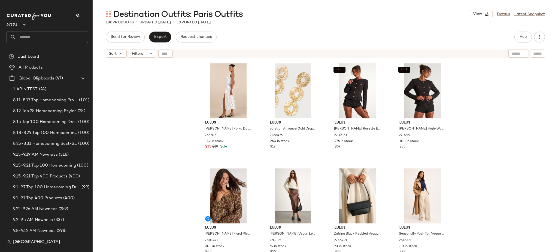
click at [155, 141] on div "Lulus Matea White Polka Dot Satin Cowl Tie-Back Midi Dress 2657071 114 in stock…" at bounding box center [325, 162] width 465 height 205
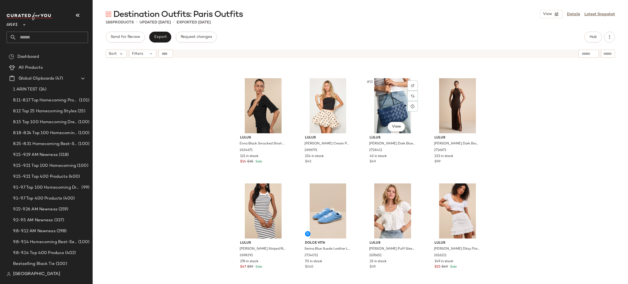
scroll to position [308, 0]
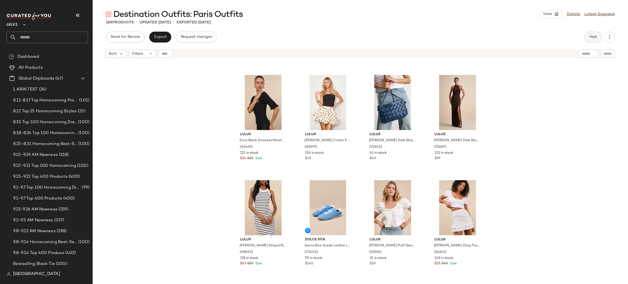
click at [558, 34] on button "Hub" at bounding box center [592, 37] width 17 height 11
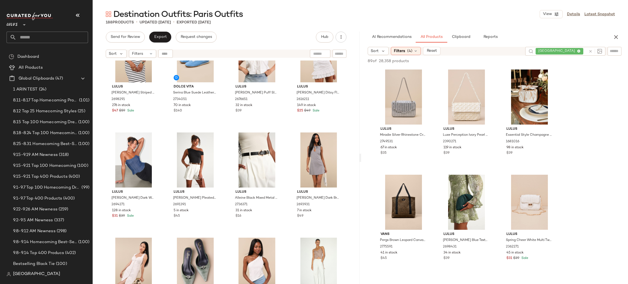
scroll to position [459, 0]
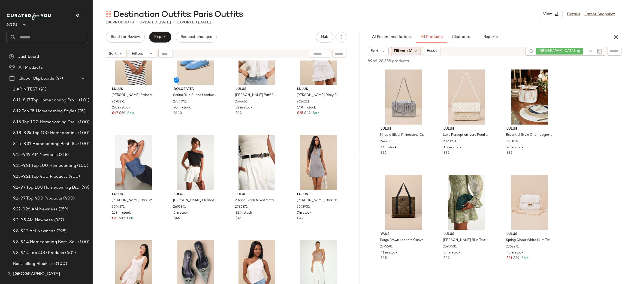
click at [405, 51] on div "Filters (4)" at bounding box center [406, 51] width 30 height 8
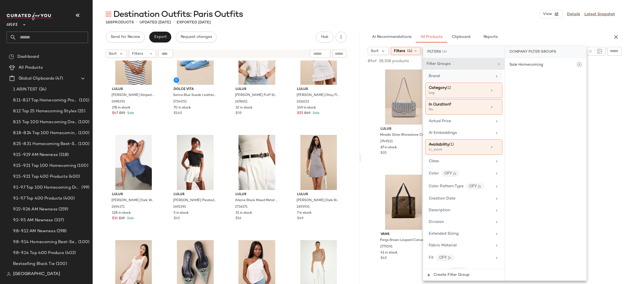
click at [438, 77] on span "Brand" at bounding box center [434, 76] width 11 height 4
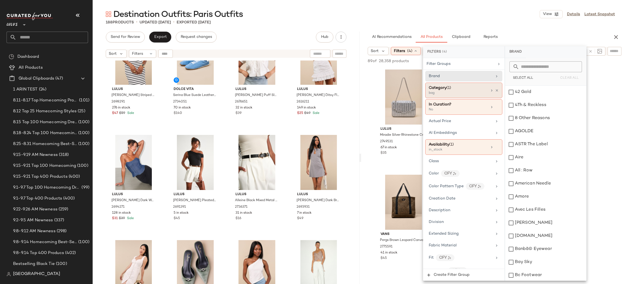
click at [439, 90] on div "Category (1)" at bounding box center [440, 88] width 22 height 6
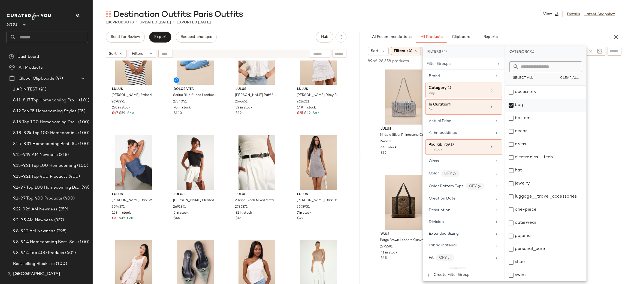
click at [513, 103] on div "bag" at bounding box center [545, 105] width 81 height 13
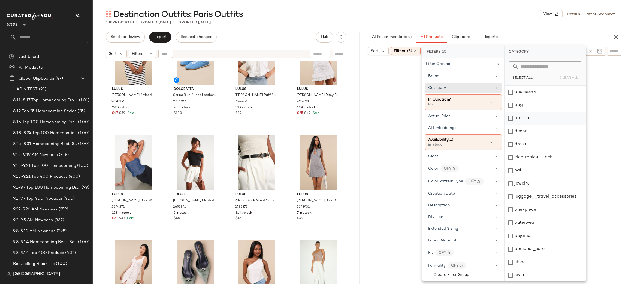
click at [511, 115] on div "bottom" at bounding box center [544, 118] width 81 height 13
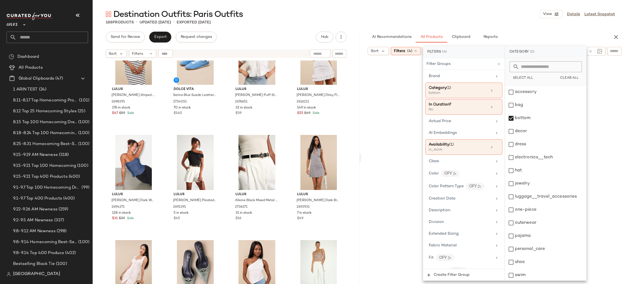
click at [515, 14] on div "Destination Outfits: Paris Outfits View Details Latest Snapshot" at bounding box center [360, 14] width 535 height 11
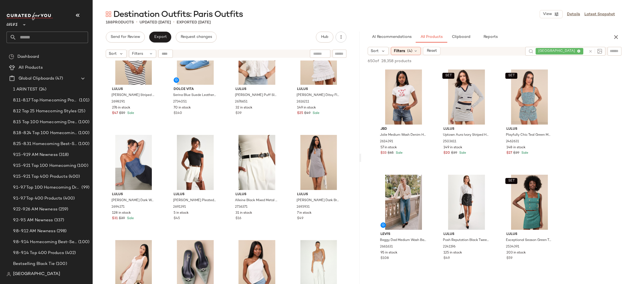
click at [488, 54] on div "Sort Filters (4) Reset" at bounding box center [444, 51] width 153 height 8
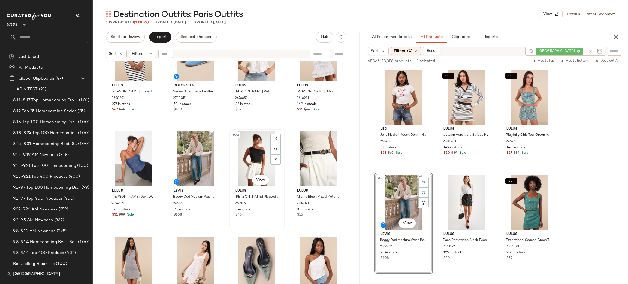
click at [244, 156] on div "#23 View" at bounding box center [257, 158] width 52 height 55
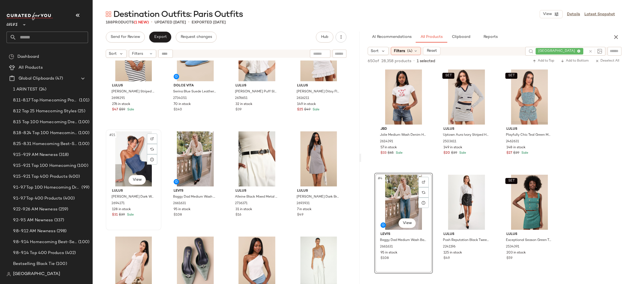
click at [127, 151] on div "#21 View" at bounding box center [134, 158] width 52 height 55
click at [410, 54] on div "Filters (4)" at bounding box center [406, 51] width 30 height 8
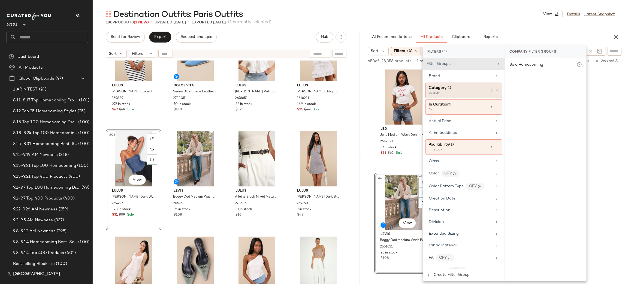
click at [450, 93] on div "bottom" at bounding box center [456, 93] width 54 height 5
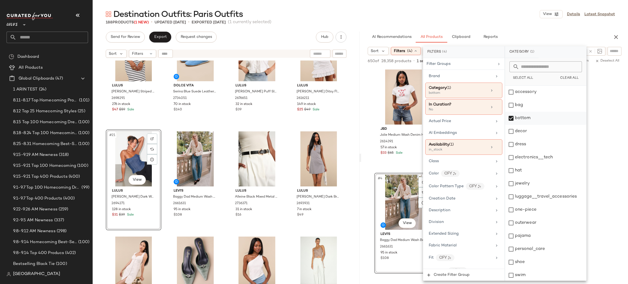
click at [520, 119] on div "bottom" at bounding box center [545, 118] width 81 height 13
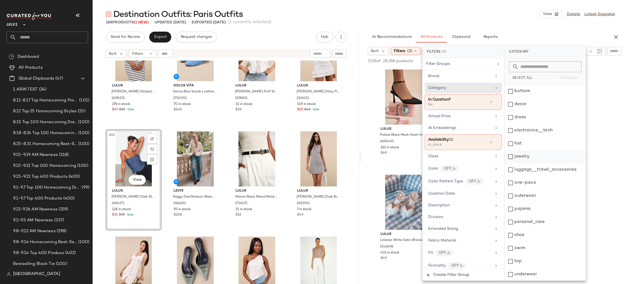
scroll to position [16, 0]
click at [513, 252] on div "top" at bounding box center [544, 272] width 81 height 13
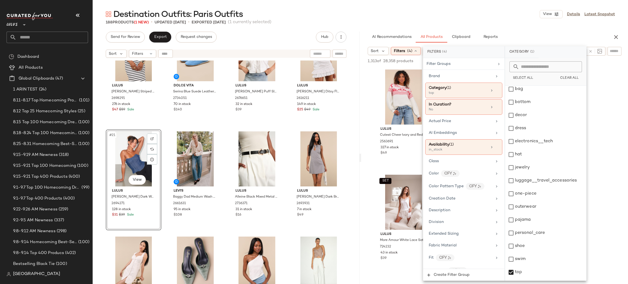
click at [505, 21] on div "188 Products (1 New) • updated Sep 23rd • Exported Sep 23rd (1 currently select…" at bounding box center [360, 22] width 535 height 5
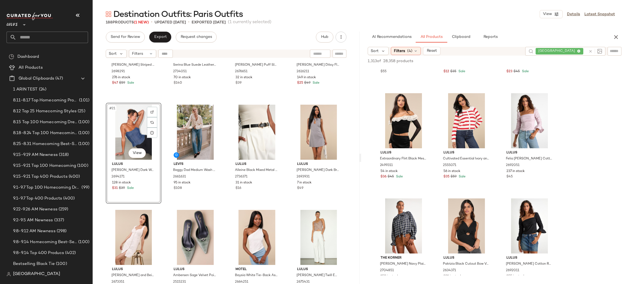
scroll to position [504, 0]
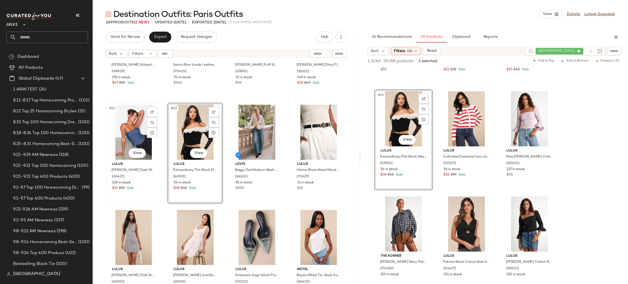
click at [122, 124] on div "#21 View" at bounding box center [134, 132] width 52 height 55
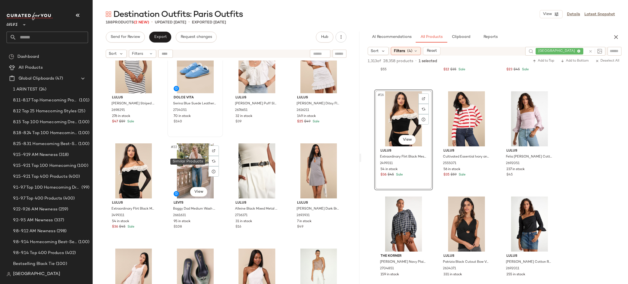
scroll to position [449, 0]
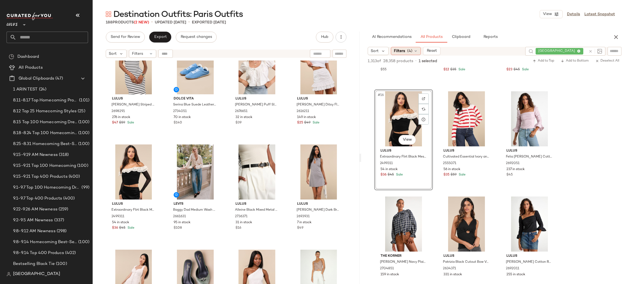
click at [396, 54] on div "Filters (4)" at bounding box center [406, 51] width 30 height 8
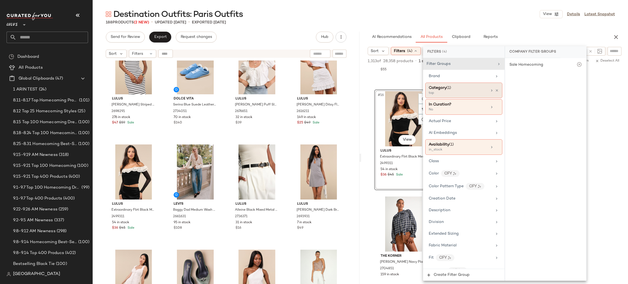
click at [466, 93] on div "top" at bounding box center [456, 93] width 54 height 5
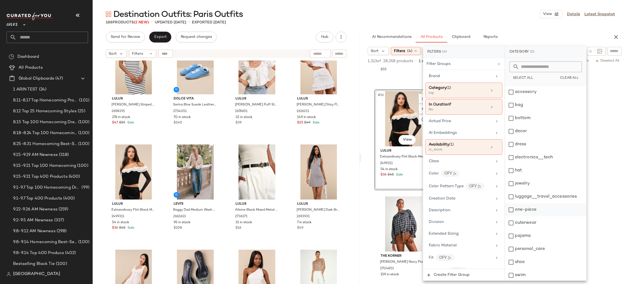
scroll to position [27, 0]
click at [510, 252] on div "top" at bounding box center [545, 261] width 81 height 13
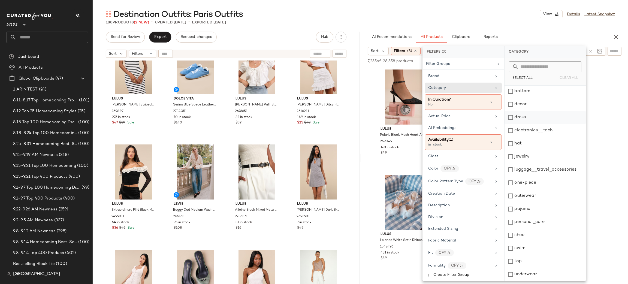
click at [522, 121] on div "dress" at bounding box center [544, 117] width 81 height 13
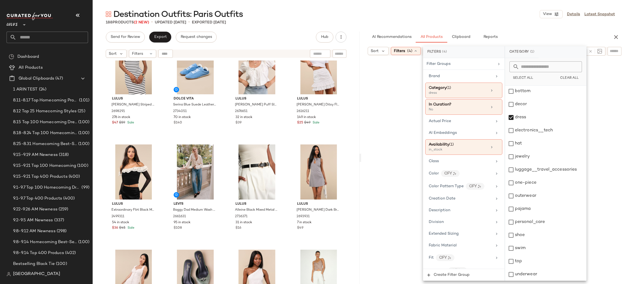
click at [528, 32] on div "AI Recommendations All Products Clipboard Reports" at bounding box center [486, 37] width 236 height 11
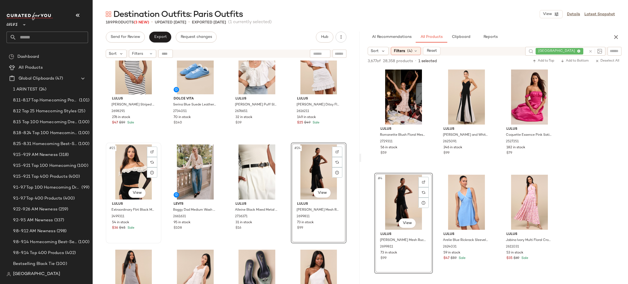
scroll to position [475, 0]
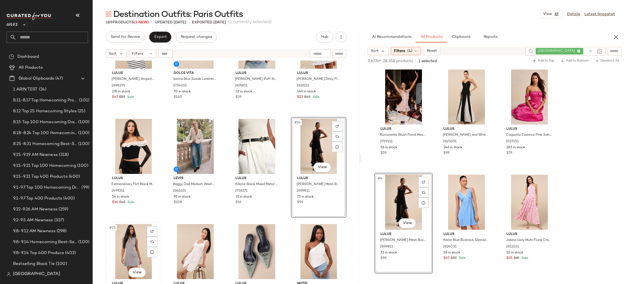
click at [123, 247] on div "#25 View" at bounding box center [134, 251] width 52 height 55
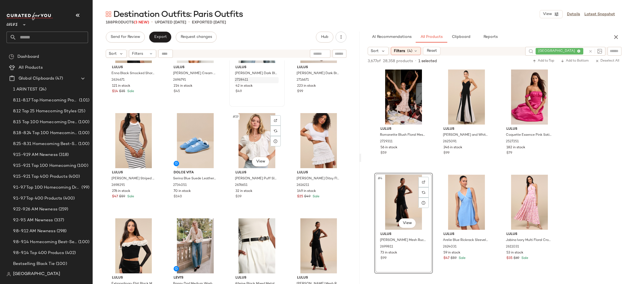
scroll to position [377, 0]
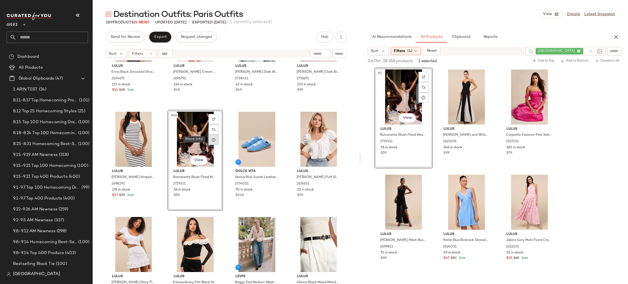
click at [216, 141] on div at bounding box center [213, 140] width 10 height 10
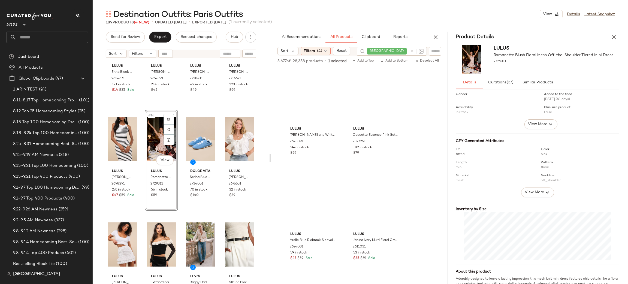
scroll to position [17, 0]
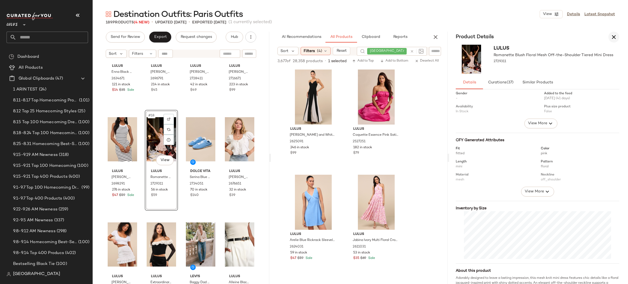
click at [558, 37] on icon "button" at bounding box center [613, 37] width 7 height 7
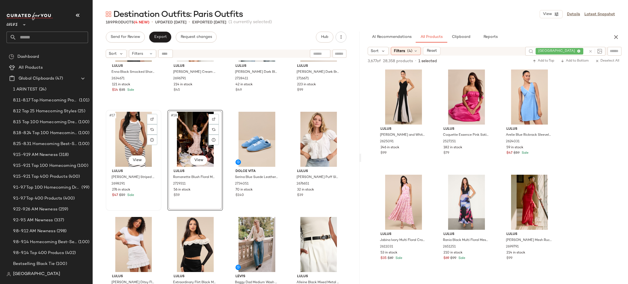
click at [136, 134] on div "#17 View" at bounding box center [134, 139] width 52 height 55
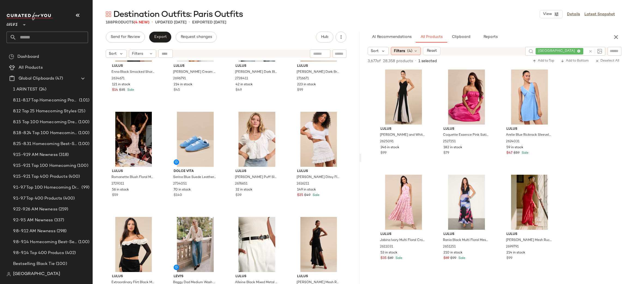
click at [415, 50] on icon at bounding box center [415, 51] width 4 height 4
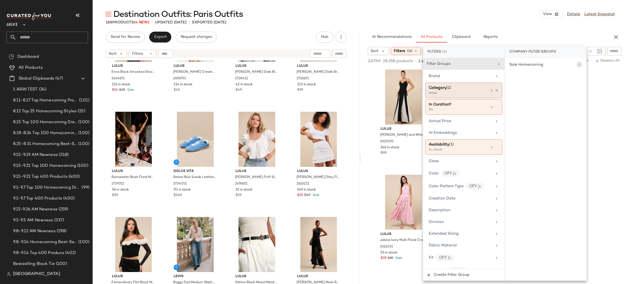
click at [457, 88] on div "Category (1)" at bounding box center [458, 88] width 59 height 6
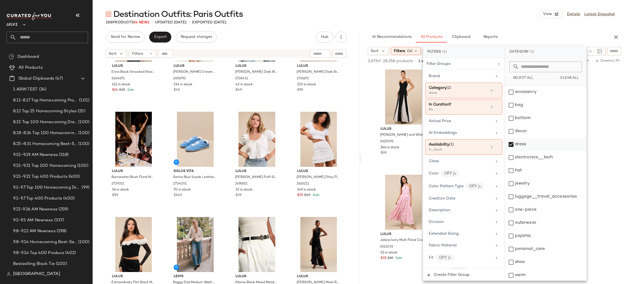
click at [535, 144] on div "dress" at bounding box center [545, 144] width 81 height 13
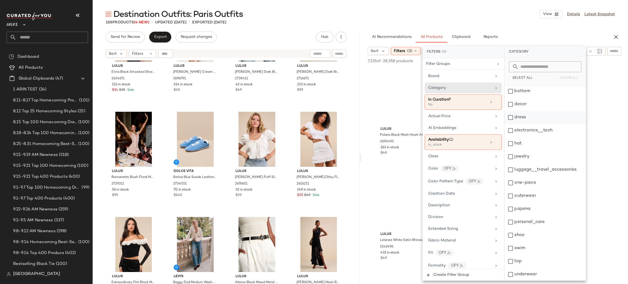
scroll to position [17, 0]
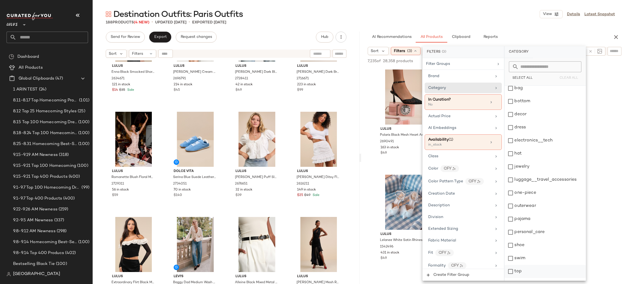
click at [515, 252] on div "top" at bounding box center [544, 271] width 81 height 13
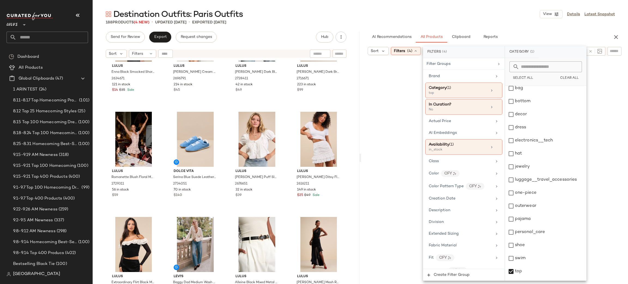
click at [511, 13] on div "Destination Outfits: Paris Outfits View Details Latest Snapshot" at bounding box center [360, 14] width 535 height 11
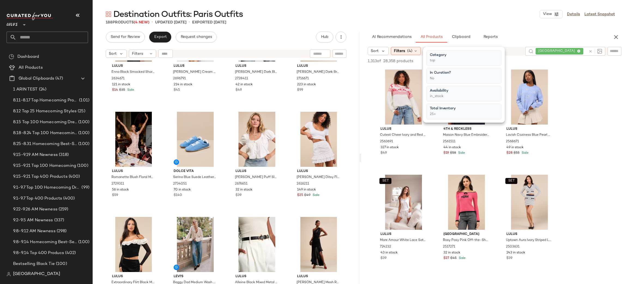
click at [486, 21] on div "188 Products (4 New) • updated Sep 23rd • Exported Sep 23rd" at bounding box center [360, 22] width 535 height 5
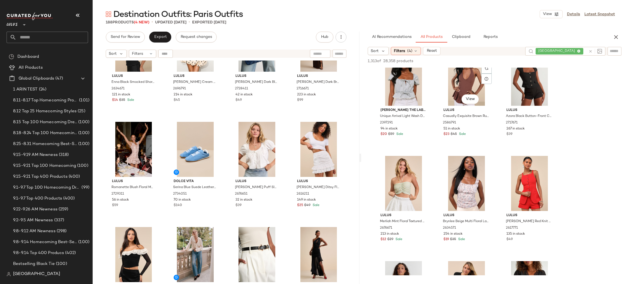
scroll to position [1074, 0]
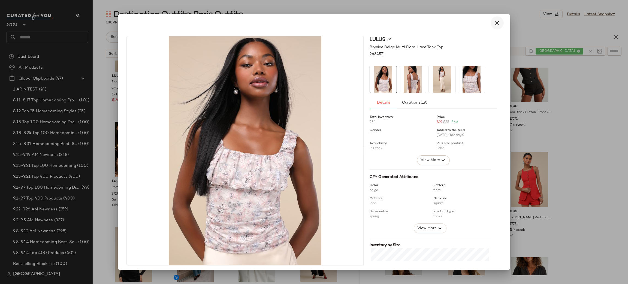
click at [494, 25] on icon "button" at bounding box center [497, 23] width 7 height 7
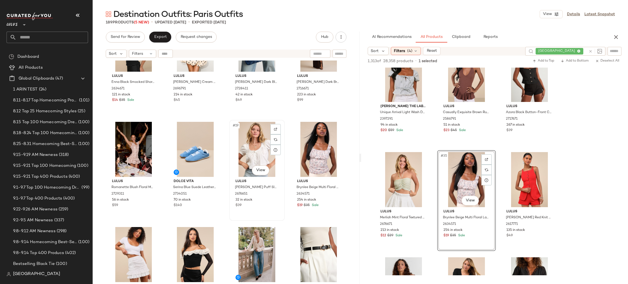
click at [258, 148] on div "#19 View" at bounding box center [257, 149] width 52 height 55
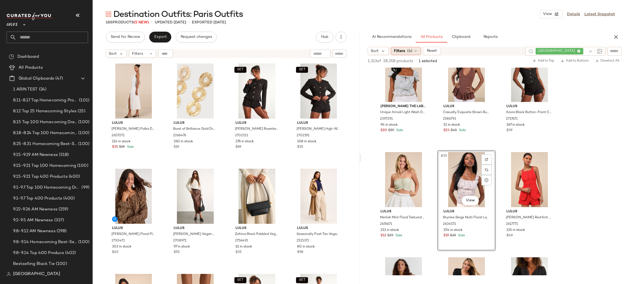
click at [403, 53] on span "Filters" at bounding box center [399, 51] width 11 height 6
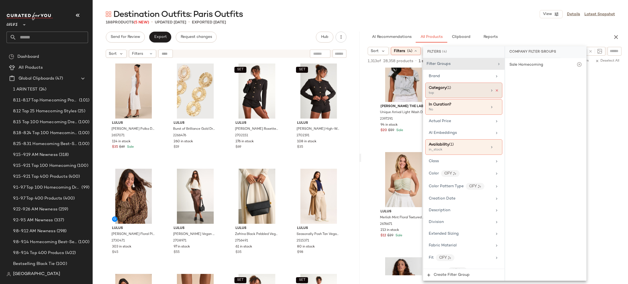
click at [495, 90] on icon at bounding box center [497, 91] width 4 height 4
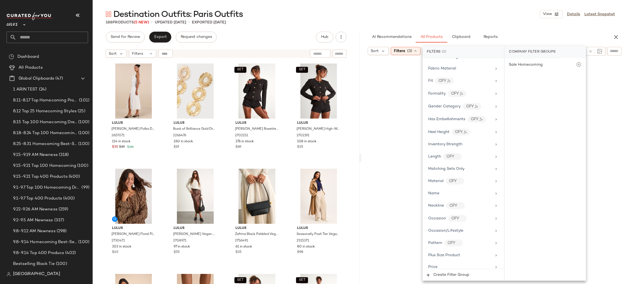
scroll to position [181, 0]
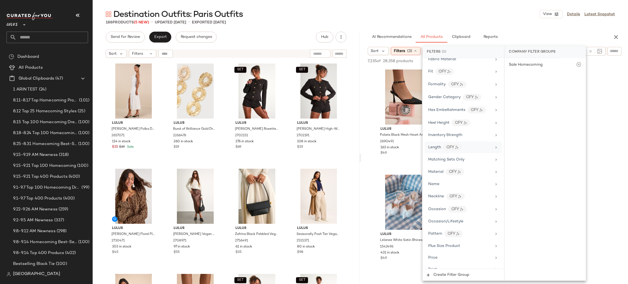
click at [464, 153] on div "Length CFY" at bounding box center [463, 147] width 77 height 12
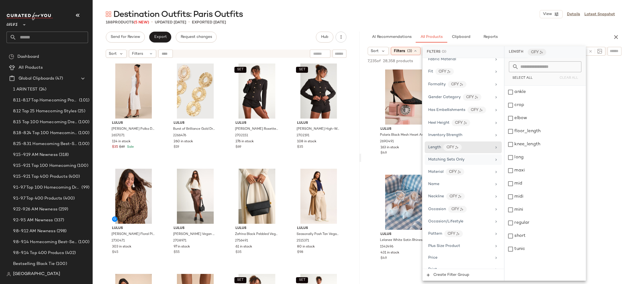
click at [464, 158] on div "Matching Sets Only" at bounding box center [463, 159] width 77 height 11
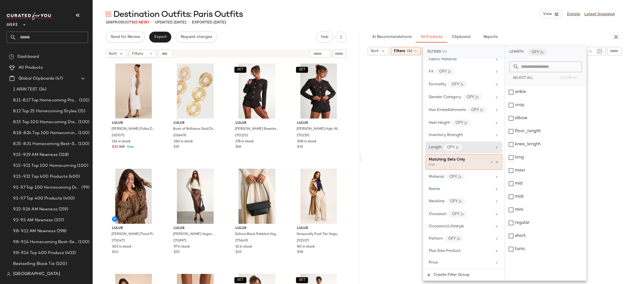
click at [479, 162] on div "Matching Sets Only" at bounding box center [458, 160] width 59 height 6
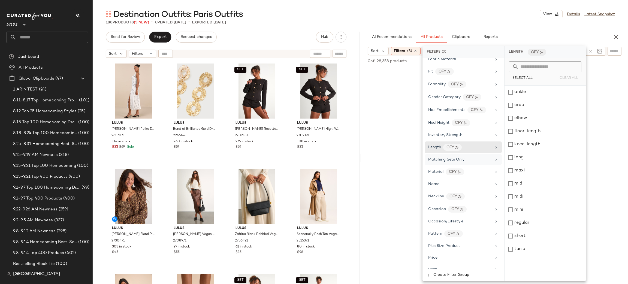
click at [479, 162] on div "Matching Sets Only" at bounding box center [459, 160] width 63 height 6
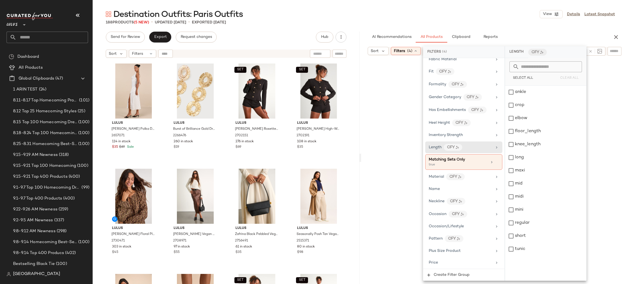
click at [521, 9] on div "Destination Outfits: Paris Outfits View Details Latest Snapshot" at bounding box center [360, 14] width 535 height 11
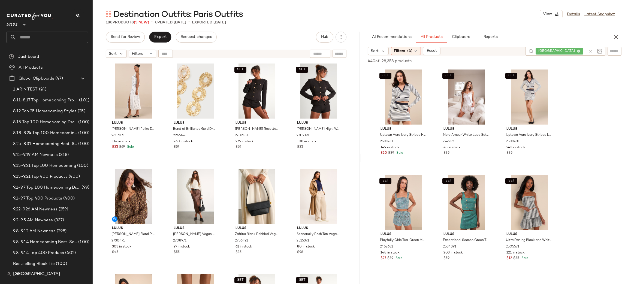
click at [494, 60] on div "440 of 28,358 products • 0 selected Add to Top Add to Bottom Deselect All" at bounding box center [494, 62] width 267 height 12
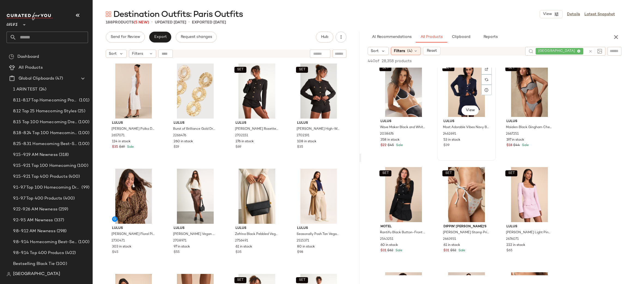
scroll to position [218, 0]
click at [424, 195] on icon at bounding box center [423, 195] width 4 height 4
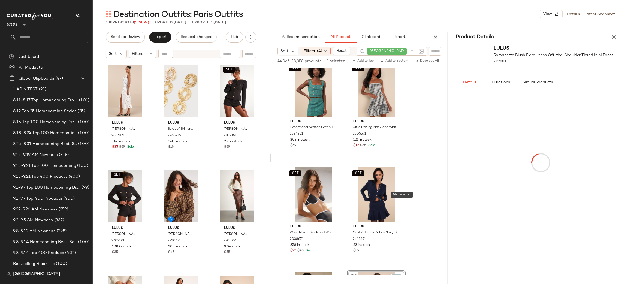
scroll to position [323, 0]
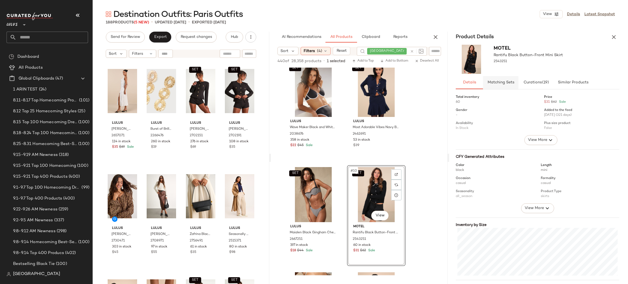
click at [511, 83] on span "Matching Sets" at bounding box center [500, 82] width 27 height 4
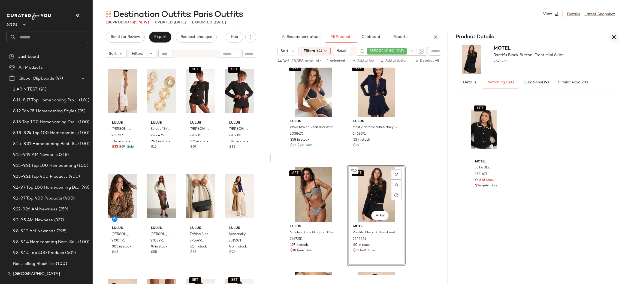
click at [558, 38] on icon "button" at bounding box center [613, 37] width 7 height 7
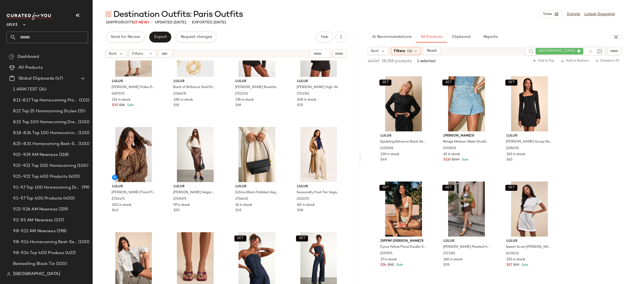
scroll to position [0, 0]
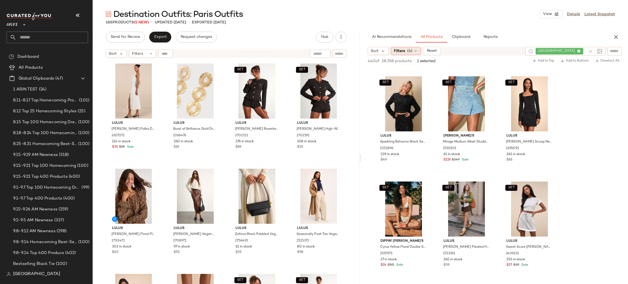
click at [415, 47] on div "Filters (4)" at bounding box center [406, 51] width 30 height 8
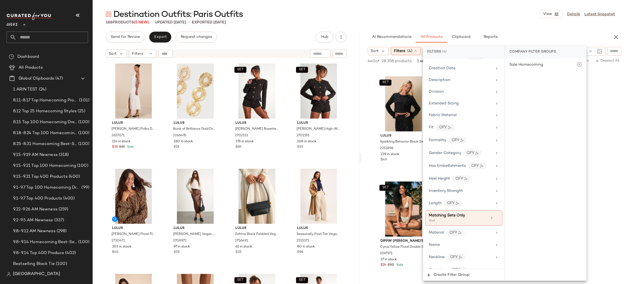
scroll to position [124, 0]
click at [495, 221] on icon at bounding box center [497, 220] width 4 height 4
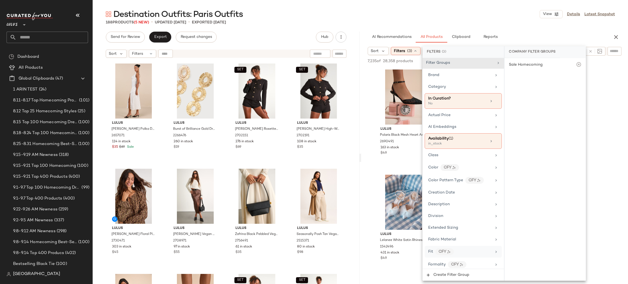
scroll to position [1, 0]
click at [404, 1] on main "Destination Outfits: Paris Outfits View Details Latest Snapshot 188 Products (5…" at bounding box center [314, 142] width 628 height 284
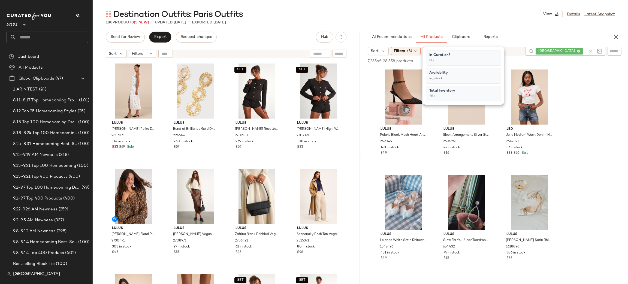
click at [523, 39] on div "AI Recommendations All Products Clipboard Reports" at bounding box center [486, 37] width 236 height 11
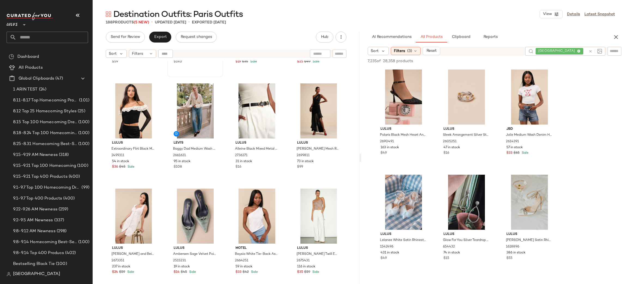
scroll to position [510, 0]
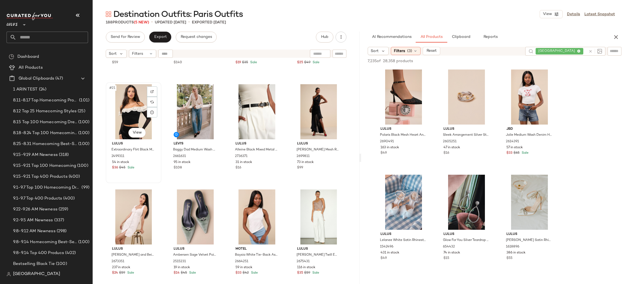
click at [135, 107] on div "#21 View" at bounding box center [134, 111] width 52 height 55
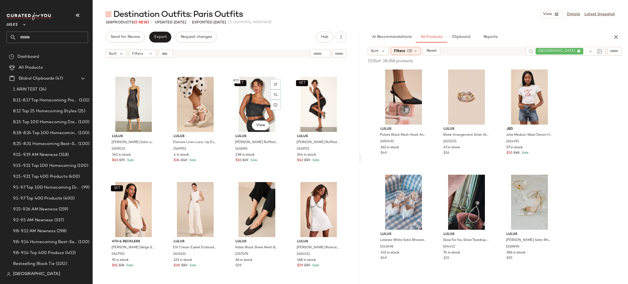
scroll to position [1467, 0]
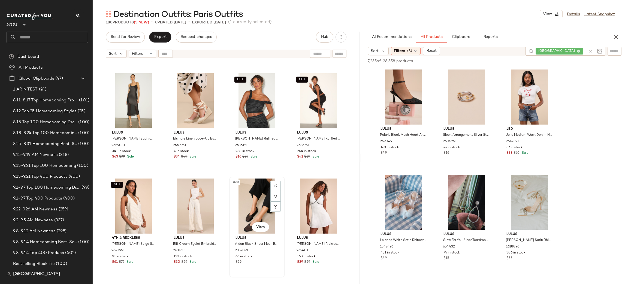
click at [238, 203] on div "#63 View" at bounding box center [257, 205] width 52 height 55
click at [285, 169] on div "SET Lulus Larina Black Pearl Trim Tank Top 2635791 17 in stock $45 SET Lulus La…" at bounding box center [226, 178] width 267 height 237
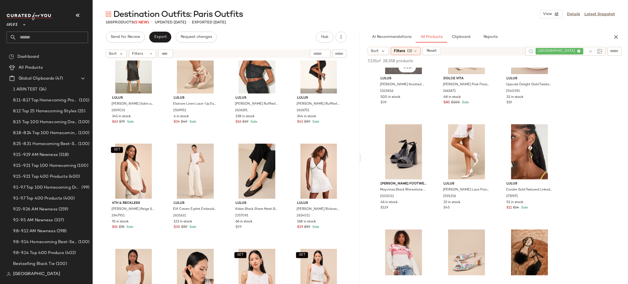
scroll to position [259, 0]
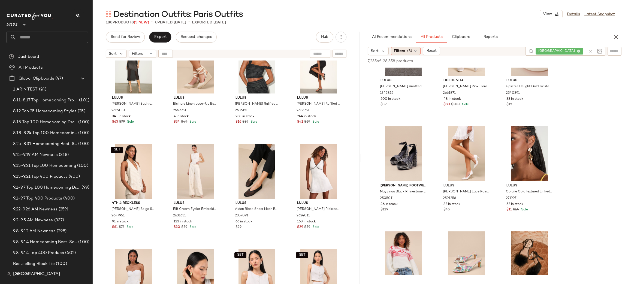
click at [405, 47] on div "Filters (3)" at bounding box center [406, 51] width 30 height 8
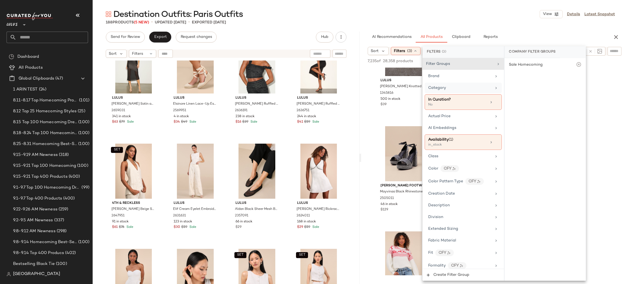
click at [450, 91] on div "Category" at bounding box center [463, 88] width 77 height 11
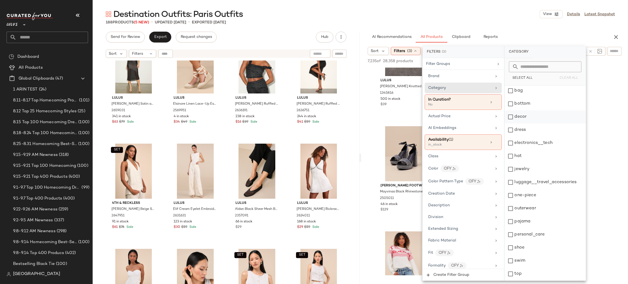
scroll to position [11, 0]
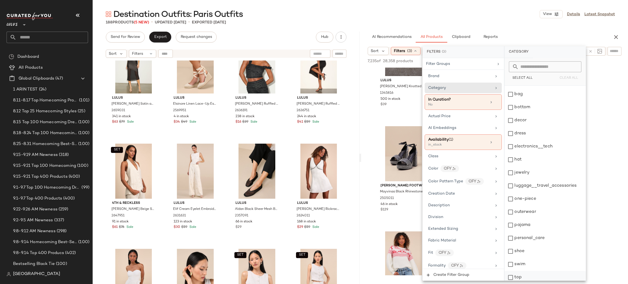
click at [515, 252] on div "top" at bounding box center [544, 277] width 81 height 13
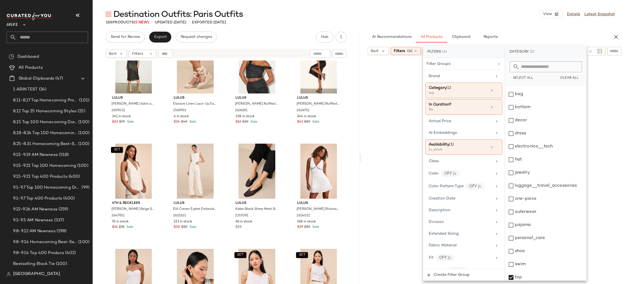
click at [474, 26] on div "Destination Outfits: Paris Outfits View Details Latest Snapshot 188 Products (5…" at bounding box center [360, 146] width 535 height 275
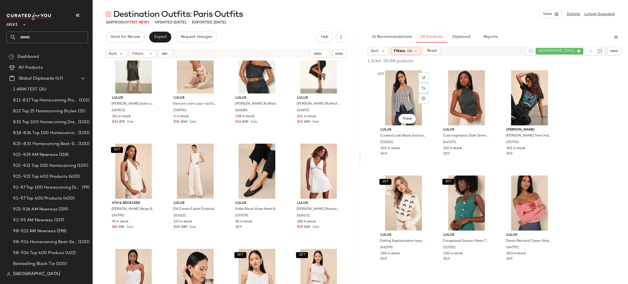
scroll to position [850, 0]
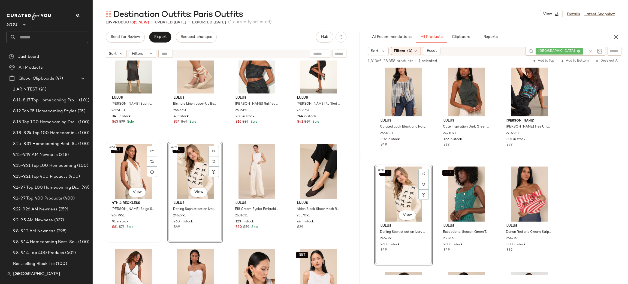
click at [137, 178] on div "SET #61 View" at bounding box center [134, 171] width 52 height 55
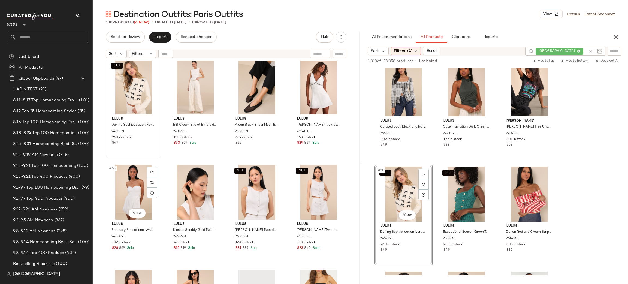
scroll to position [1583, 0]
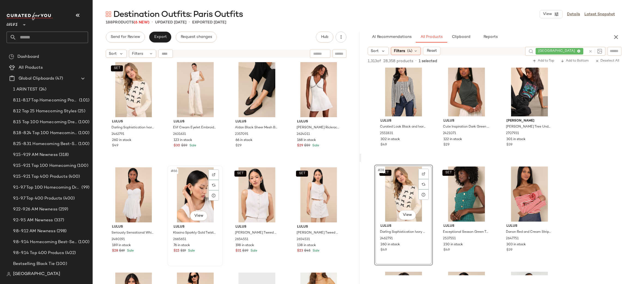
click at [191, 184] on div "#66 View" at bounding box center [195, 194] width 52 height 55
click at [420, 50] on div "Filters (4)" at bounding box center [406, 51] width 30 height 8
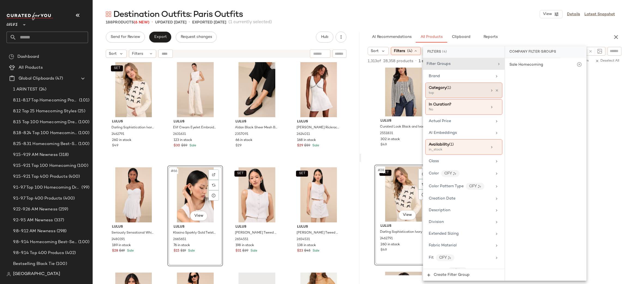
click at [449, 85] on div "Category (1)" at bounding box center [440, 88] width 22 height 6
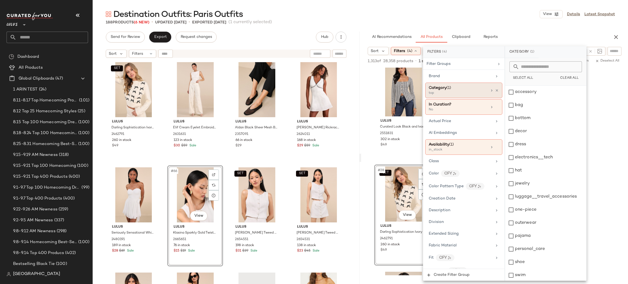
click at [471, 94] on div "top" at bounding box center [456, 93] width 54 height 5
click at [509, 252] on div "top" at bounding box center [545, 261] width 81 height 13
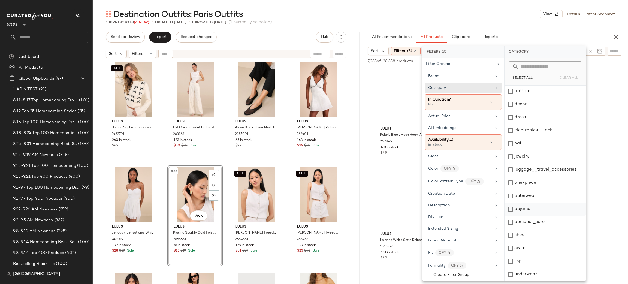
scroll to position [0, 0]
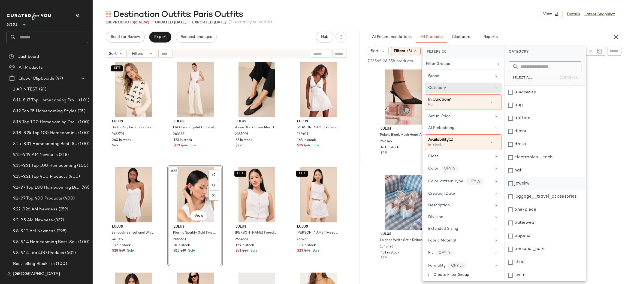
click at [524, 180] on div "jewelry" at bounding box center [544, 183] width 81 height 13
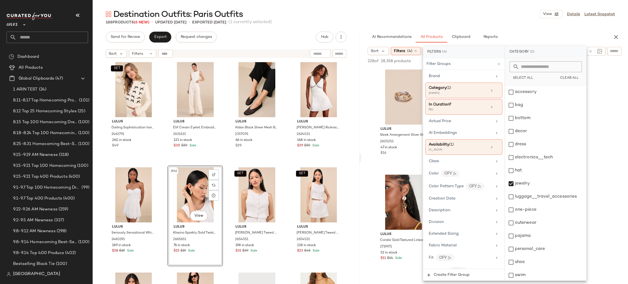
click at [522, 34] on div "AI Recommendations All Products Clipboard Reports" at bounding box center [486, 37] width 236 height 11
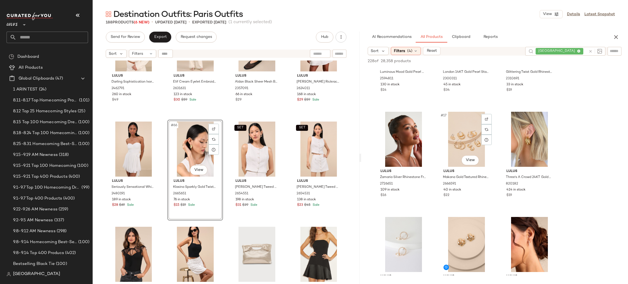
scroll to position [488, 0]
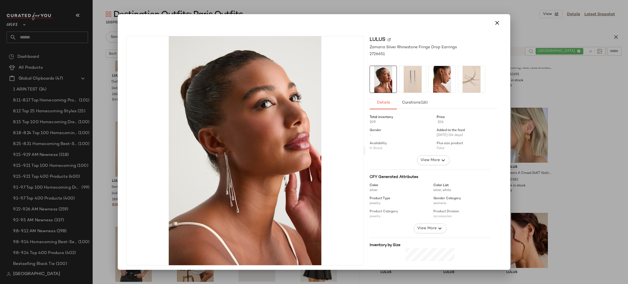
click at [500, 25] on div at bounding box center [313, 22] width 379 height 13
click at [497, 25] on button "button" at bounding box center [496, 22] width 13 height 13
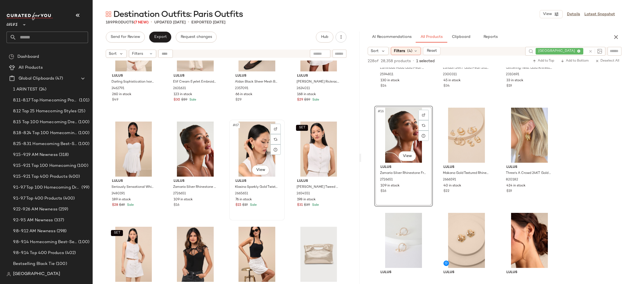
click at [250, 145] on div "#67 View" at bounding box center [257, 149] width 52 height 55
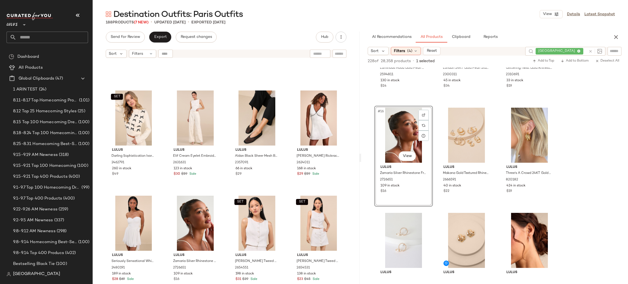
scroll to position [1554, 0]
click at [134, 213] on div "#65 View" at bounding box center [134, 223] width 52 height 55
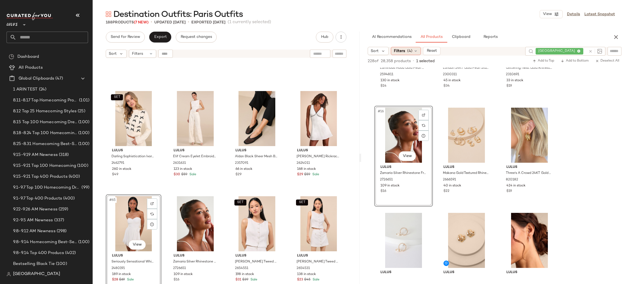
click at [405, 48] on span "Filters" at bounding box center [399, 51] width 11 height 6
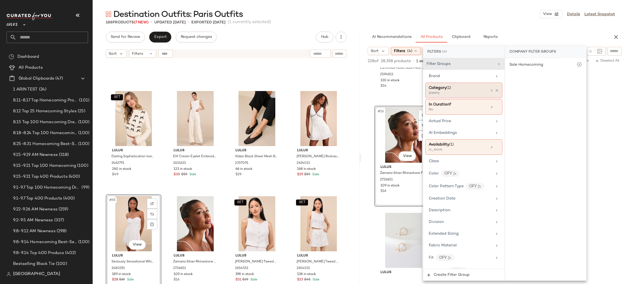
click at [447, 92] on div "jewelry" at bounding box center [456, 93] width 54 height 5
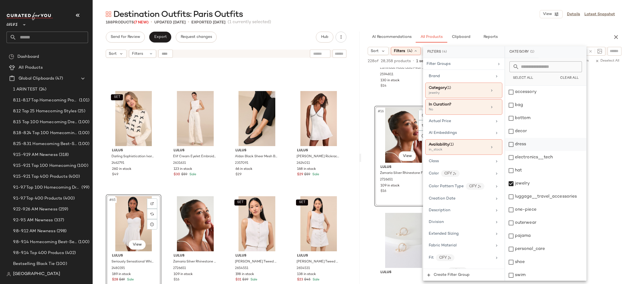
click at [521, 143] on div "dress" at bounding box center [545, 144] width 81 height 13
click at [513, 184] on div "jewelry" at bounding box center [545, 183] width 81 height 13
click at [494, 13] on div "Destination Outfits: Paris Outfits View Details Latest Snapshot" at bounding box center [360, 14] width 535 height 11
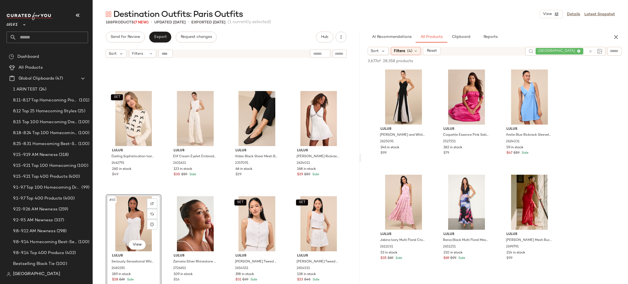
click at [469, 54] on div "Sort Filters (4) Reset" at bounding box center [444, 51] width 153 height 8
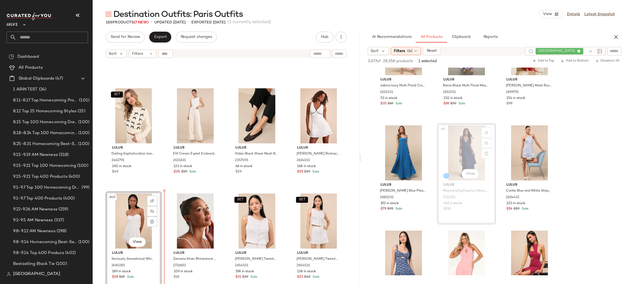
scroll to position [1557, 0]
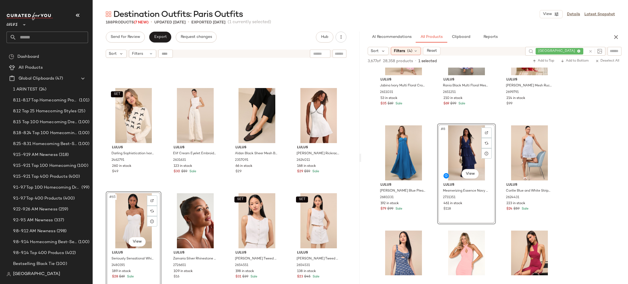
click at [122, 212] on div "#65 View" at bounding box center [134, 220] width 52 height 55
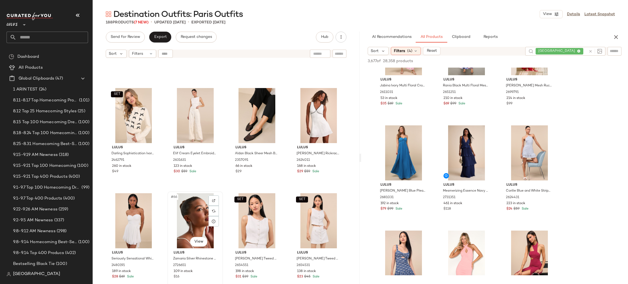
click at [172, 231] on div "#66 View" at bounding box center [195, 220] width 52 height 55
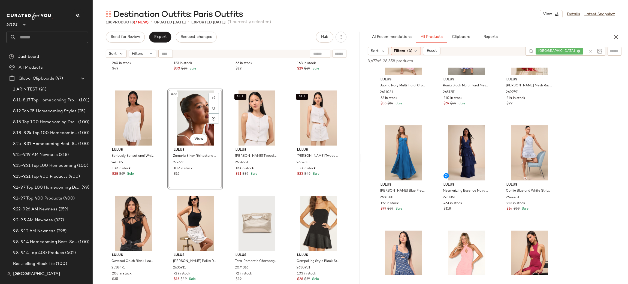
scroll to position [1659, 0]
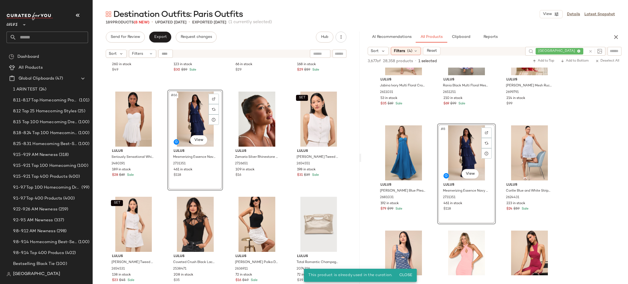
click at [187, 123] on div "#66 View" at bounding box center [195, 119] width 52 height 55
click at [138, 117] on div "#65 View" at bounding box center [134, 119] width 52 height 55
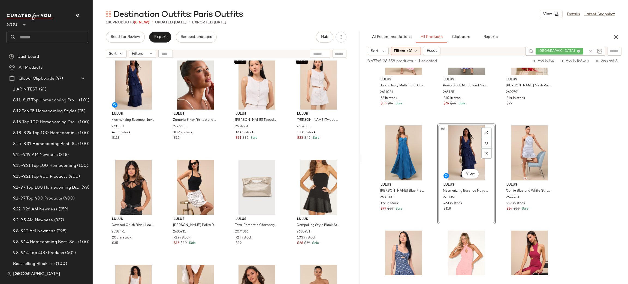
scroll to position [1698, 0]
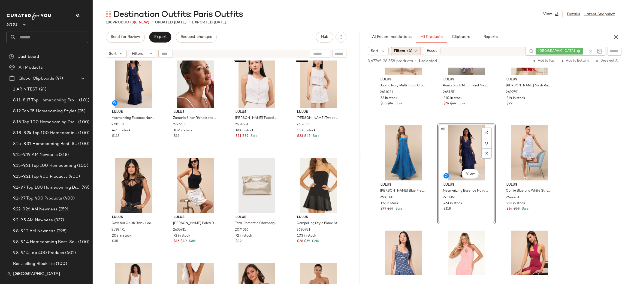
click at [414, 53] on div "Filters (4)" at bounding box center [406, 51] width 30 height 8
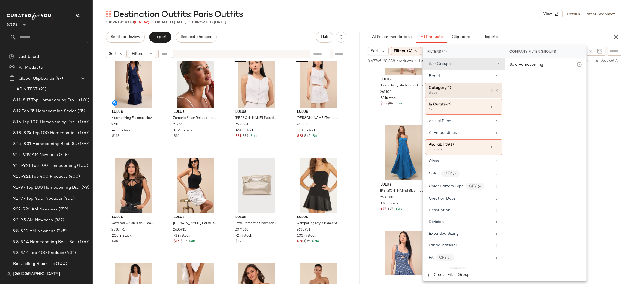
click at [476, 87] on div "Category (1)" at bounding box center [458, 88] width 59 height 6
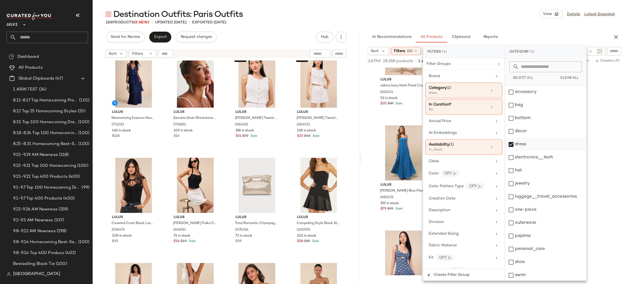
click at [525, 148] on div "dress" at bounding box center [545, 144] width 81 height 13
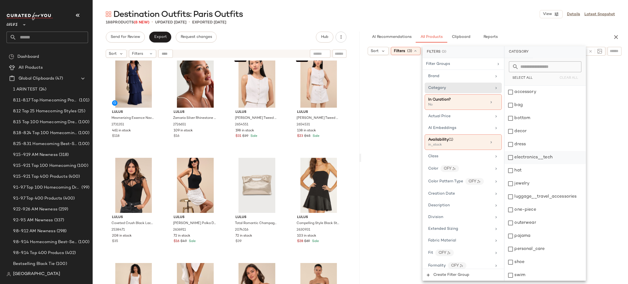
scroll to position [27, 0]
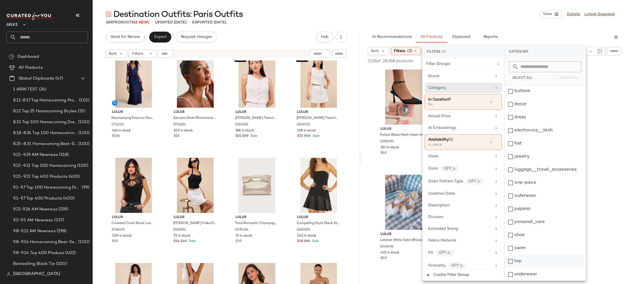
click at [518, 252] on div "top" at bounding box center [544, 261] width 81 height 13
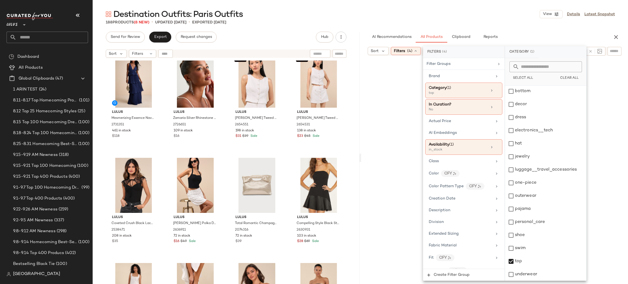
click at [477, 12] on div "Destination Outfits: Paris Outfits View Details Latest Snapshot" at bounding box center [360, 14] width 535 height 11
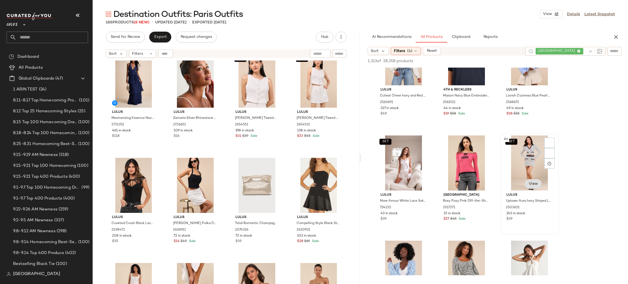
scroll to position [39, 0]
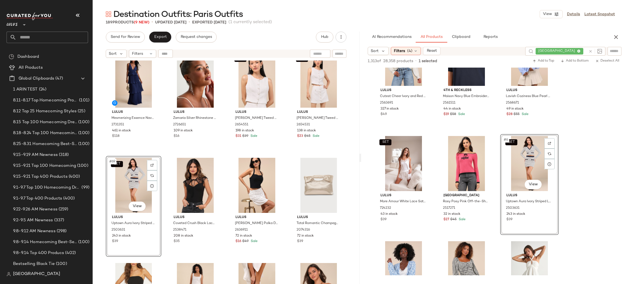
click at [123, 190] on div "SET #69 View" at bounding box center [134, 185] width 52 height 55
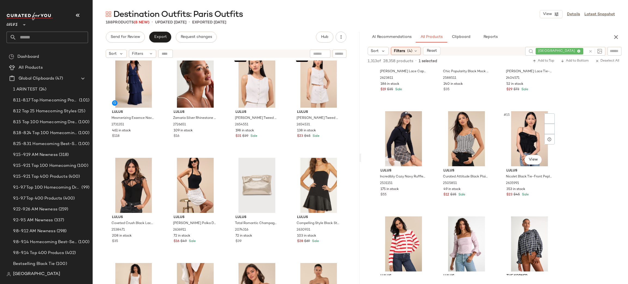
scroll to position [378, 0]
click at [196, 211] on div "#70 View" at bounding box center [195, 185] width 52 height 55
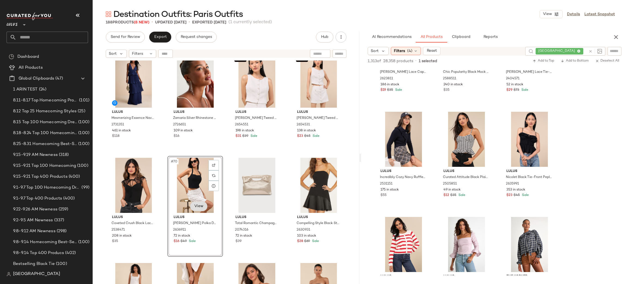
click at [196, 210] on body "Lulus ** Dashboard All Products Global Clipboards (47) 1 ARIN TEST (24) 8.11-8.…" at bounding box center [314, 142] width 628 height 284
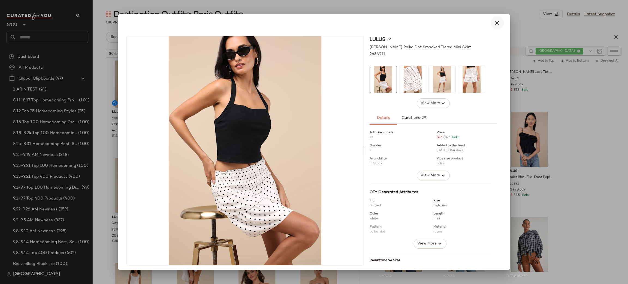
click at [494, 22] on icon "button" at bounding box center [497, 23] width 7 height 7
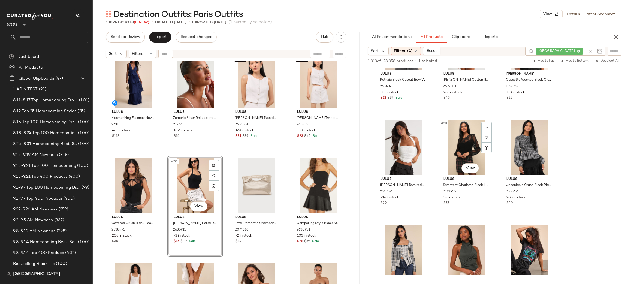
scroll to position [687, 0]
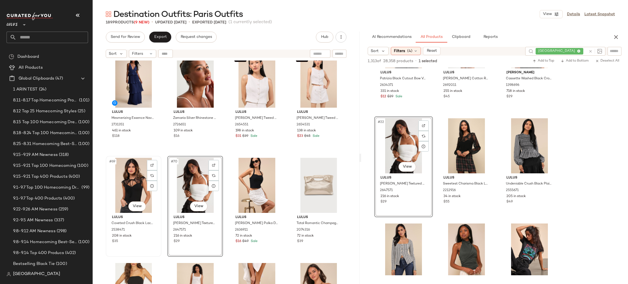
click at [133, 183] on div "#69 View" at bounding box center [134, 185] width 52 height 55
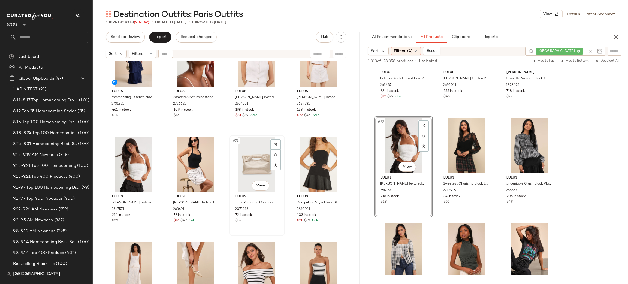
scroll to position [1719, 0]
click at [411, 47] on div "Filters (4)" at bounding box center [406, 51] width 30 height 8
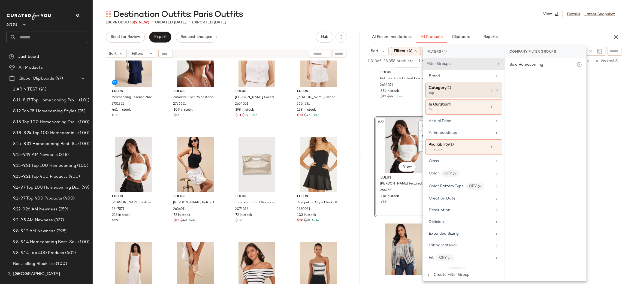
click at [453, 92] on div "top" at bounding box center [456, 93] width 54 height 5
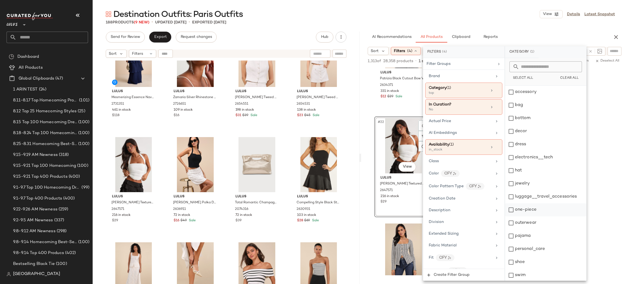
scroll to position [27, 0]
click at [517, 252] on div "top" at bounding box center [545, 261] width 81 height 13
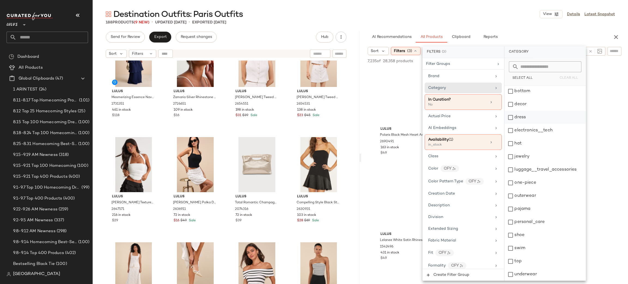
click at [524, 114] on div "dress" at bounding box center [544, 117] width 81 height 13
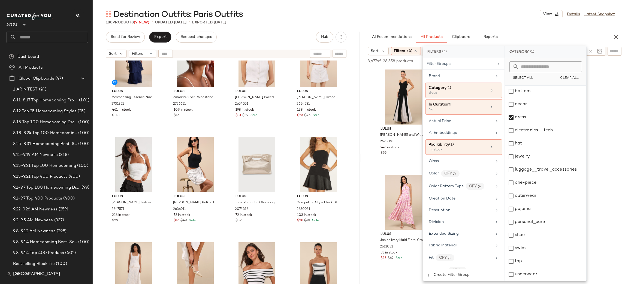
click at [435, 18] on div "Destination Outfits: Paris Outfits View Details Latest Snapshot" at bounding box center [360, 14] width 535 height 11
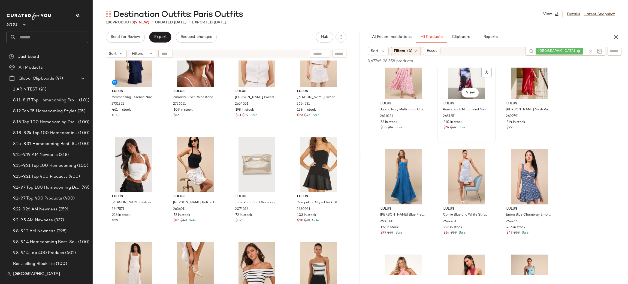
scroll to position [130, 0]
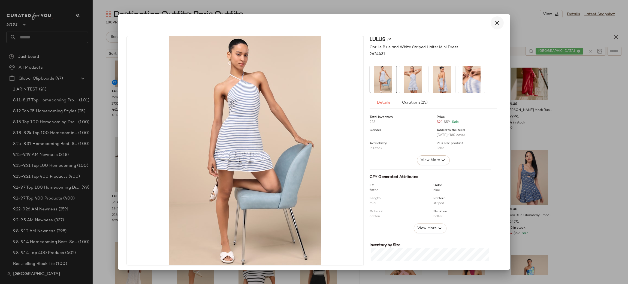
click at [494, 23] on icon "button" at bounding box center [497, 23] width 7 height 7
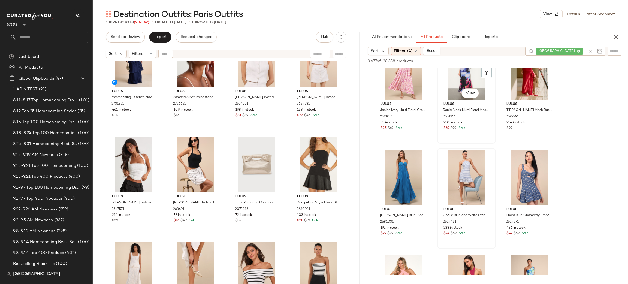
scroll to position [150, 0]
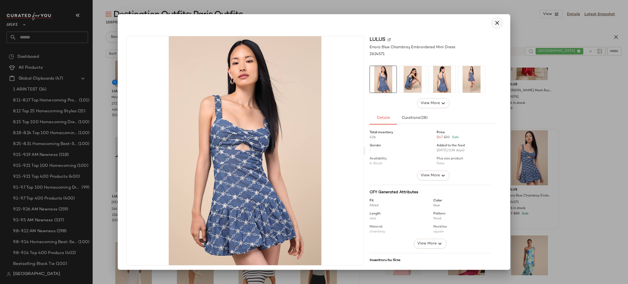
click at [497, 22] on icon "button" at bounding box center [497, 23] width 7 height 7
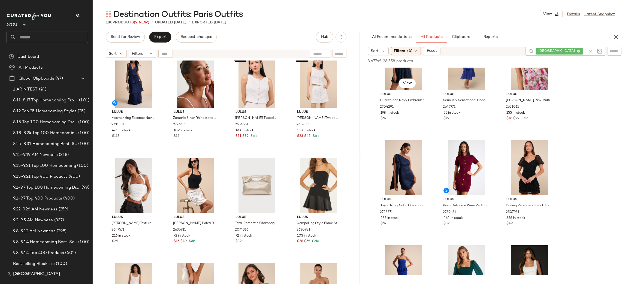
scroll to position [2033, 0]
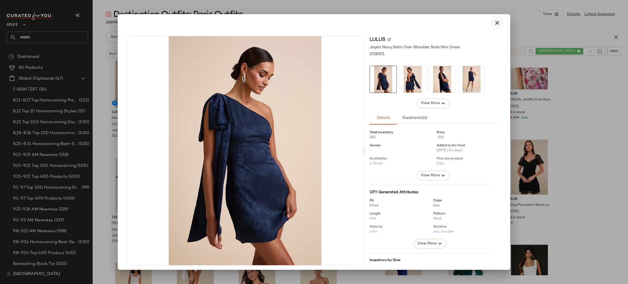
click at [495, 26] on icon "button" at bounding box center [497, 23] width 7 height 7
drag, startPoint x: 395, startPoint y: 181, endPoint x: 317, endPoint y: 195, distance: 78.8
click at [496, 20] on icon "button" at bounding box center [497, 23] width 7 height 7
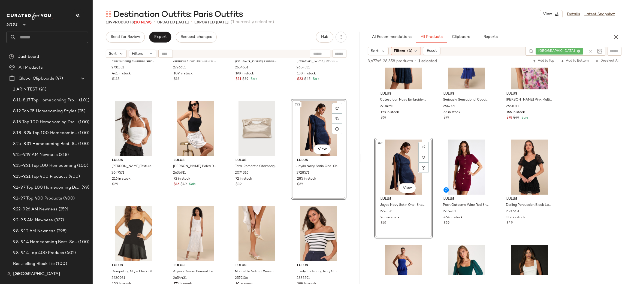
scroll to position [1760, 0]
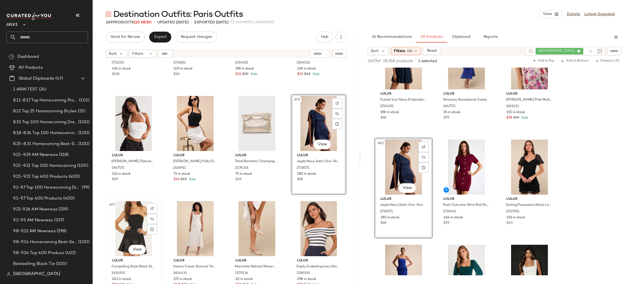
click at [134, 221] on div "#73 View" at bounding box center [134, 228] width 52 height 55
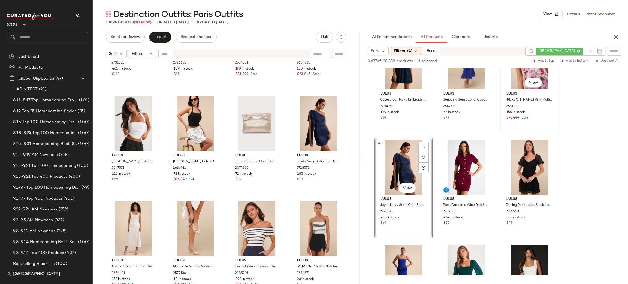
click at [502, 125] on div "#60 View Lulus Samika Pink Multi Floral Satin Pleated Maxi Dress 2651011 155 in…" at bounding box center [529, 83] width 57 height 100
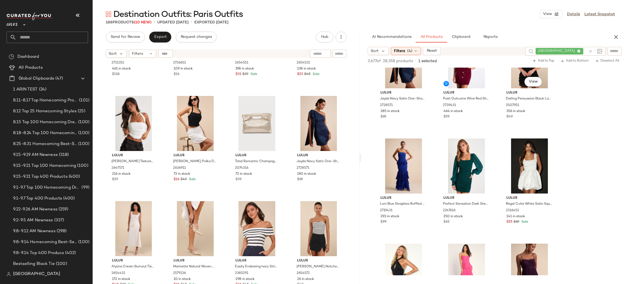
scroll to position [2141, 0]
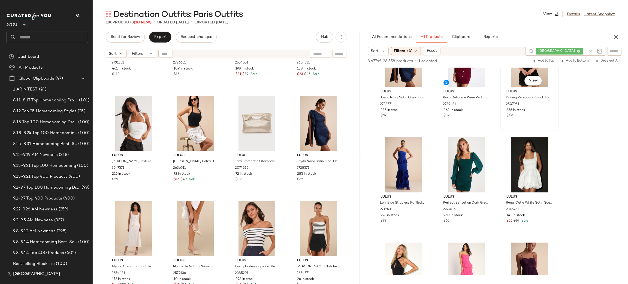
click at [501, 130] on div "#63 View Lulus Darling Persuasion Black Lace Puff Sleeve Tiered Mini Dress 2507…" at bounding box center [529, 81] width 57 height 100
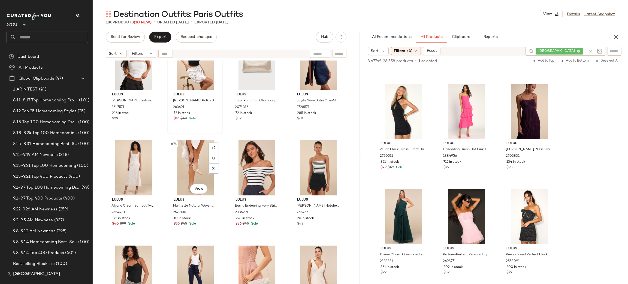
scroll to position [1820, 0]
click at [406, 52] on div "Filters (4)" at bounding box center [406, 51] width 30 height 8
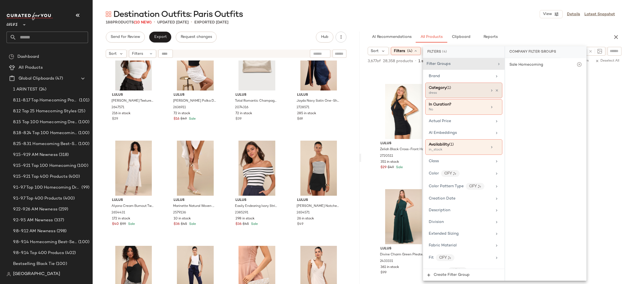
click at [460, 84] on div "Category (1) dress" at bounding box center [463, 91] width 77 height 16
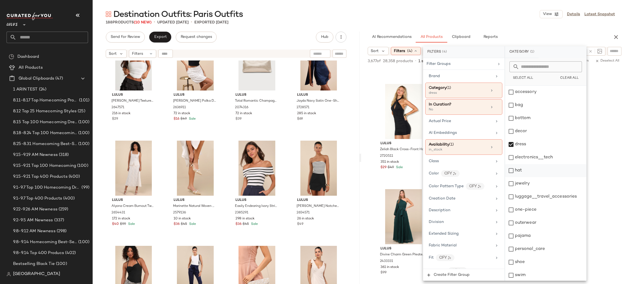
scroll to position [27, 0]
click at [524, 252] on div "top" at bounding box center [545, 261] width 81 height 13
click at [522, 114] on div "dress" at bounding box center [545, 117] width 81 height 13
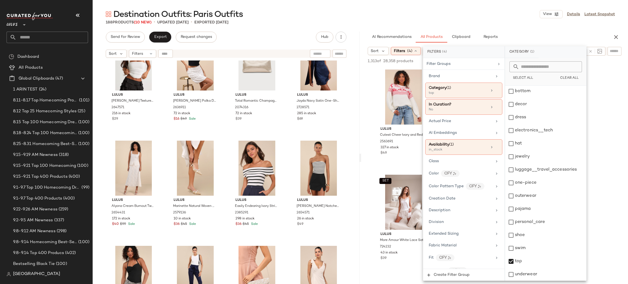
click at [516, 32] on div "AI Recommendations All Products Clipboard Reports" at bounding box center [486, 37] width 236 height 11
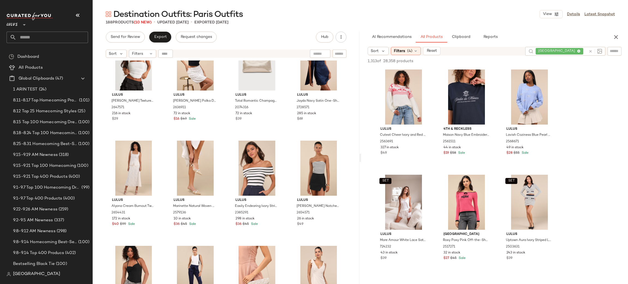
click at [516, 35] on div "AI Recommendations All Products Clipboard Reports" at bounding box center [486, 37] width 236 height 11
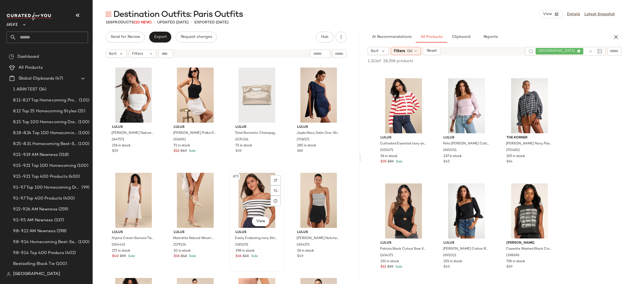
scroll to position [1786, 0]
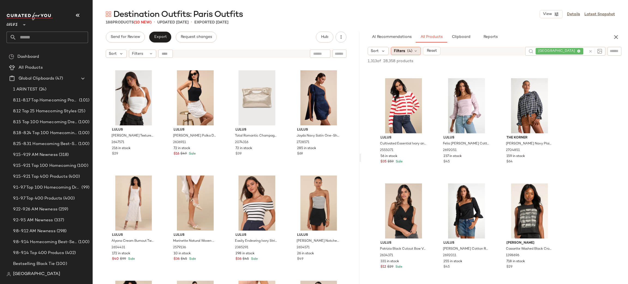
click at [409, 53] on span "(4)" at bounding box center [409, 51] width 5 height 6
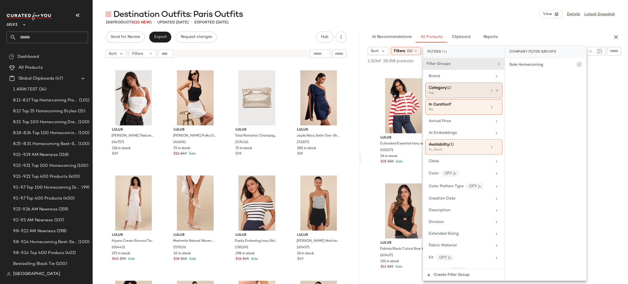
click at [442, 90] on span "Category" at bounding box center [438, 88] width 18 height 4
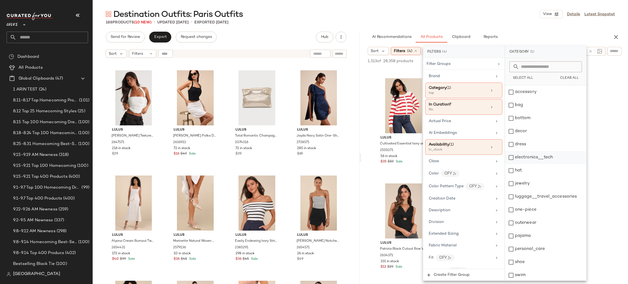
scroll to position [27, 0]
click at [513, 252] on div "top" at bounding box center [545, 261] width 81 height 13
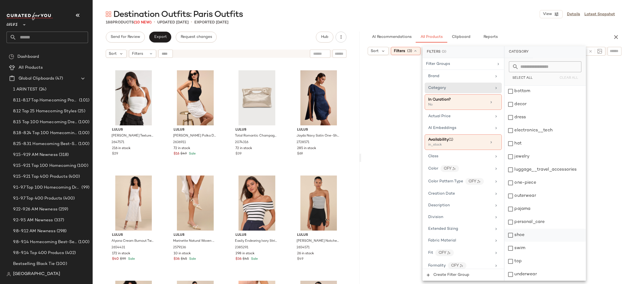
click at [517, 235] on div "shoe" at bounding box center [544, 235] width 81 height 13
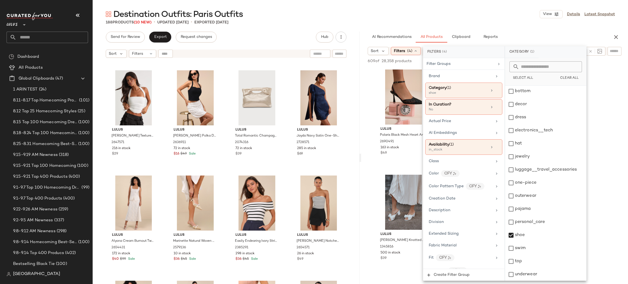
click at [492, 13] on div "Destination Outfits: Paris Outfits View Details Latest Snapshot" at bounding box center [360, 14] width 535 height 11
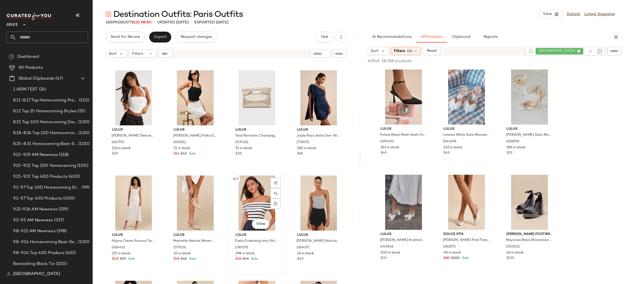
click at [254, 193] on div "#75 View" at bounding box center [257, 202] width 52 height 55
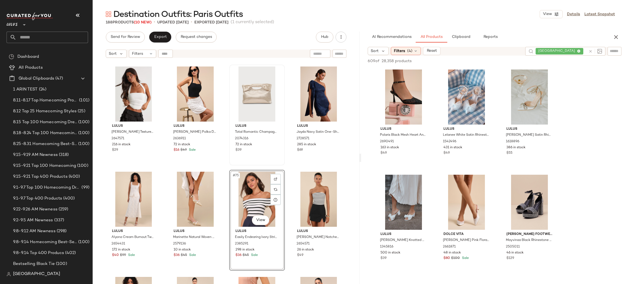
scroll to position [1787, 0]
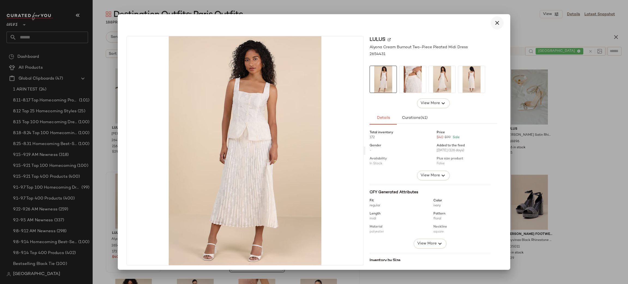
click at [494, 23] on icon "button" at bounding box center [497, 23] width 7 height 7
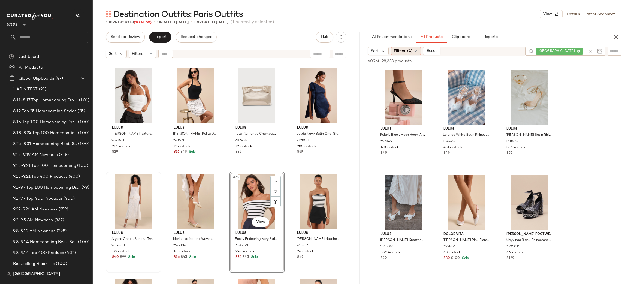
click at [401, 52] on span "Filters" at bounding box center [399, 51] width 11 height 6
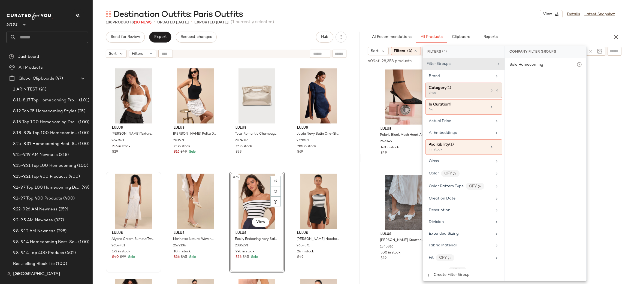
click at [462, 95] on div "shoe" at bounding box center [456, 93] width 54 height 5
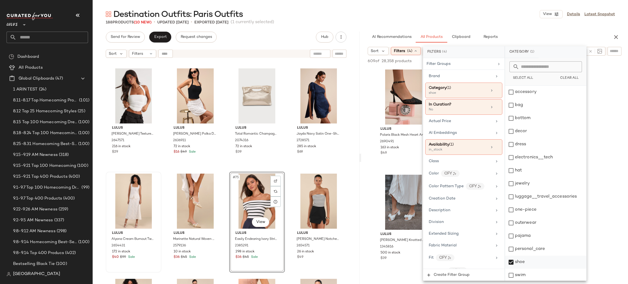
click at [513, 252] on div "shoe" at bounding box center [545, 262] width 81 height 13
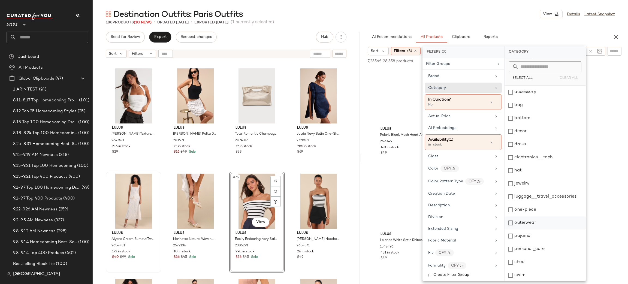
scroll to position [27, 0]
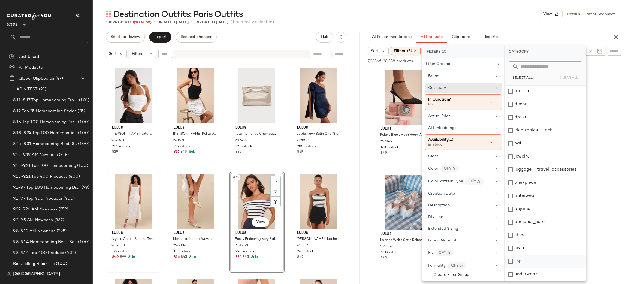
click at [514, 252] on div "top" at bounding box center [544, 261] width 81 height 13
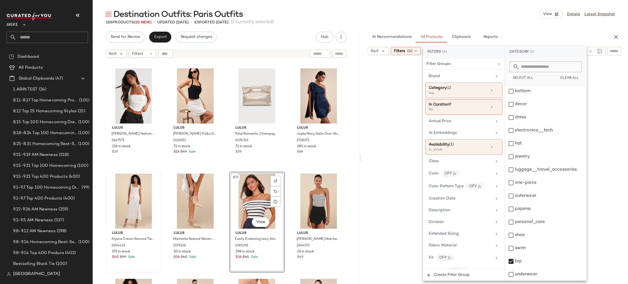
click at [526, 29] on div "Destination Outfits: Paris Outfits View Details Latest Snapshot 188 Products (1…" at bounding box center [360, 146] width 535 height 275
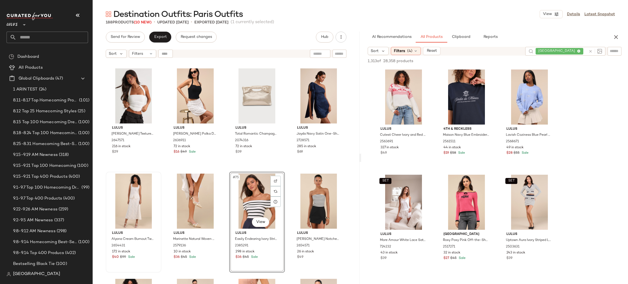
click at [521, 48] on div "Sort Filters (4) Reset" at bounding box center [444, 51] width 153 height 8
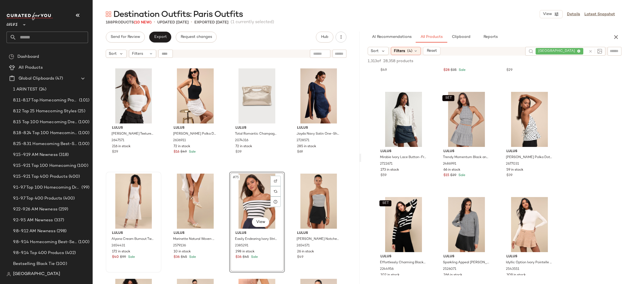
scroll to position [2186, 0]
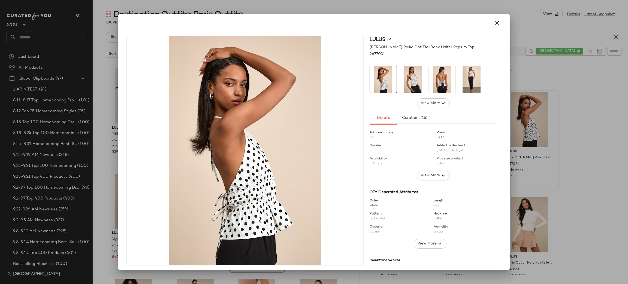
click at [414, 87] on img at bounding box center [412, 79] width 27 height 27
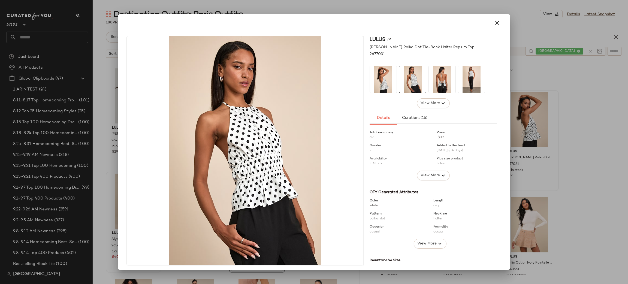
click at [432, 76] on img at bounding box center [442, 79] width 27 height 27
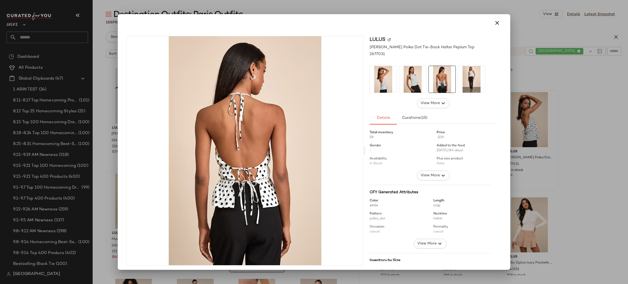
click at [489, 29] on div at bounding box center [313, 22] width 379 height 13
click at [494, 25] on icon "button" at bounding box center [497, 23] width 7 height 7
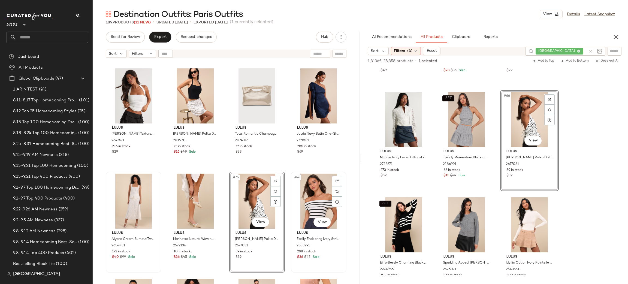
click at [321, 188] on div "#76 View" at bounding box center [319, 201] width 52 height 55
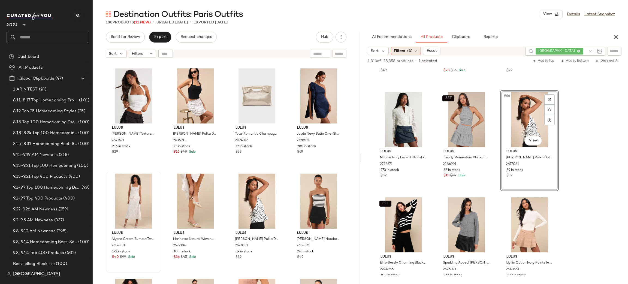
click at [405, 51] on div "Filters (4)" at bounding box center [406, 51] width 30 height 8
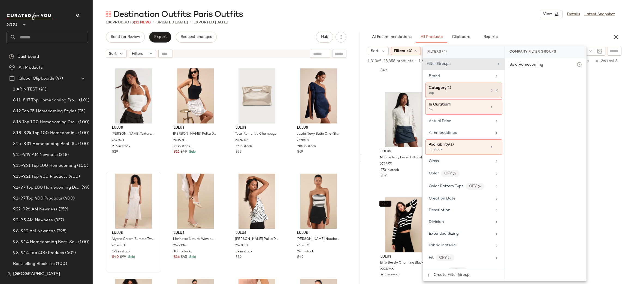
click at [463, 88] on div "Category (1)" at bounding box center [458, 88] width 59 height 6
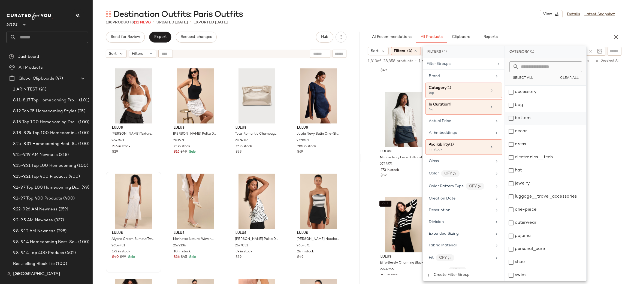
click at [533, 117] on div "bottom" at bounding box center [545, 118] width 81 height 13
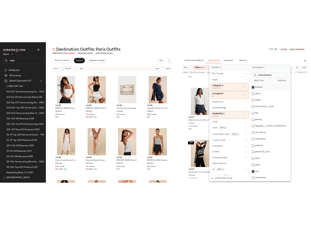
scroll to position [23, 0]
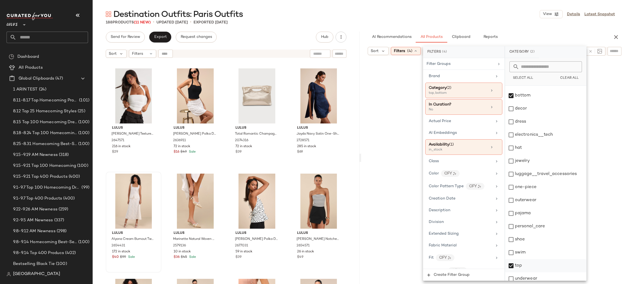
click at [513, 252] on div "top" at bounding box center [545, 265] width 81 height 13
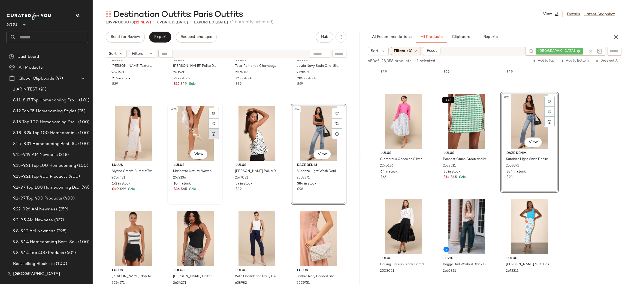
scroll to position [1856, 0]
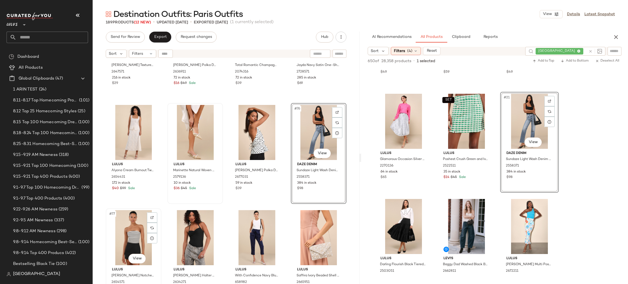
click at [144, 225] on div "#77 View" at bounding box center [134, 237] width 52 height 55
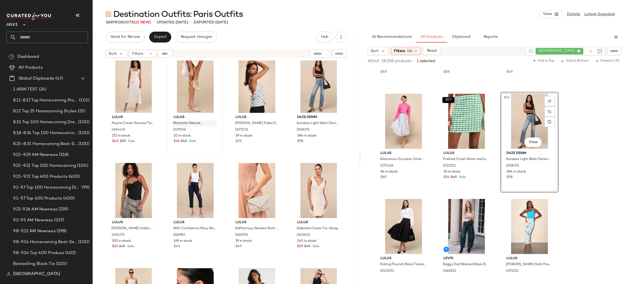
scroll to position [1920, 0]
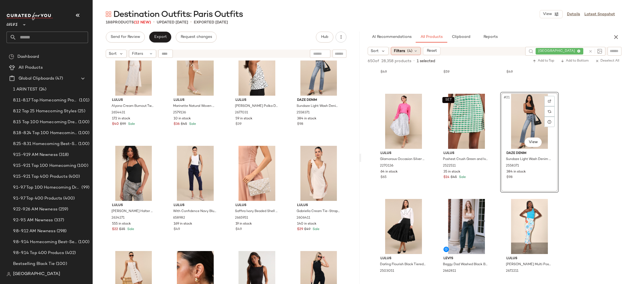
click at [402, 50] on span "Filters" at bounding box center [399, 51] width 11 height 6
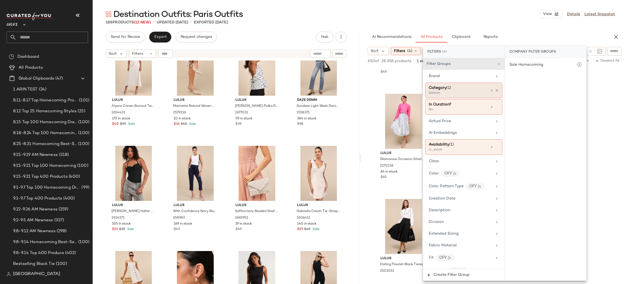
click at [475, 87] on div "Category (1)" at bounding box center [458, 88] width 59 height 6
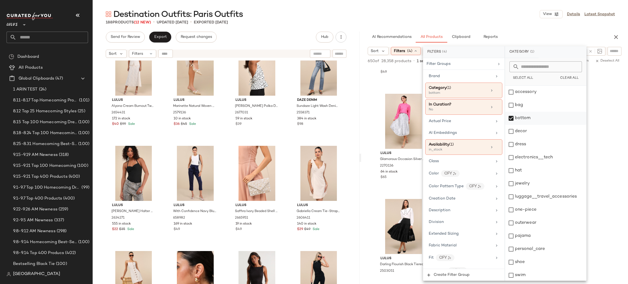
click at [520, 118] on div "bottom" at bounding box center [545, 118] width 81 height 13
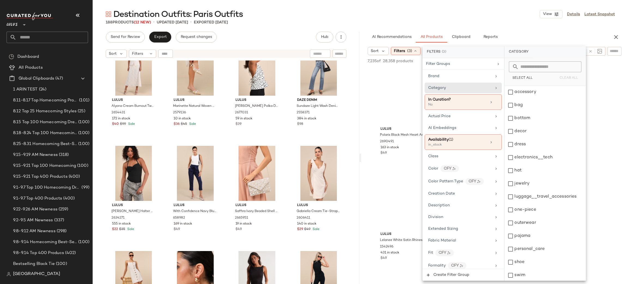
scroll to position [27, 0]
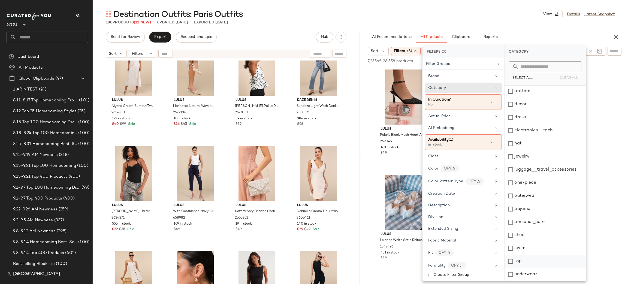
click at [514, 252] on div "top" at bounding box center [544, 261] width 81 height 13
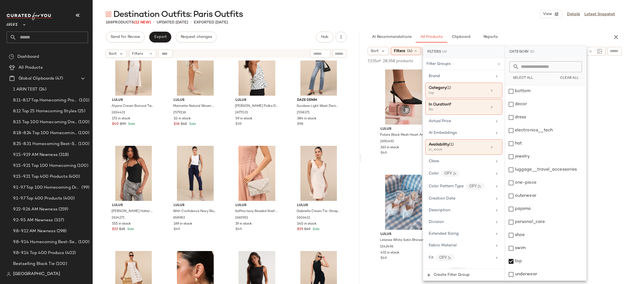
click at [455, 14] on div "Destination Outfits: Paris Outfits View Details Latest Snapshot" at bounding box center [360, 14] width 535 height 11
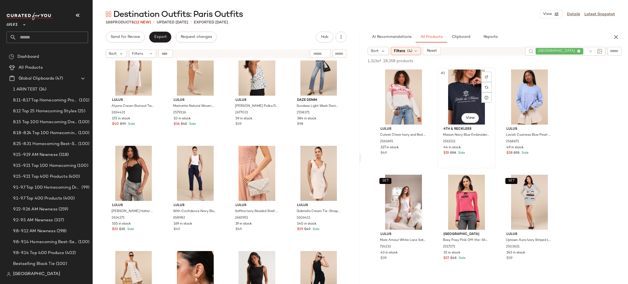
click at [468, 123] on div "#2 View" at bounding box center [466, 96] width 55 height 55
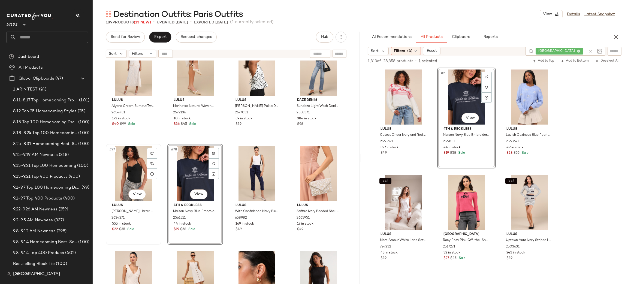
click at [134, 174] on div "#77 View" at bounding box center [134, 173] width 52 height 55
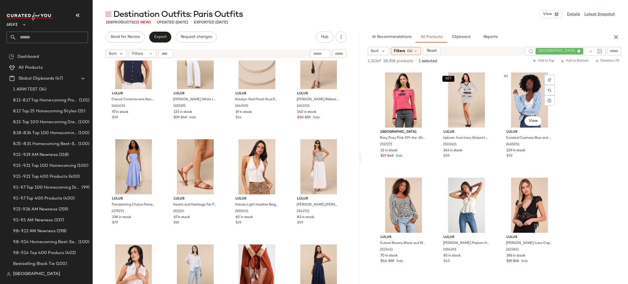
scroll to position [116, 0]
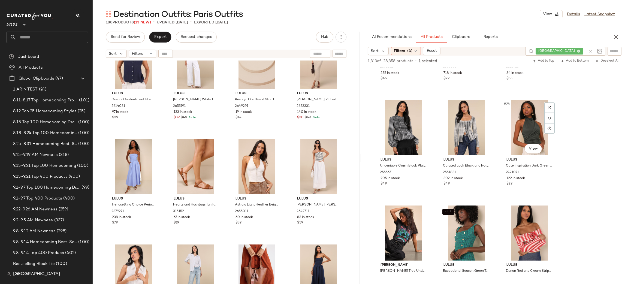
scroll to position [705, 0]
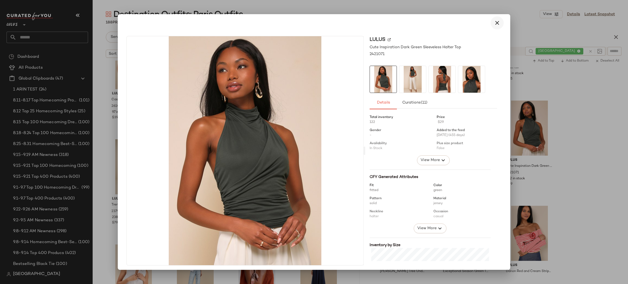
click at [495, 22] on icon "button" at bounding box center [497, 23] width 7 height 7
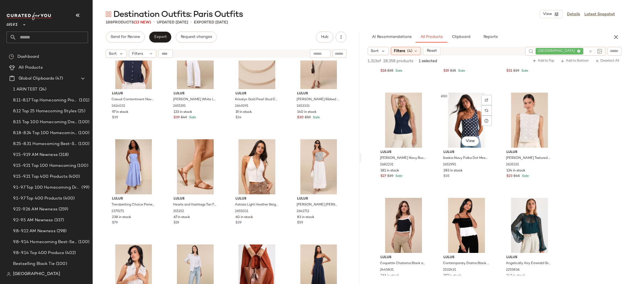
scroll to position [2711, 0]
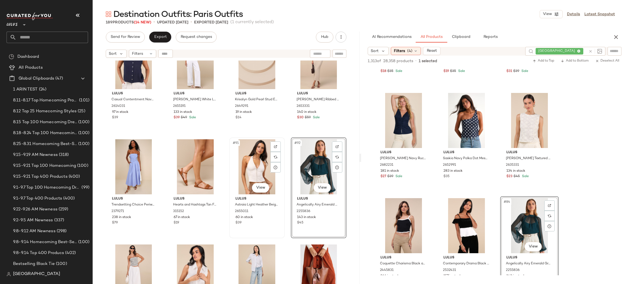
click at [250, 164] on div "#91 View" at bounding box center [257, 166] width 52 height 55
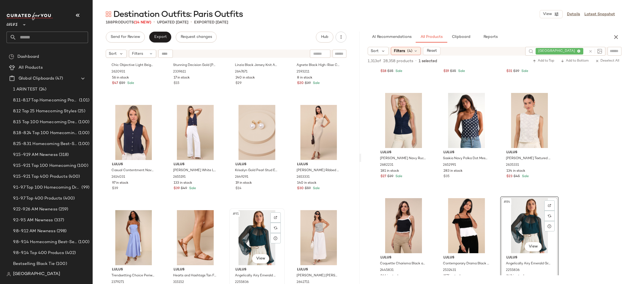
scroll to position [2171, 0]
click at [590, 50] on icon at bounding box center [590, 51] width 4 height 4
click at [403, 51] on span "Filters" at bounding box center [399, 51] width 11 height 6
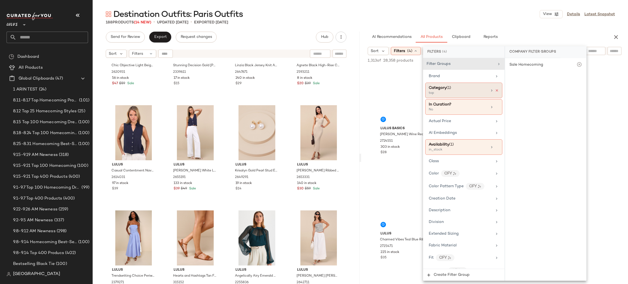
click at [495, 90] on icon at bounding box center [497, 91] width 4 height 4
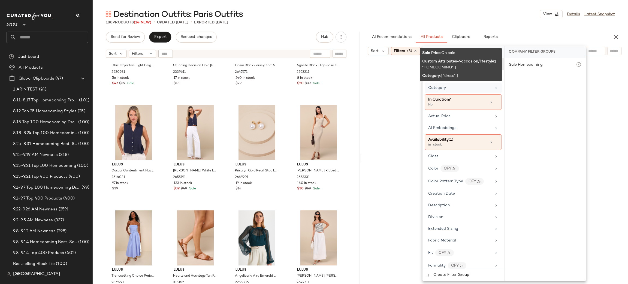
click at [594, 53] on input "text" at bounding box center [595, 51] width 14 height 6
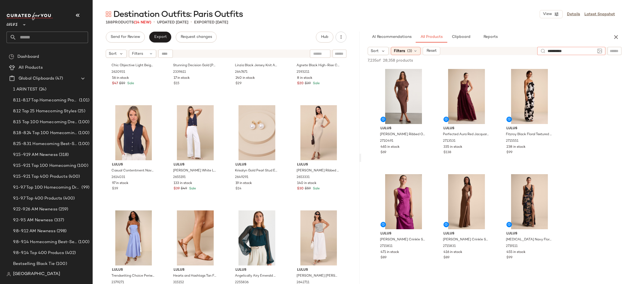
type input "**********"
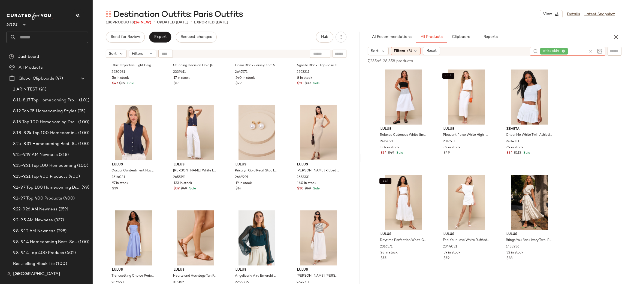
click at [589, 51] on icon at bounding box center [590, 51] width 4 height 4
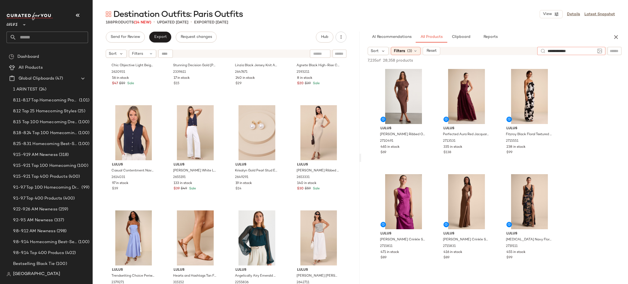
type input "**********"
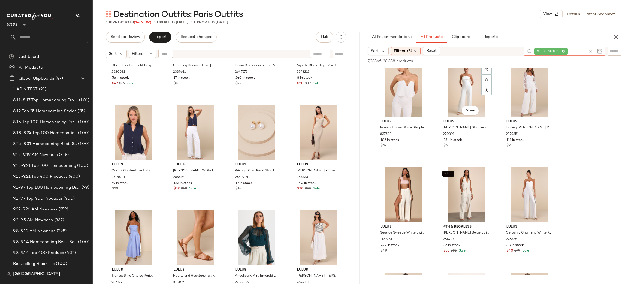
scroll to position [849, 0]
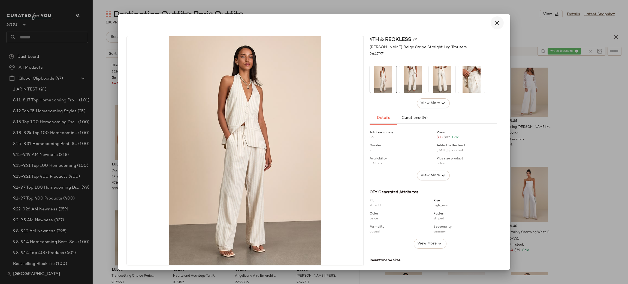
click at [490, 24] on button "button" at bounding box center [496, 22] width 13 height 13
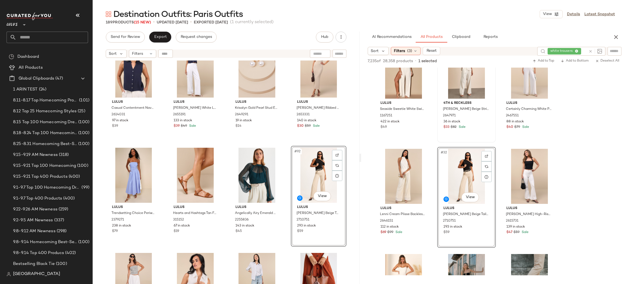
scroll to position [2234, 0]
click at [135, 275] on div "#93 View" at bounding box center [134, 280] width 52 height 55
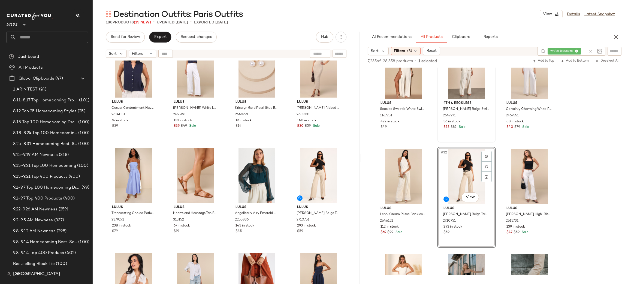
click at [589, 51] on icon at bounding box center [590, 51] width 4 height 4
type input "*****"
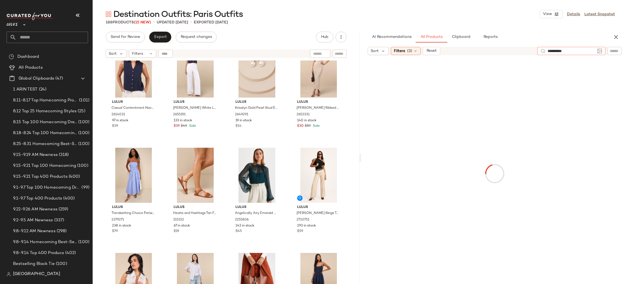
type input "**********"
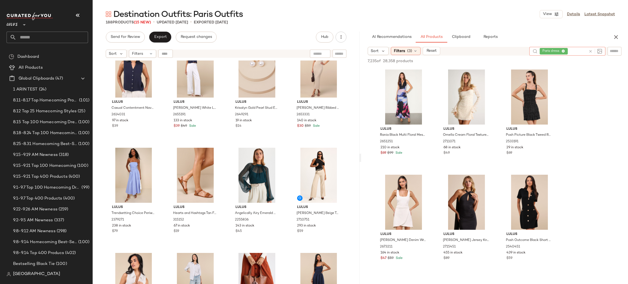
click at [490, 48] on div "Sort Filters (3) Reset" at bounding box center [446, 51] width 157 height 8
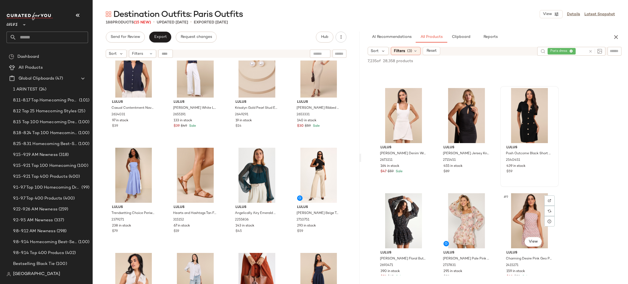
scroll to position [87, 0]
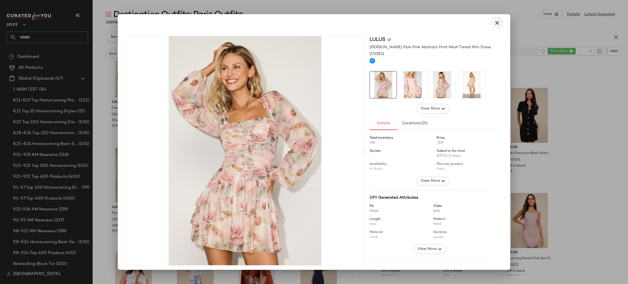
click at [494, 20] on icon "button" at bounding box center [497, 23] width 7 height 7
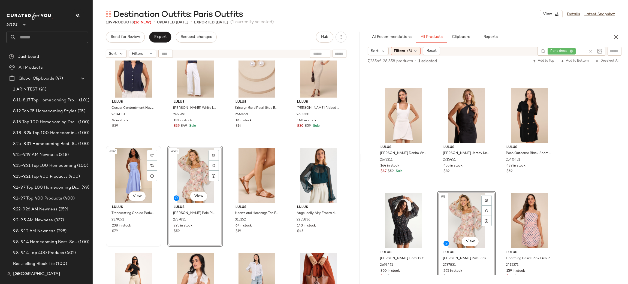
click at [134, 164] on div "#89 View" at bounding box center [134, 175] width 52 height 55
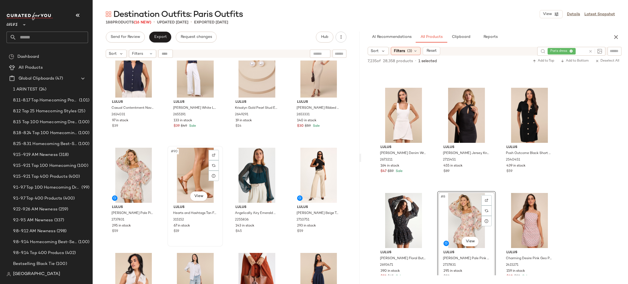
click at [189, 168] on div "#90 View" at bounding box center [195, 175] width 52 height 55
click at [590, 51] on icon at bounding box center [590, 51] width 4 height 4
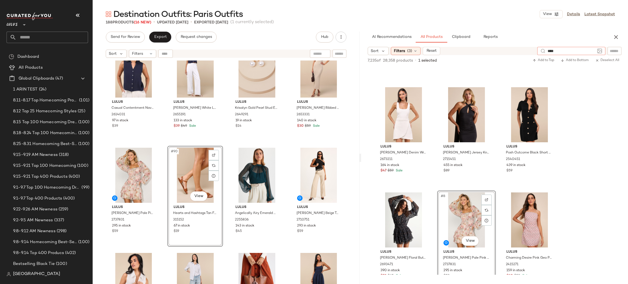
type input "*****"
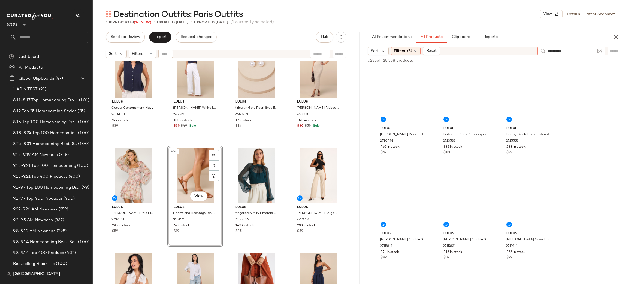
type input "**********"
click at [498, 54] on div "Sort Filters (3) Reset" at bounding box center [446, 51] width 156 height 8
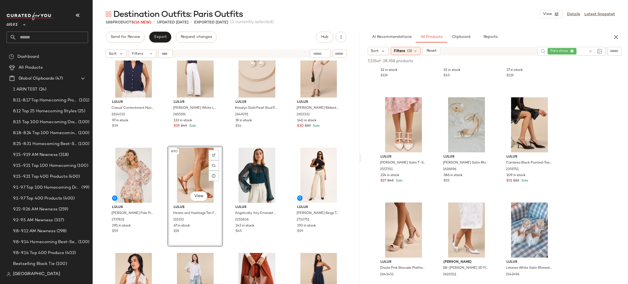
scroll to position [287, 0]
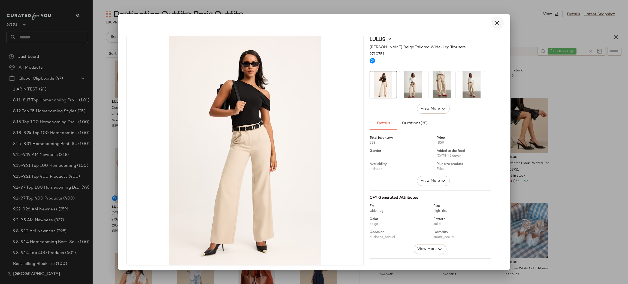
click at [493, 19] on button "button" at bounding box center [496, 22] width 13 height 13
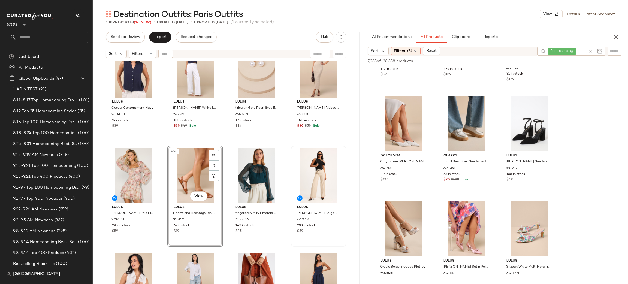
scroll to position [1240, 0]
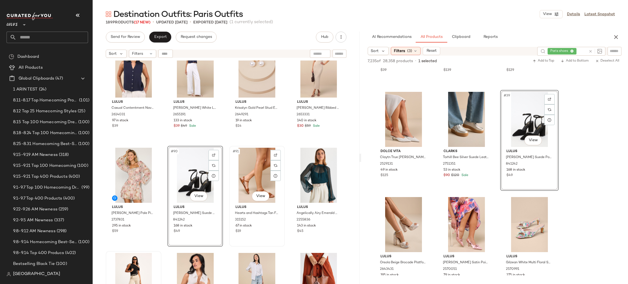
click at [256, 174] on div "#91 View" at bounding box center [257, 175] width 52 height 55
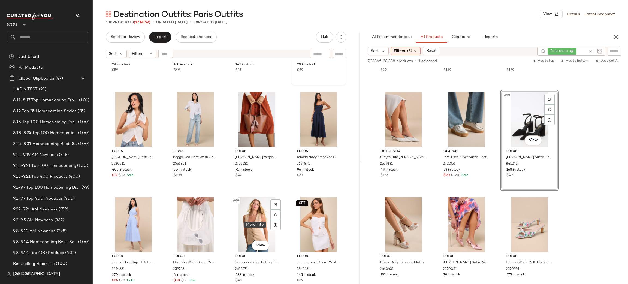
scroll to position [2395, 0]
click at [589, 53] on icon at bounding box center [590, 51] width 4 height 4
type input "****"
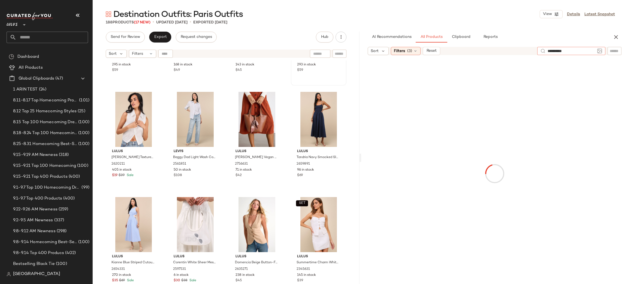
type input "**********"
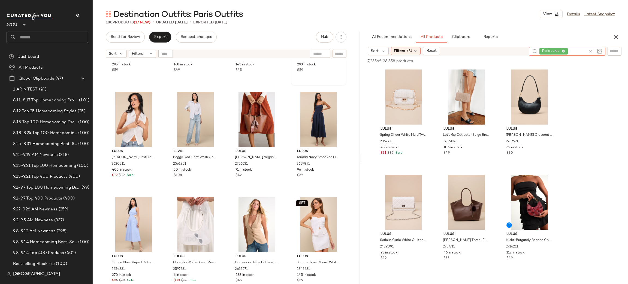
click at [592, 49] on icon at bounding box center [590, 51] width 4 height 4
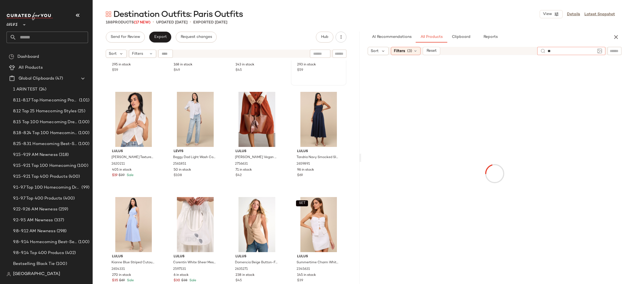
type input "*"
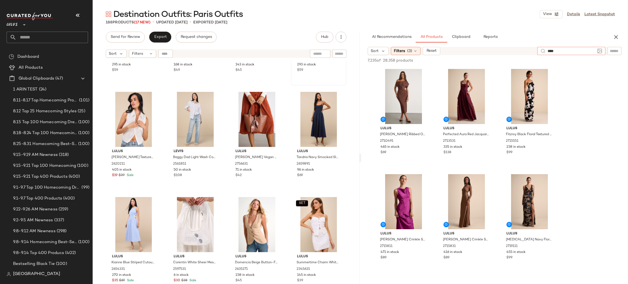
type input "*****"
type input "**********"
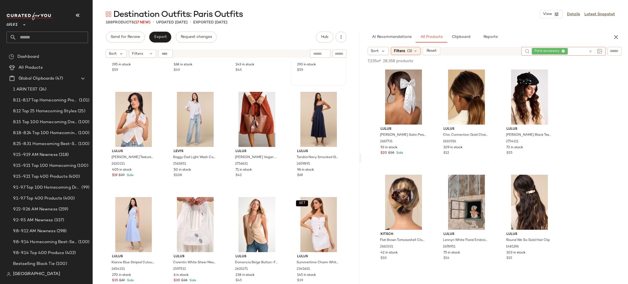
click at [494, 62] on div "7,235 of 28,358 products • 0 selected Add to Top Add to Bottom Deselect All" at bounding box center [494, 62] width 267 height 12
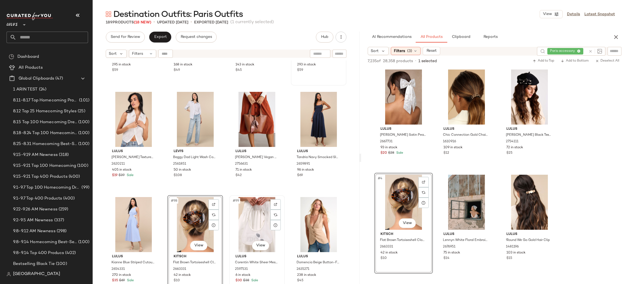
click at [259, 216] on div "#99 View" at bounding box center [257, 224] width 52 height 55
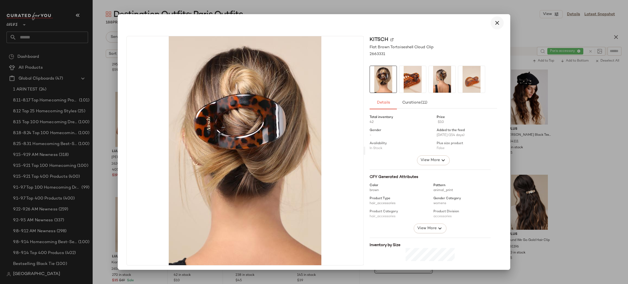
click at [494, 21] on icon "button" at bounding box center [497, 23] width 7 height 7
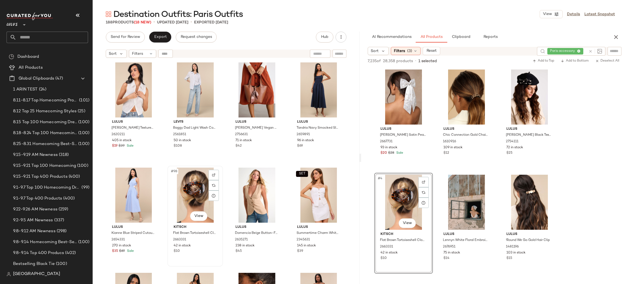
scroll to position [2424, 0]
click at [590, 53] on icon at bounding box center [590, 51] width 4 height 4
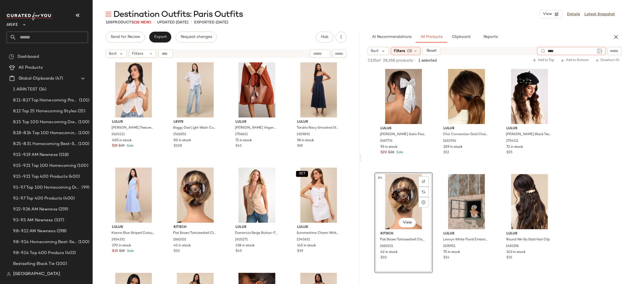
type input "*****"
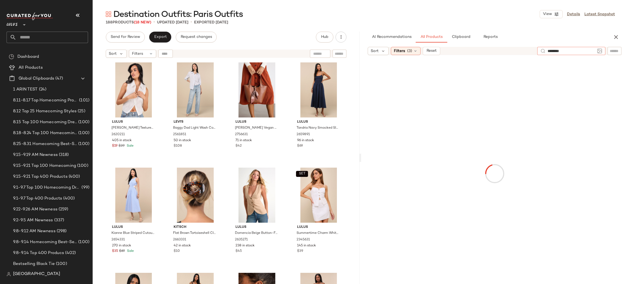
type input "*********"
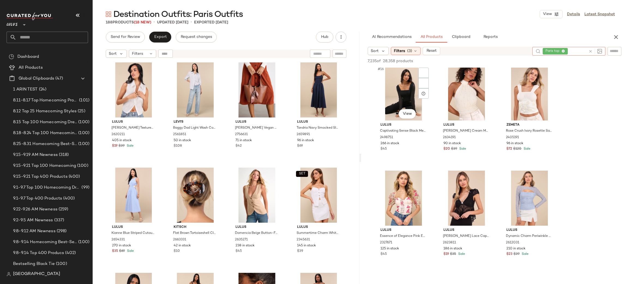
scroll to position [533, 0]
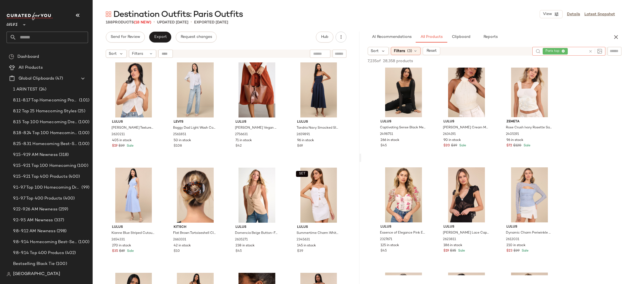
click at [590, 50] on icon at bounding box center [590, 51] width 4 height 4
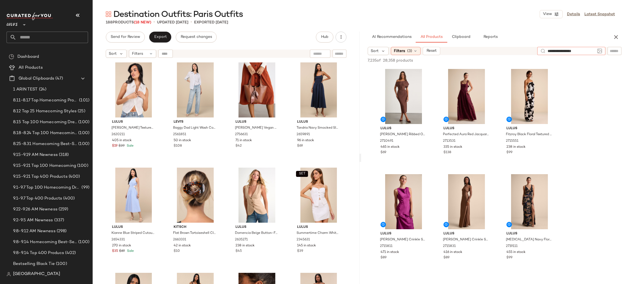
type input "**********"
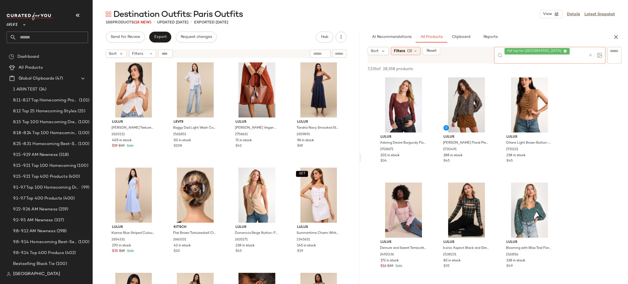
click at [455, 63] on div "7,235 of 28,358 products • 0 selected Add to Top Add to Bottom Deselect All" at bounding box center [494, 69] width 267 height 12
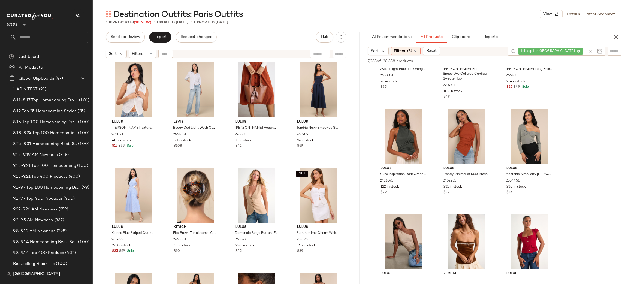
scroll to position [801, 0]
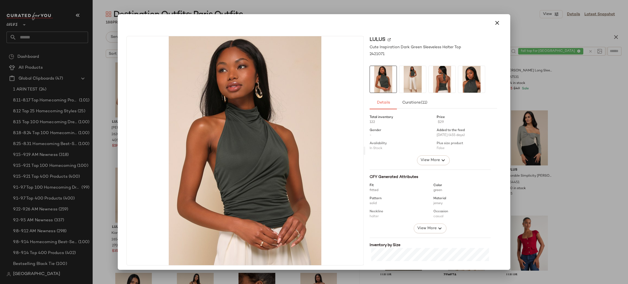
click at [434, 84] on img at bounding box center [442, 79] width 27 height 27
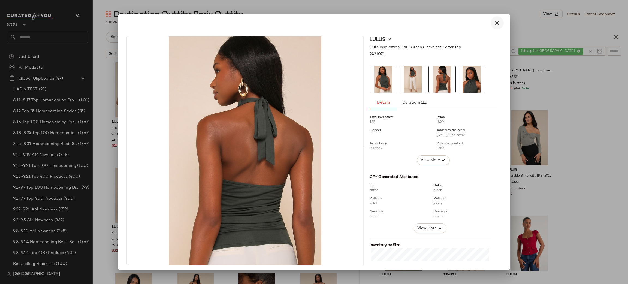
click at [494, 20] on icon "button" at bounding box center [497, 23] width 7 height 7
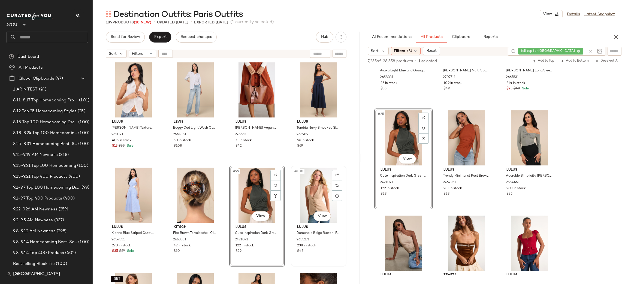
click at [302, 189] on div "#100 View" at bounding box center [319, 195] width 52 height 55
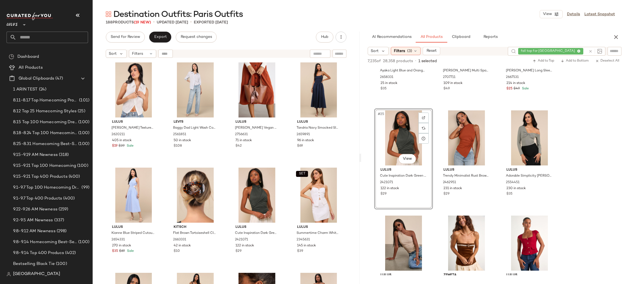
click at [592, 49] on icon at bounding box center [590, 51] width 4 height 4
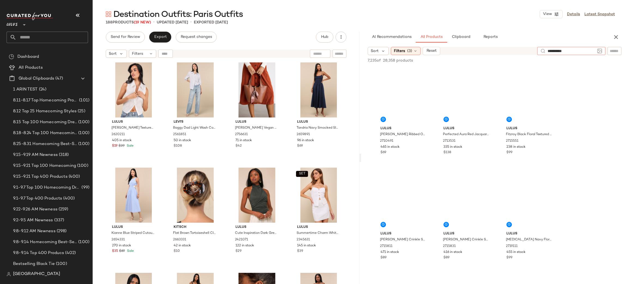
type input "**********"
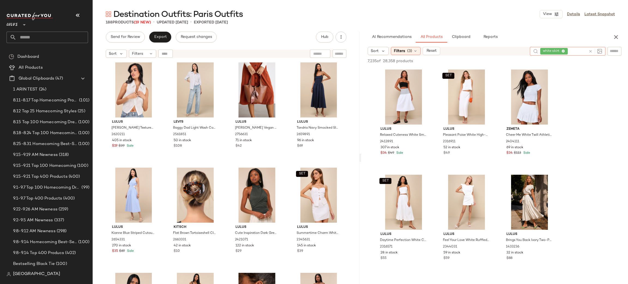
click at [479, 57] on div "7,235 of 28,358 products • 0 selected Add to Top Add to Bottom Deselect All" at bounding box center [494, 62] width 267 height 12
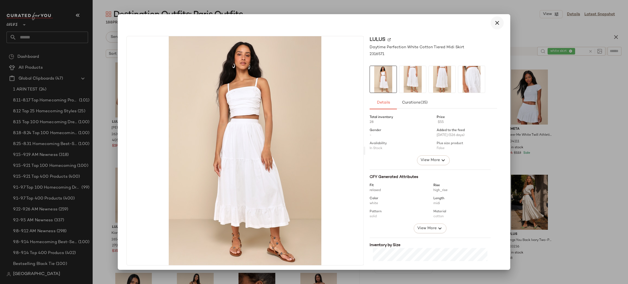
click at [494, 21] on icon "button" at bounding box center [497, 23] width 7 height 7
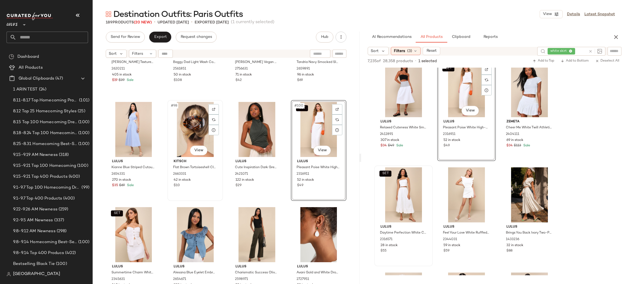
scroll to position [2489, 0]
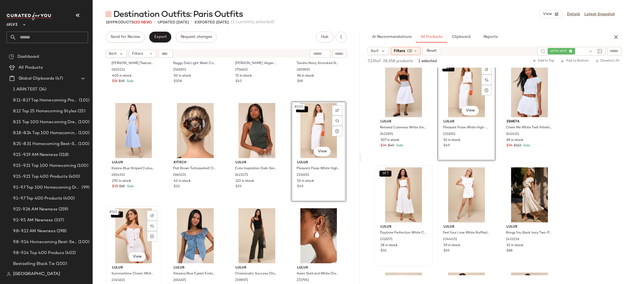
click at [138, 222] on div "SET #101 View" at bounding box center [134, 235] width 52 height 55
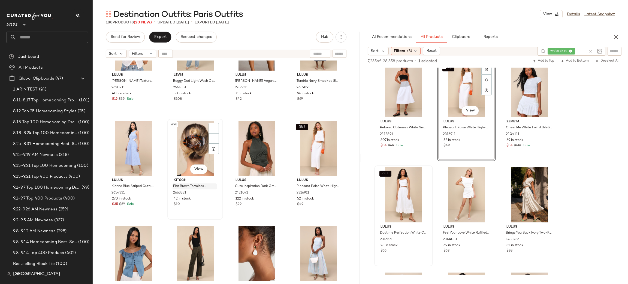
scroll to position [2470, 0]
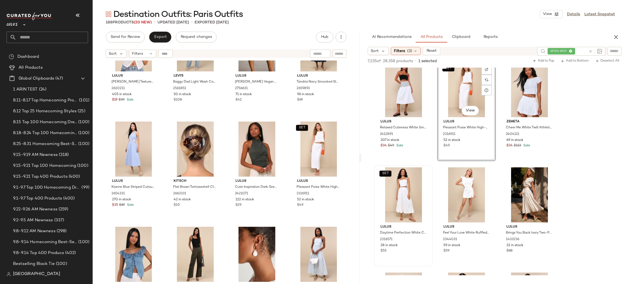
click at [591, 50] on icon at bounding box center [590, 51] width 4 height 4
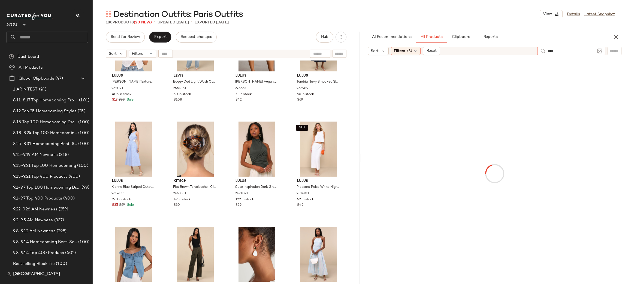
type input "*****"
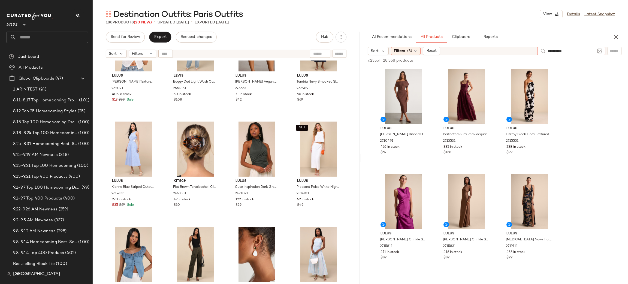
type input "**********"
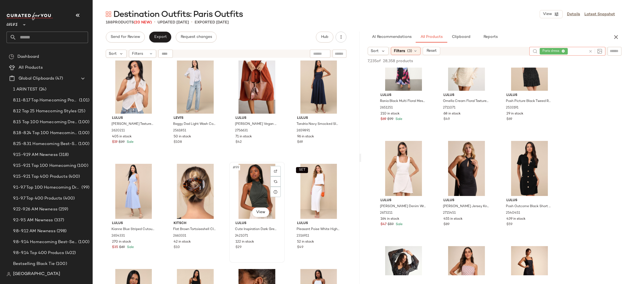
scroll to position [2426, 0]
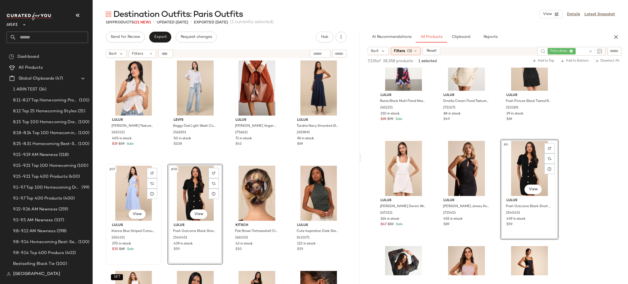
click at [127, 189] on div "#97 View" at bounding box center [134, 193] width 52 height 55
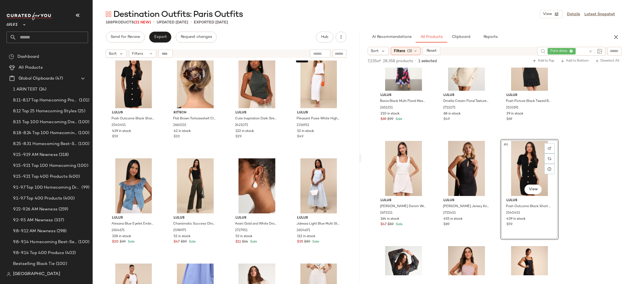
scroll to position [2538, 0]
click at [590, 47] on div at bounding box center [594, 51] width 16 height 9
type input "*"
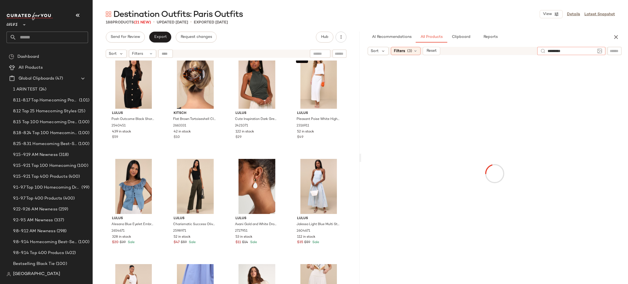
type input "**********"
click at [462, 57] on div at bounding box center [494, 174] width 265 height 235
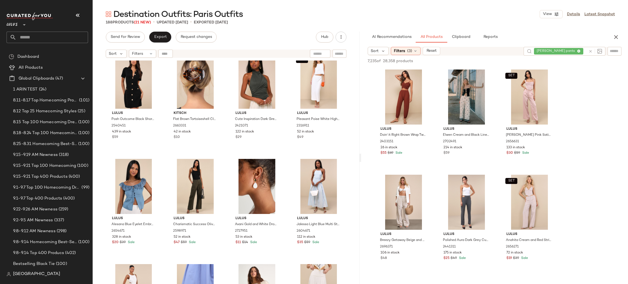
click at [591, 51] on icon at bounding box center [590, 51] width 4 height 4
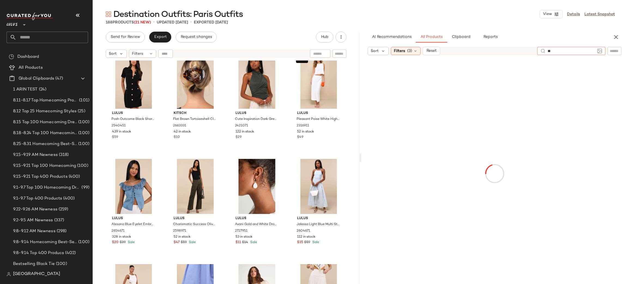
type input "*"
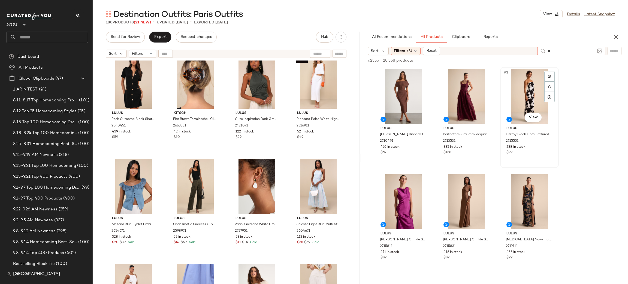
type input "*"
type input "**********"
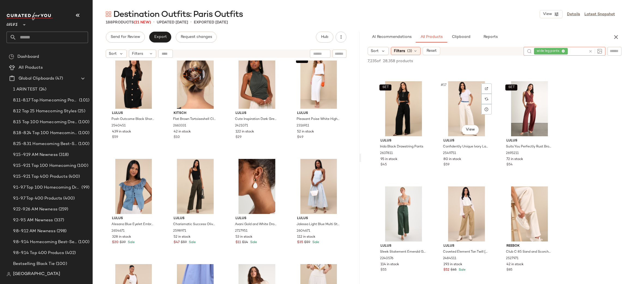
scroll to position [514, 0]
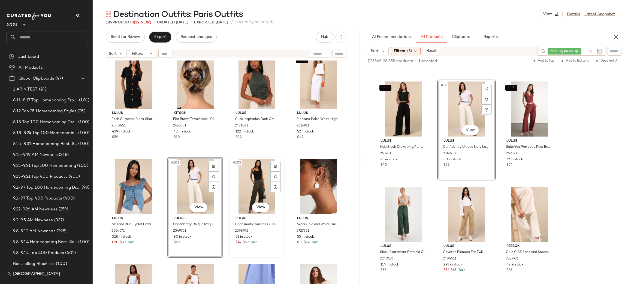
click at [238, 190] on div "#103 View" at bounding box center [257, 186] width 52 height 55
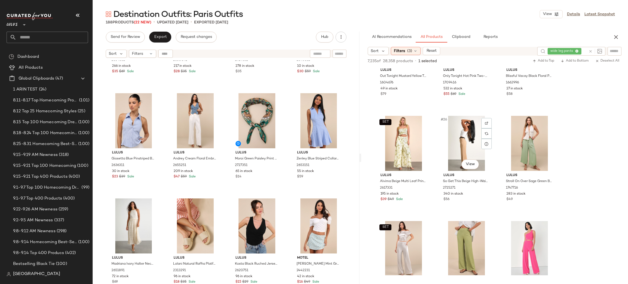
scroll to position [794, 0]
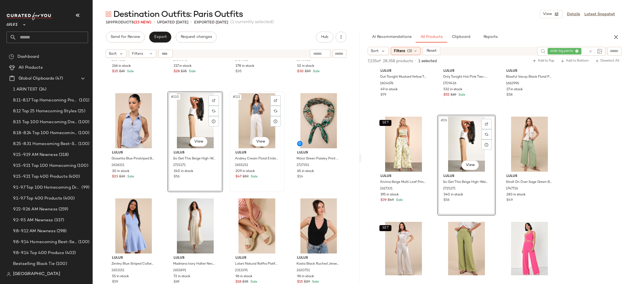
click at [249, 126] on div "#111 View" at bounding box center [257, 120] width 52 height 55
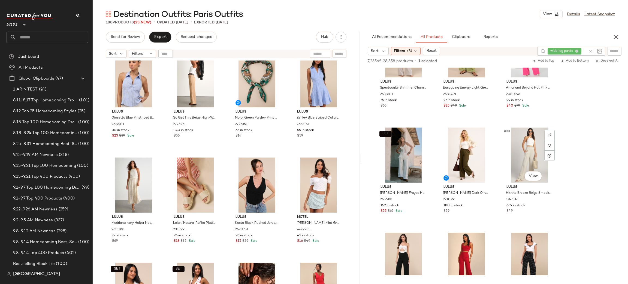
scroll to position [993, 0]
click at [589, 49] on icon at bounding box center [590, 51] width 4 height 4
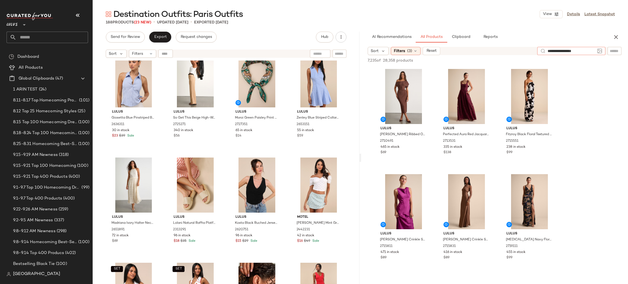
type input "**********"
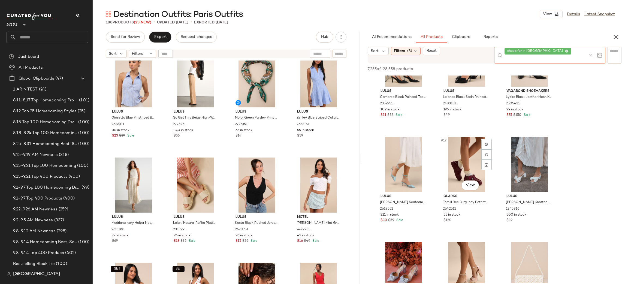
scroll to position [463, 0]
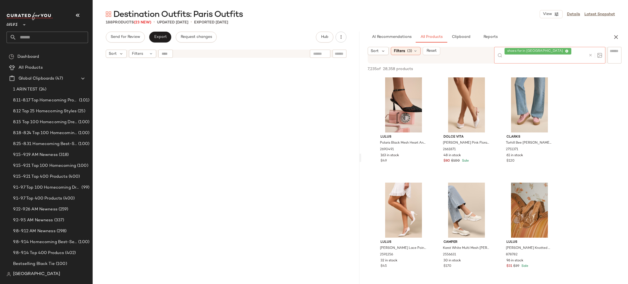
scroll to position [463, 0]
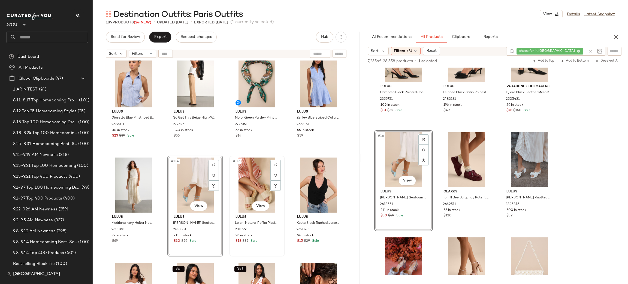
click at [254, 187] on div "#115 View" at bounding box center [257, 184] width 52 height 55
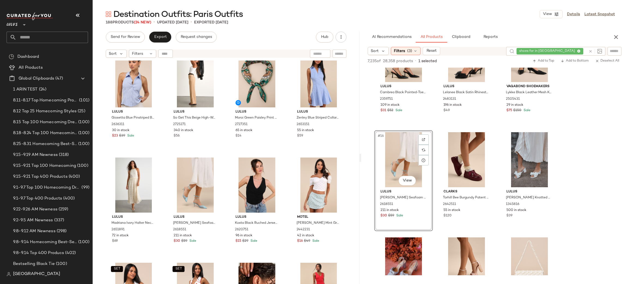
click at [590, 51] on icon at bounding box center [590, 51] width 4 height 4
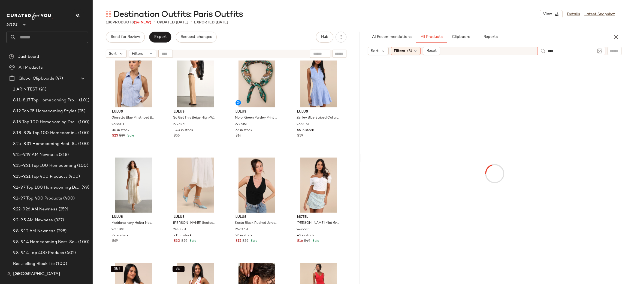
type input "*****"
type input "*********"
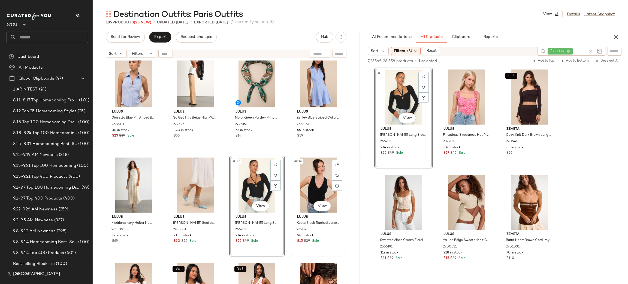
click at [318, 177] on div "#116 View" at bounding box center [319, 184] width 52 height 55
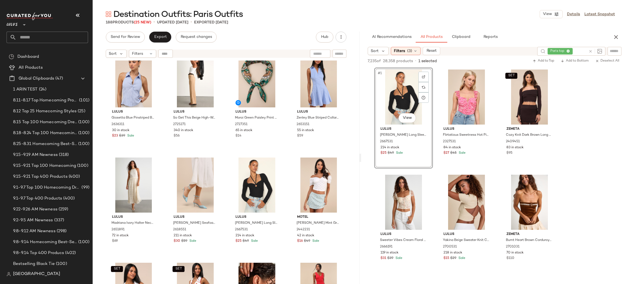
click at [590, 50] on icon at bounding box center [590, 51] width 4 height 4
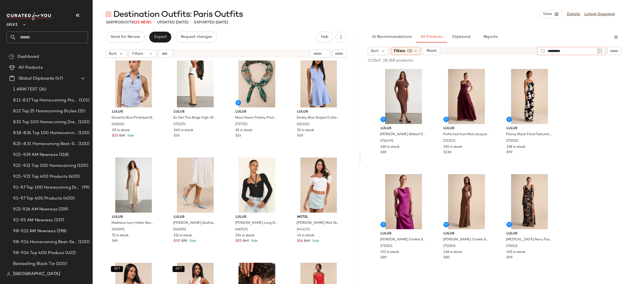
type input "**********"
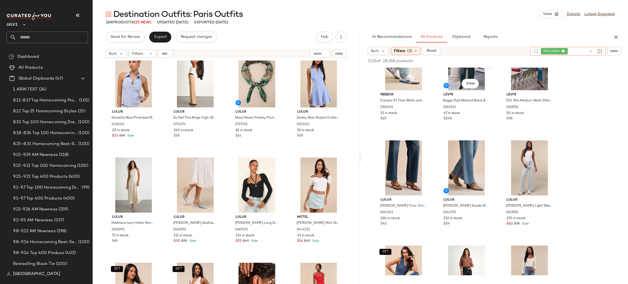
scroll to position [770, 0]
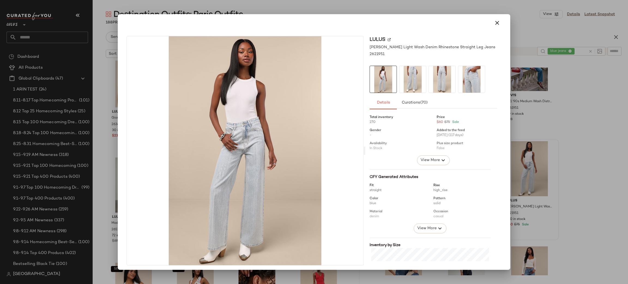
click at [410, 73] on img at bounding box center [412, 79] width 27 height 27
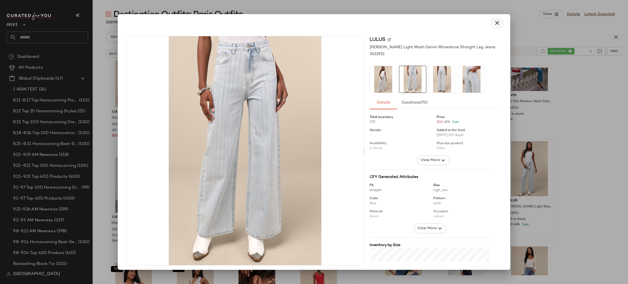
click at [494, 25] on icon "button" at bounding box center [497, 23] width 7 height 7
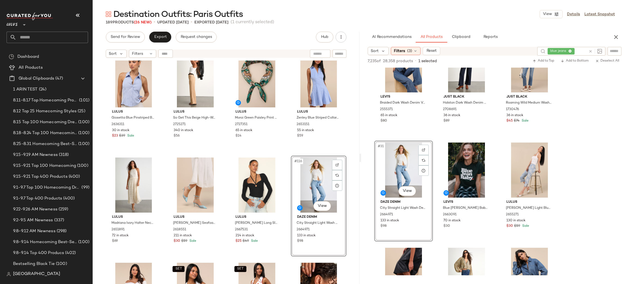
scroll to position [2902, 0]
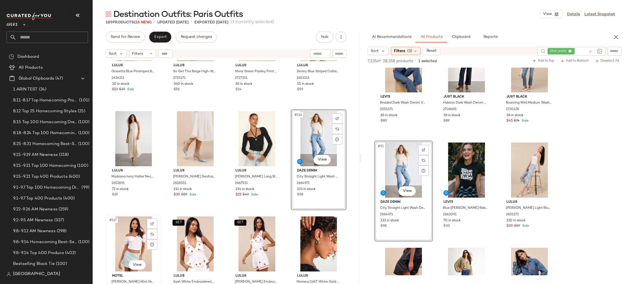
click at [124, 241] on div "#117 View" at bounding box center [134, 243] width 52 height 55
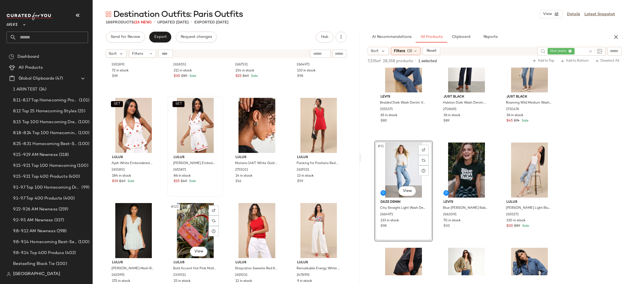
scroll to position [3026, 0]
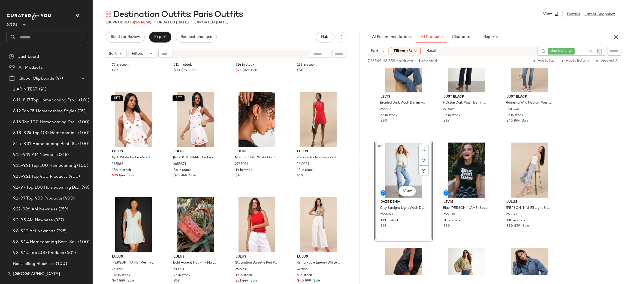
click at [589, 50] on icon at bounding box center [590, 51] width 4 height 4
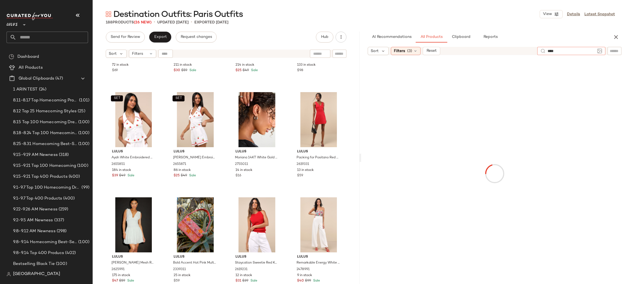
type input "*****"
type input "**********"
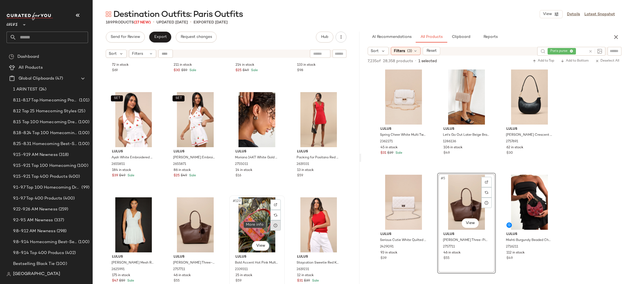
click at [275, 225] on icon at bounding box center [275, 225] width 4 height 4
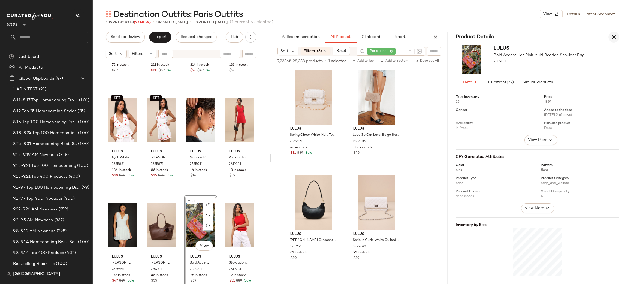
click at [612, 36] on icon "button" at bounding box center [613, 37] width 7 height 7
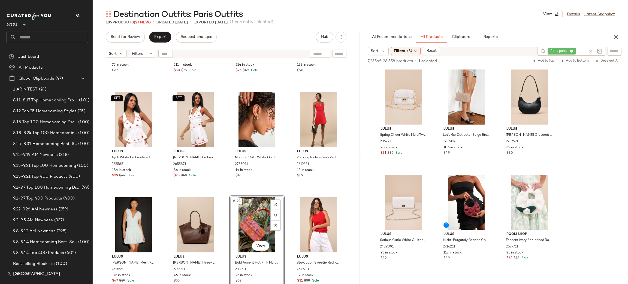
click at [249, 219] on div "#123 View" at bounding box center [257, 224] width 52 height 55
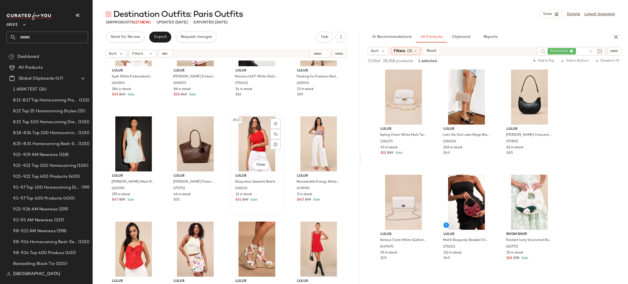
scroll to position [3106, 0]
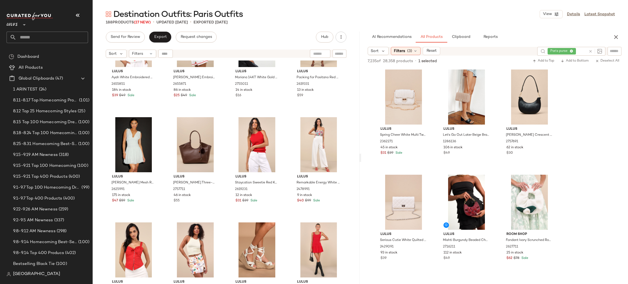
click at [591, 53] on icon at bounding box center [590, 51] width 4 height 4
type input "*****"
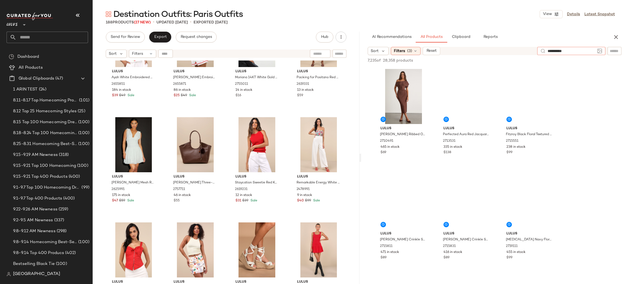
type input "**********"
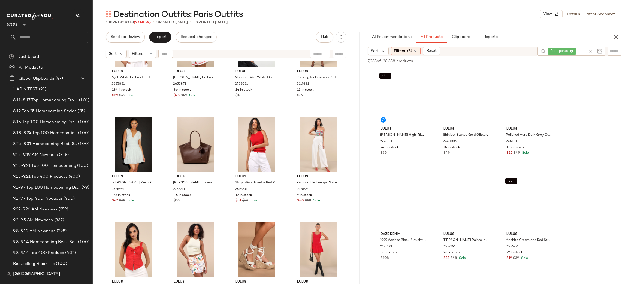
click at [508, 51] on div "Sort Filters (3) Reset" at bounding box center [450, 51] width 165 height 8
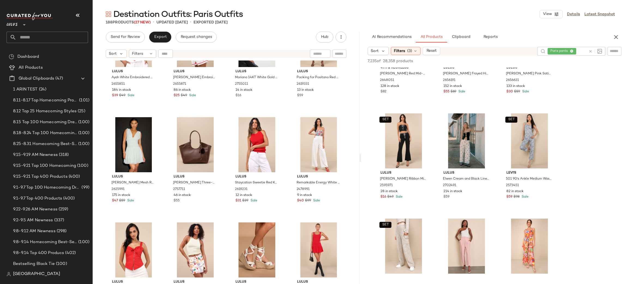
scroll to position [271, 0]
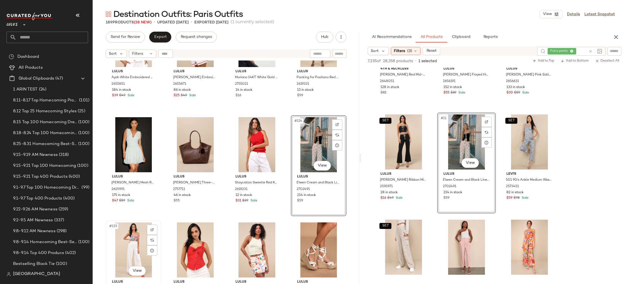
click at [141, 238] on div "#125 View" at bounding box center [134, 249] width 52 height 55
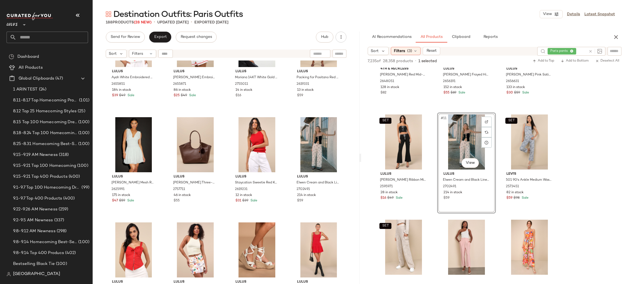
click at [589, 50] on icon at bounding box center [590, 51] width 4 height 4
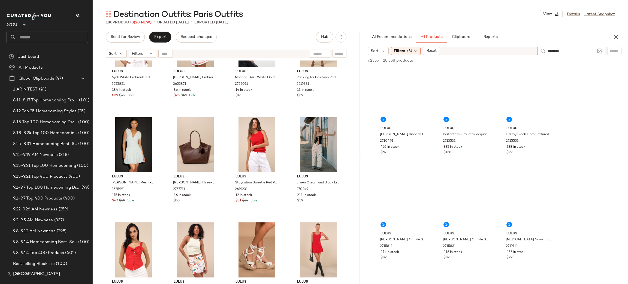
type input "*********"
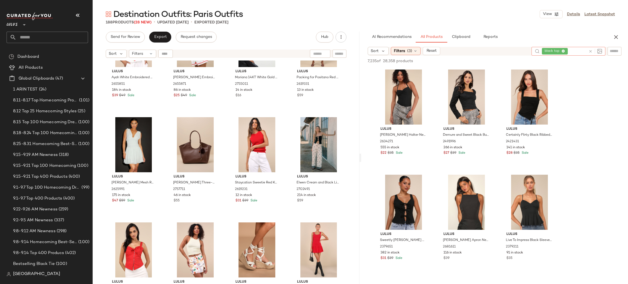
click at [494, 50] on div "Sort Filters (3) Reset" at bounding box center [447, 51] width 159 height 8
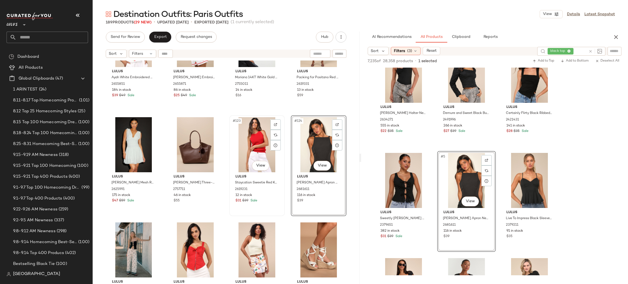
click at [254, 143] on div "#123 View" at bounding box center [257, 144] width 52 height 55
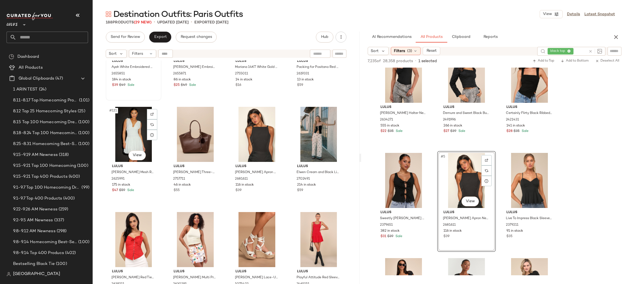
scroll to position [3114, 0]
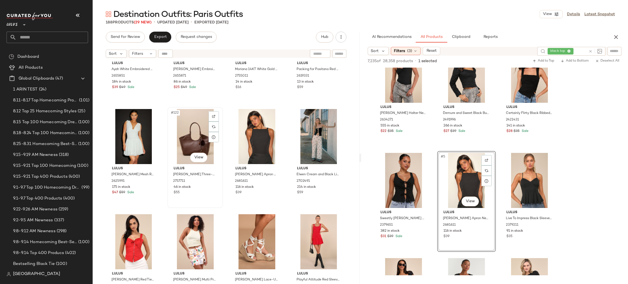
click at [175, 132] on div "#122 View" at bounding box center [195, 136] width 52 height 55
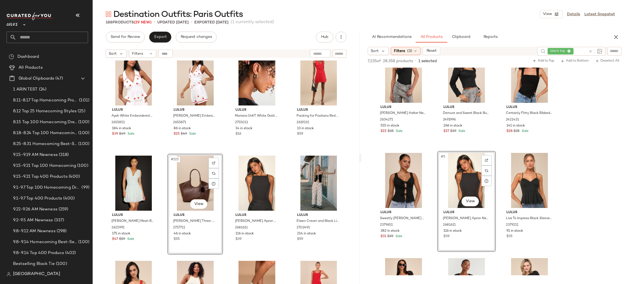
scroll to position [3066, 0]
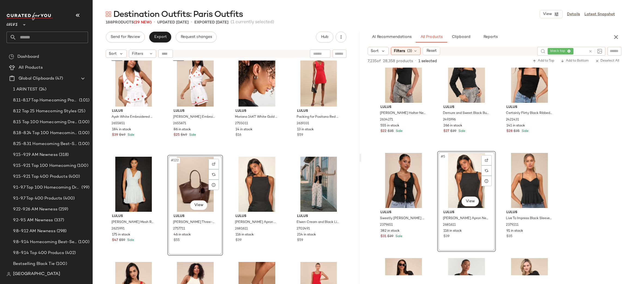
click at [591, 50] on icon at bounding box center [590, 51] width 4 height 4
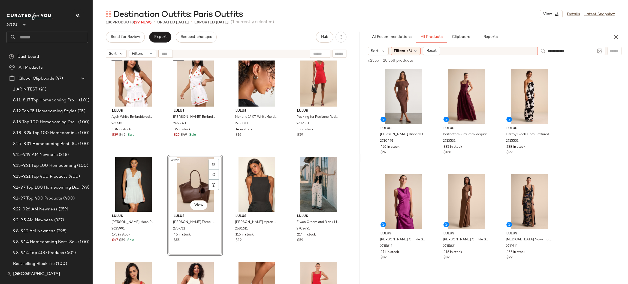
type input "**********"
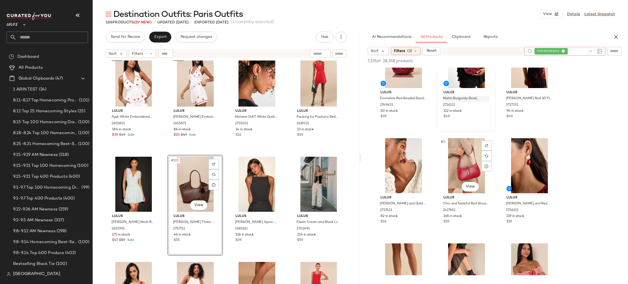
scroll to position [35, 0]
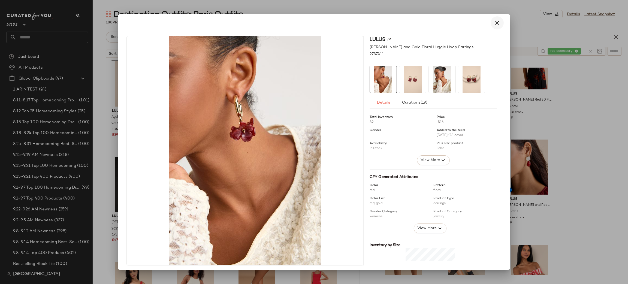
click at [495, 23] on icon "button" at bounding box center [497, 23] width 7 height 7
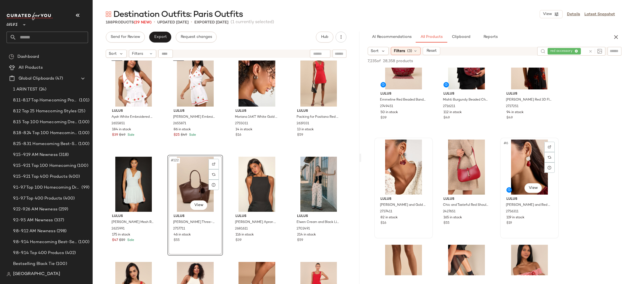
scroll to position [107, 0]
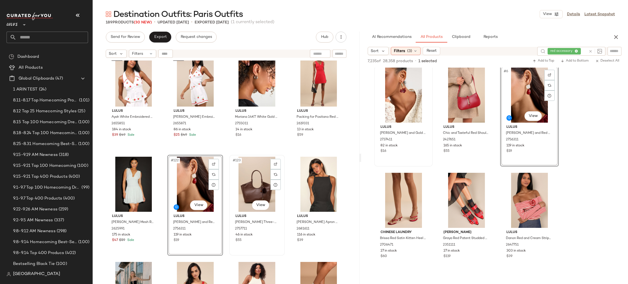
click at [242, 186] on div "#123 View" at bounding box center [257, 184] width 52 height 55
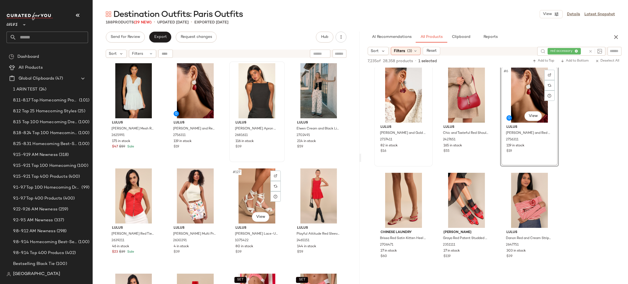
scroll to position [3159, 0]
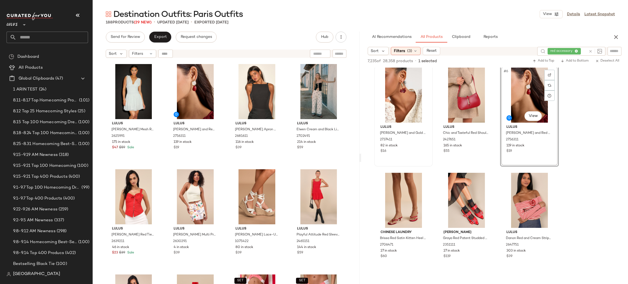
click at [589, 49] on icon at bounding box center [590, 51] width 4 height 4
click at [398, 51] on span "Filters" at bounding box center [399, 51] width 11 height 6
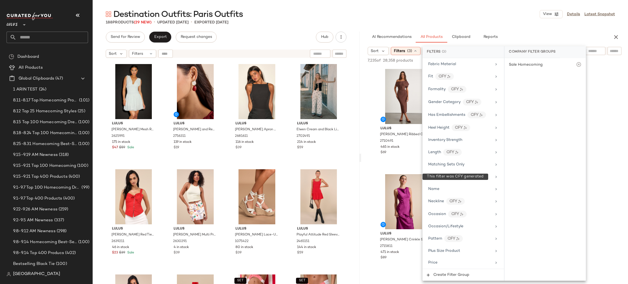
scroll to position [185, 0]
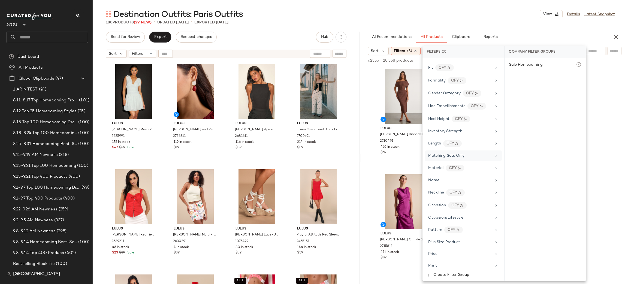
click at [455, 158] on span "Matching Sets Only" at bounding box center [446, 156] width 36 height 4
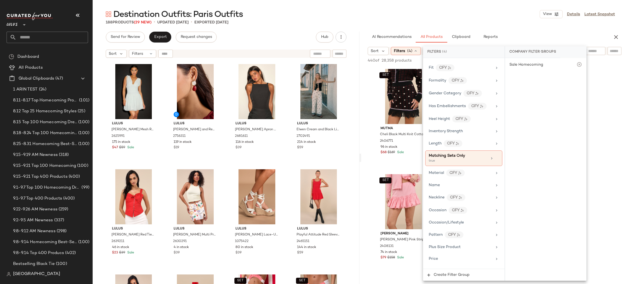
click at [501, 4] on main "Destination Outfits: Paris Outfits View Details Latest Snapshot 188 Products (2…" at bounding box center [314, 142] width 628 height 284
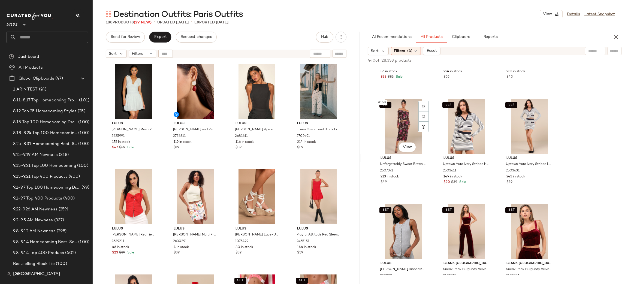
scroll to position [5438, 0]
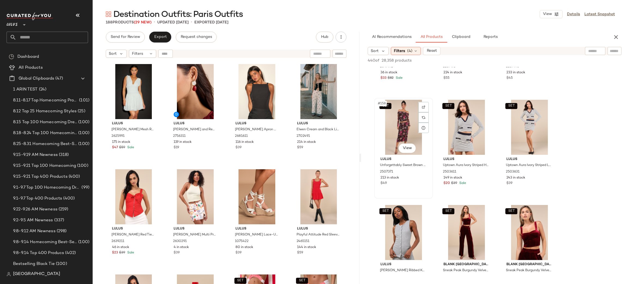
click at [401, 129] on div "SET #158 View" at bounding box center [403, 127] width 55 height 55
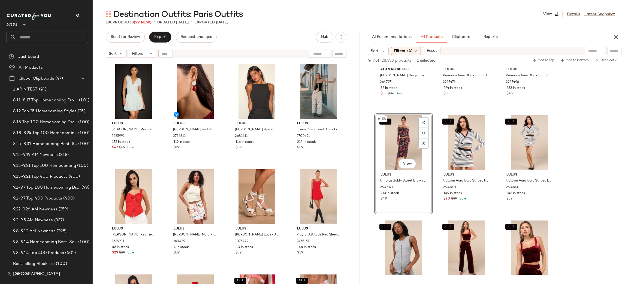
click at [403, 138] on div "SET #158 View" at bounding box center [403, 142] width 55 height 55
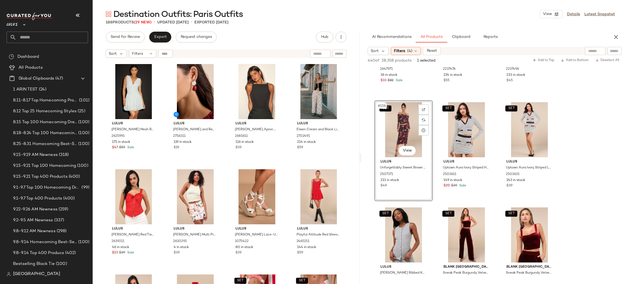
scroll to position [5433, 0]
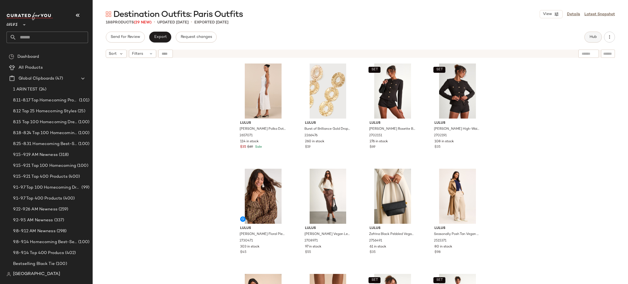
click at [594, 37] on span "Hub" at bounding box center [593, 37] width 8 height 4
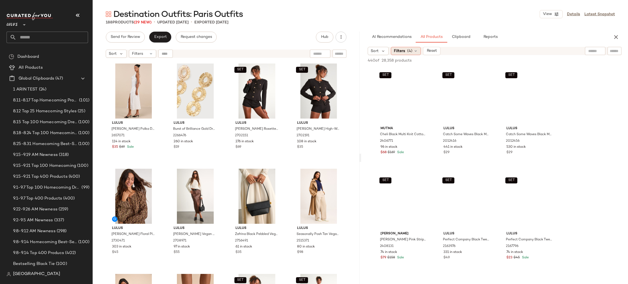
click at [411, 50] on span "(4)" at bounding box center [409, 51] width 5 height 6
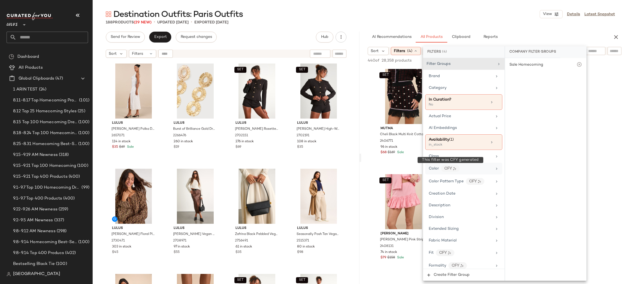
click at [447, 166] on div "CFY" at bounding box center [450, 168] width 19 height 7
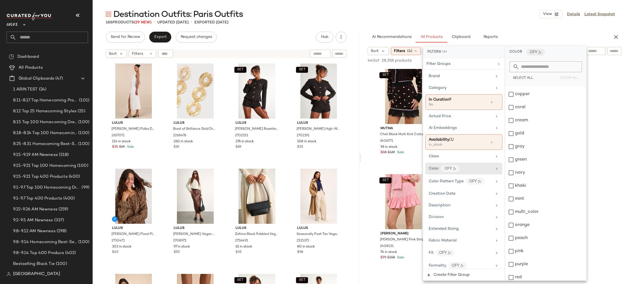
scroll to position [127, 0]
click at [520, 239] on div "red" at bounding box center [545, 240] width 81 height 13
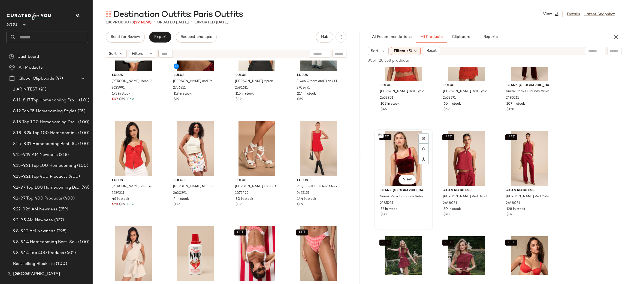
scroll to position [40, 0]
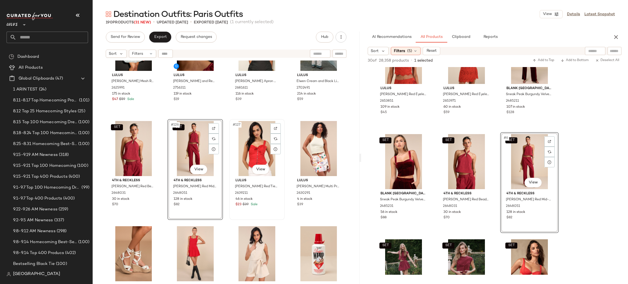
click at [251, 150] on div "#127 View" at bounding box center [257, 148] width 52 height 55
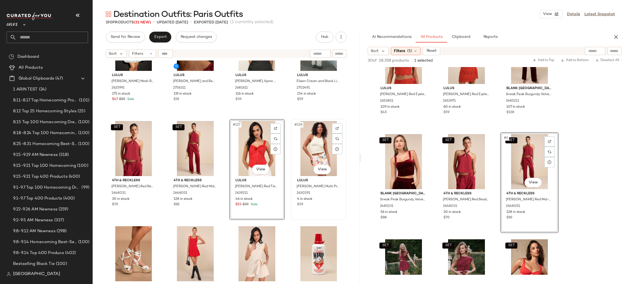
click at [305, 148] on div "#128 View" at bounding box center [319, 148] width 52 height 55
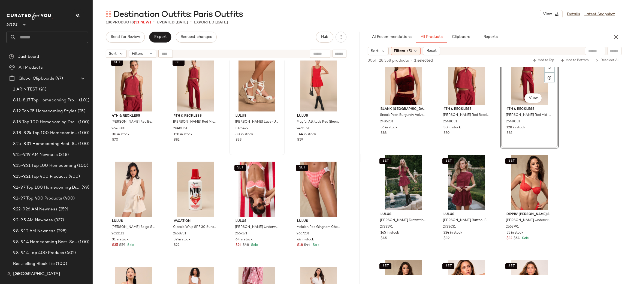
scroll to position [3272, 0]
click at [254, 193] on div "SET #131 View" at bounding box center [257, 189] width 52 height 55
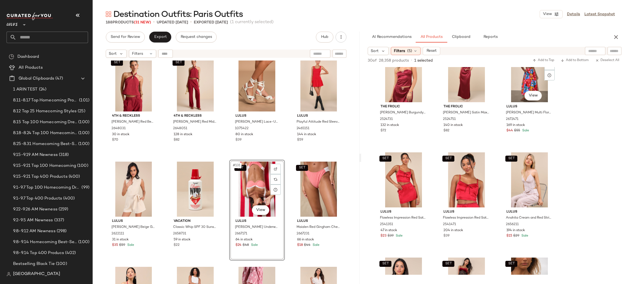
scroll to position [442, 0]
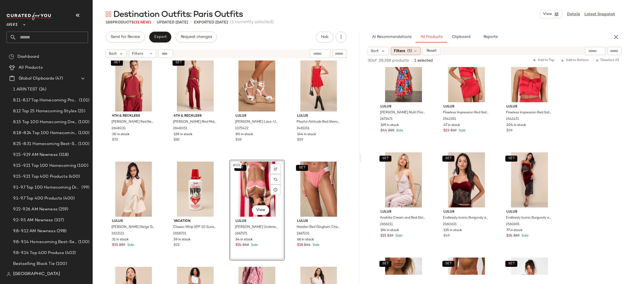
click at [406, 49] on div "Filters (5)" at bounding box center [406, 51] width 30 height 8
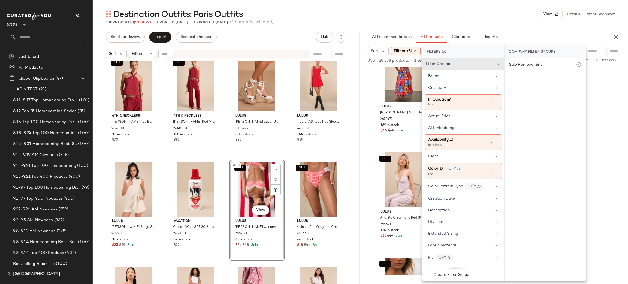
click at [354, 137] on div "Lulus Luisella White Mesh Ruched Tiered Mini Dress 2625991 175 in stock $47 $59…" at bounding box center [226, 178] width 267 height 237
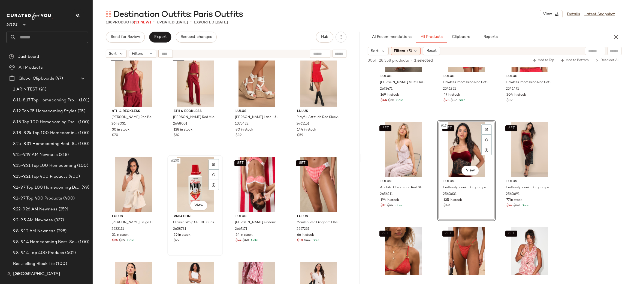
scroll to position [3278, 0]
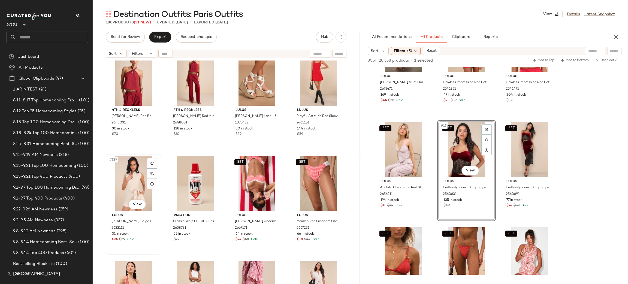
click at [134, 170] on div "#129 View" at bounding box center [134, 183] width 52 height 55
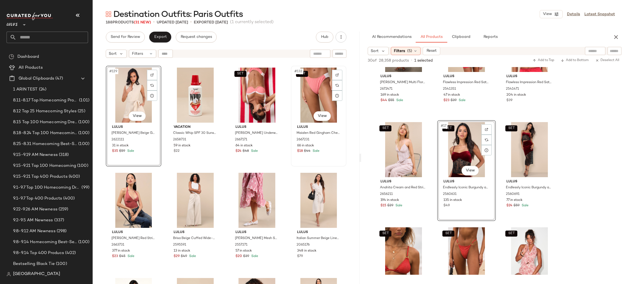
scroll to position [3366, 0]
click at [127, 93] on div "#129 View" at bounding box center [134, 95] width 52 height 55
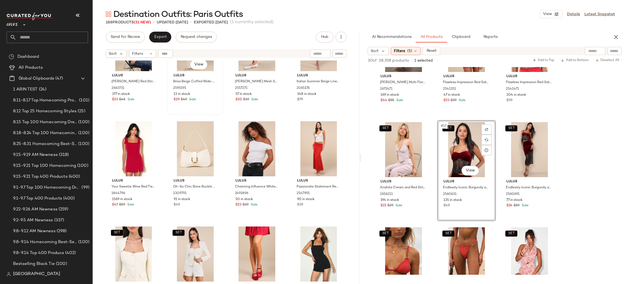
scroll to position [3522, 0]
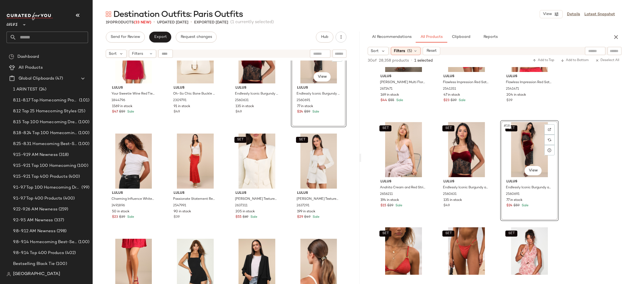
scroll to position [3616, 0]
click at [136, 159] on div "#141 View" at bounding box center [134, 160] width 52 height 55
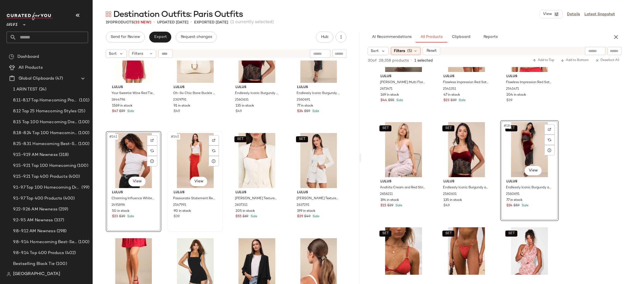
click at [183, 160] on div "#142 View" at bounding box center [195, 160] width 52 height 55
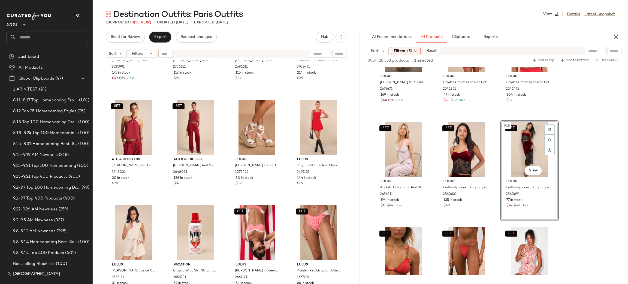
scroll to position [3230, 0]
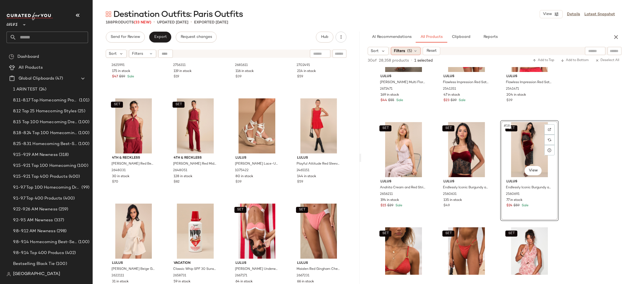
click at [404, 52] on span "Filters" at bounding box center [399, 51] width 11 height 6
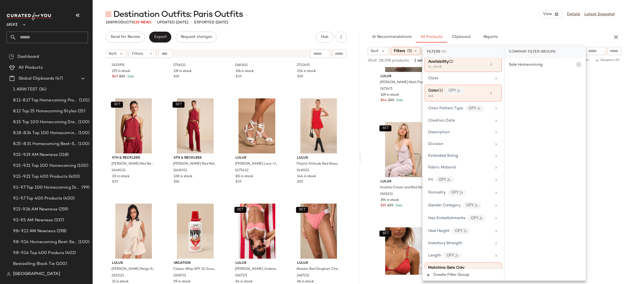
scroll to position [75, 0]
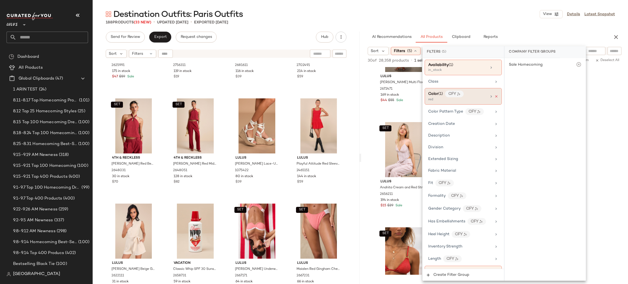
click at [495, 97] on icon at bounding box center [496, 97] width 4 height 4
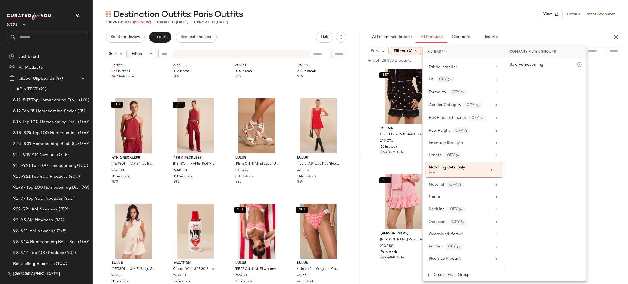
scroll to position [173, 0]
click at [495, 172] on icon at bounding box center [497, 171] width 4 height 4
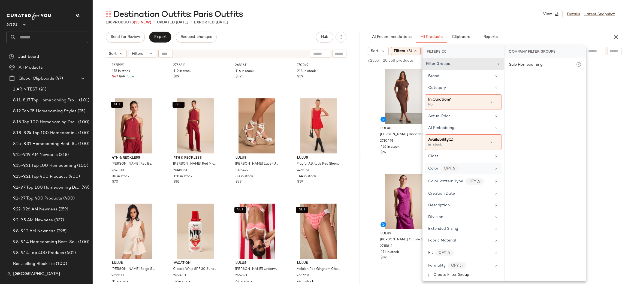
scroll to position [0, 0]
click at [383, 167] on div "#1 View Lulus Brady Brown Ribbed Off-the-Shoulder Sweater Midi Dress 2710491 46…" at bounding box center [403, 118] width 57 height 100
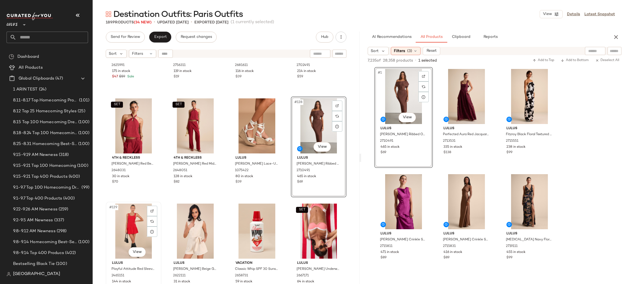
click at [116, 232] on div "#129 View" at bounding box center [134, 231] width 52 height 55
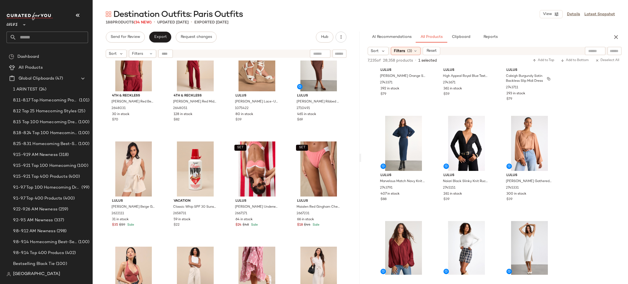
scroll to position [1849, 0]
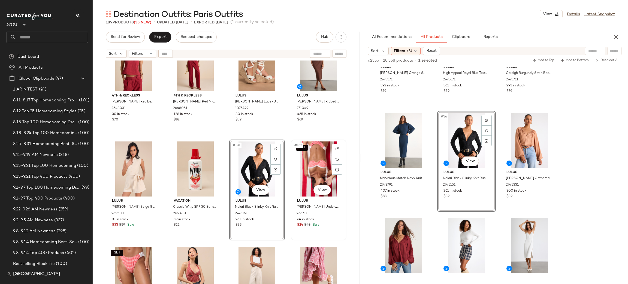
click at [307, 158] on div "SET #132 View" at bounding box center [319, 168] width 52 height 55
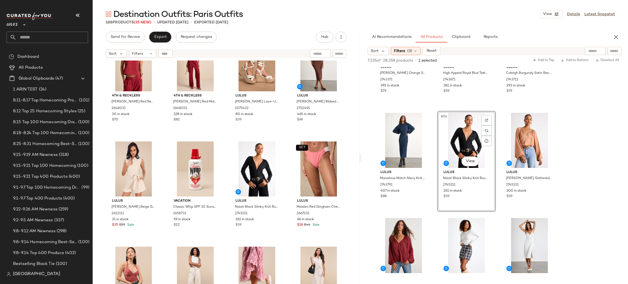
click at [593, 49] on input "text" at bounding box center [595, 51] width 14 height 6
type input "*"
type input "**********"
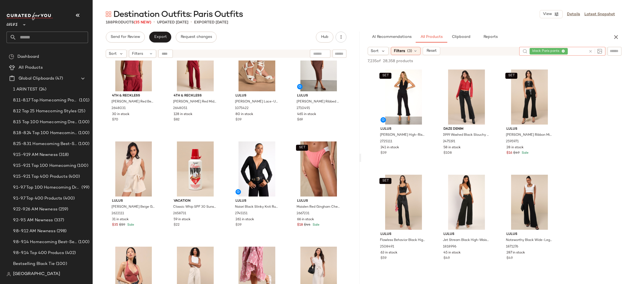
click at [493, 53] on div "Sort Filters (3) Reset" at bounding box center [441, 51] width 147 height 8
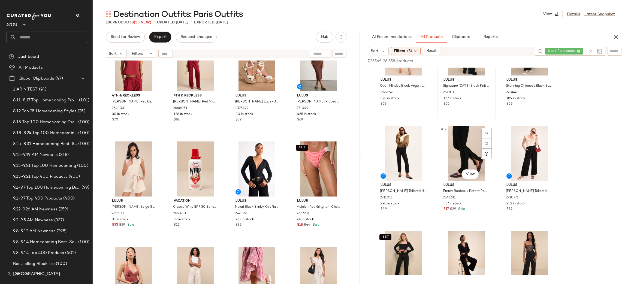
scroll to position [468, 0]
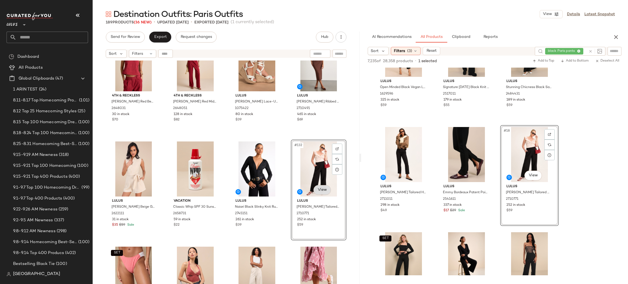
click at [323, 189] on body "Lulus ** Dashboard All Products Global Clipboards (47) 1 ARIN TEST (24) 8.11-8.…" at bounding box center [314, 142] width 628 height 284
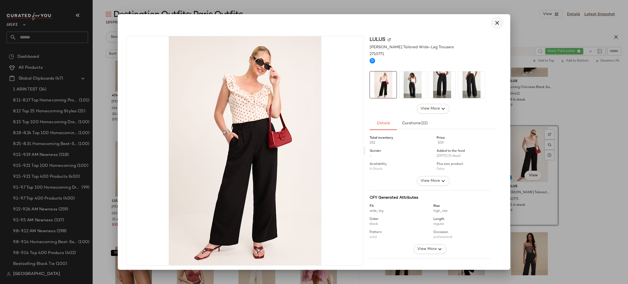
click at [490, 22] on button "button" at bounding box center [496, 22] width 13 height 13
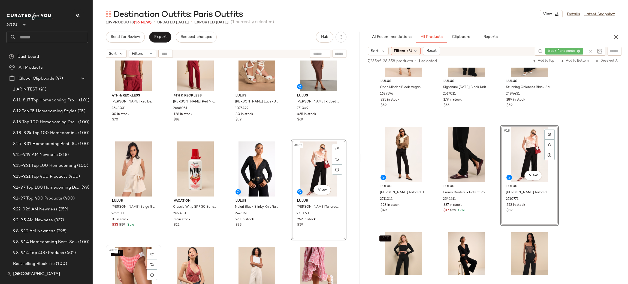
click at [108, 267] on div "SET #133 View" at bounding box center [134, 274] width 52 height 55
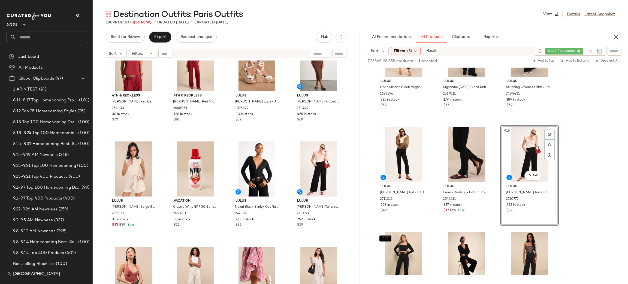
click at [590, 50] on icon at bounding box center [590, 51] width 4 height 4
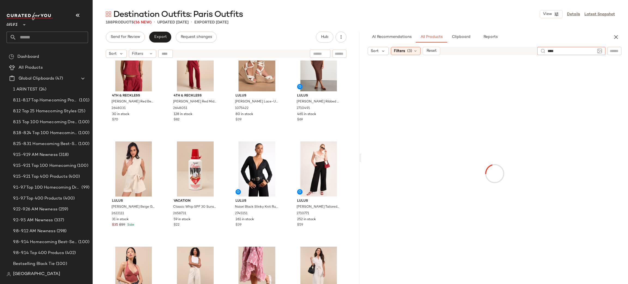
type input "*****"
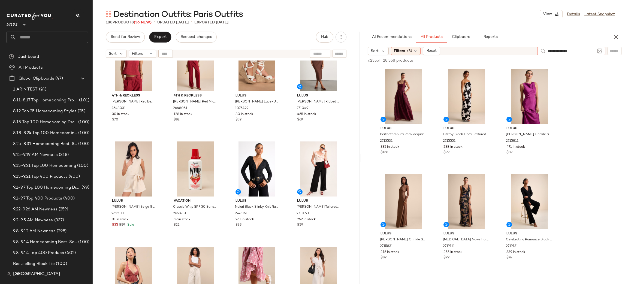
type input "**********"
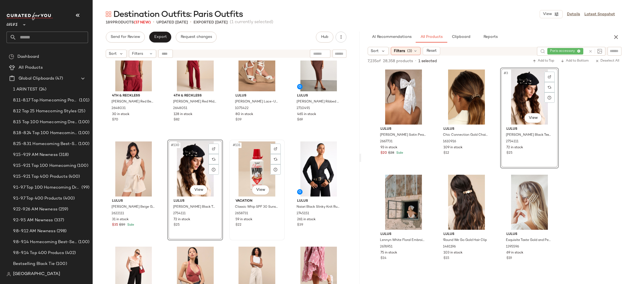
click at [241, 158] on div "#131 View" at bounding box center [257, 168] width 52 height 55
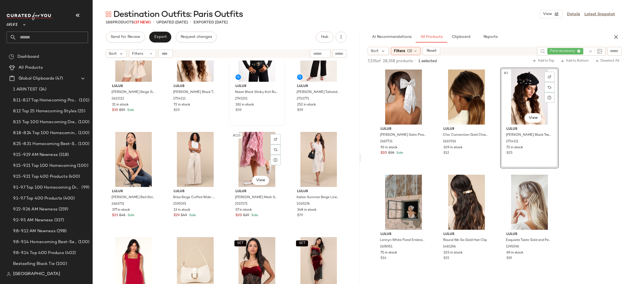
scroll to position [3406, 0]
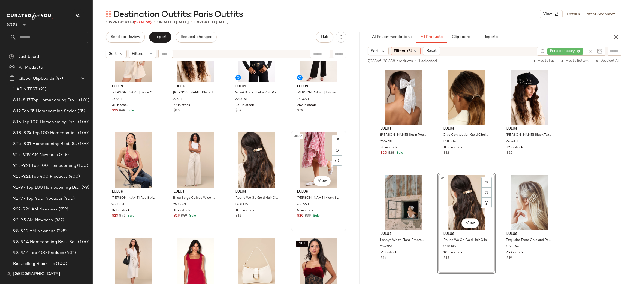
click at [304, 155] on div "#136 View" at bounding box center [319, 159] width 52 height 55
click at [304, 154] on div "#136 View" at bounding box center [319, 159] width 52 height 55
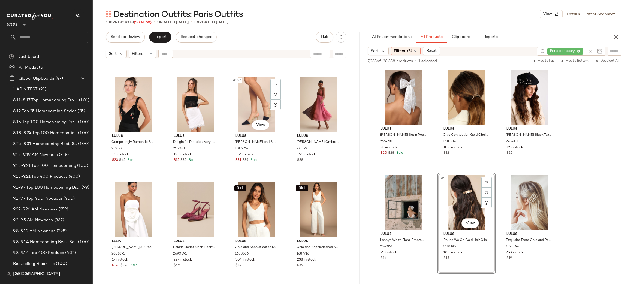
scroll to position [4093, 0]
click at [591, 52] on icon at bounding box center [590, 51] width 4 height 4
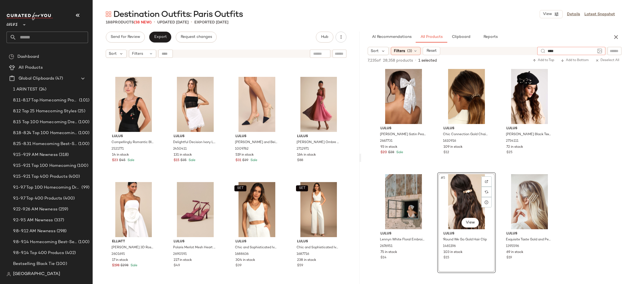
type input "*****"
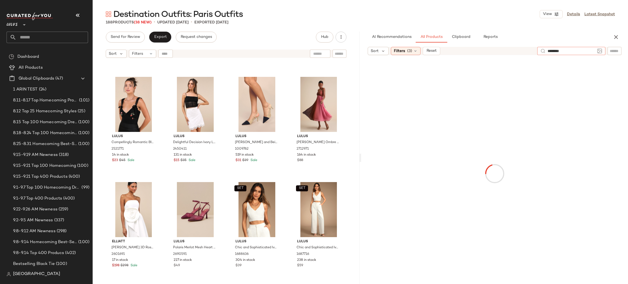
type input "*********"
click at [477, 46] on div "AI Recommendations All Products Clipboard Reports Sort Filters (3) Reset Paris …" at bounding box center [494, 158] width 267 height 252
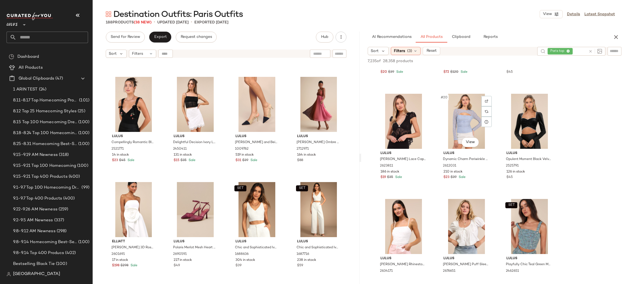
scroll to position [606, 0]
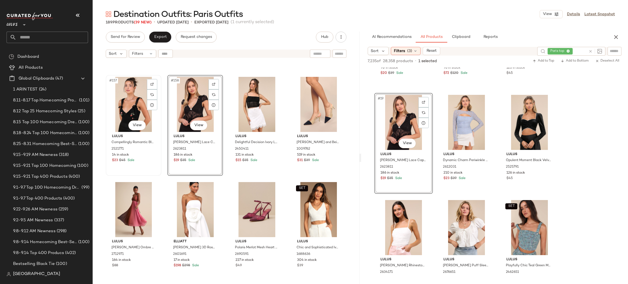
click at [131, 105] on div "#157 View" at bounding box center [134, 104] width 52 height 55
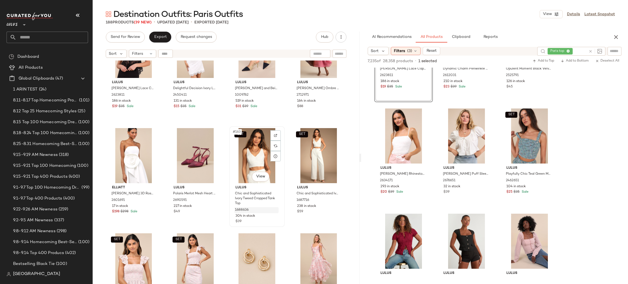
scroll to position [4146, 0]
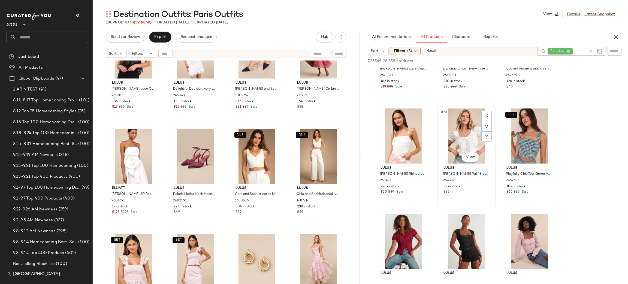
click at [462, 142] on div "#23 View" at bounding box center [466, 135] width 55 height 55
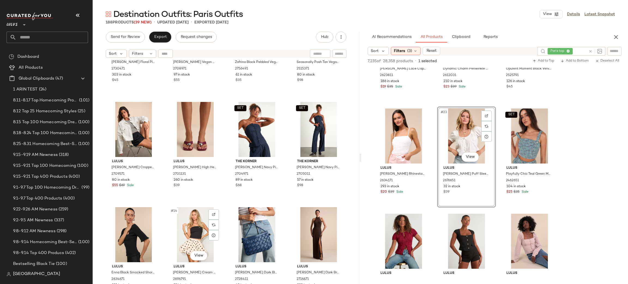
scroll to position [4, 0]
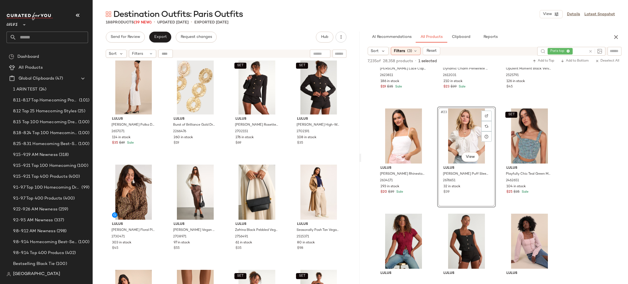
click at [590, 52] on icon at bounding box center [590, 51] width 4 height 4
type input "*****"
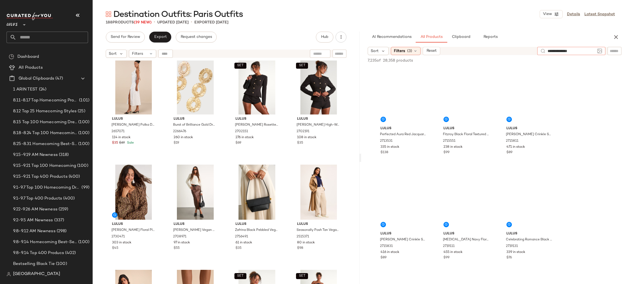
type input "**********"
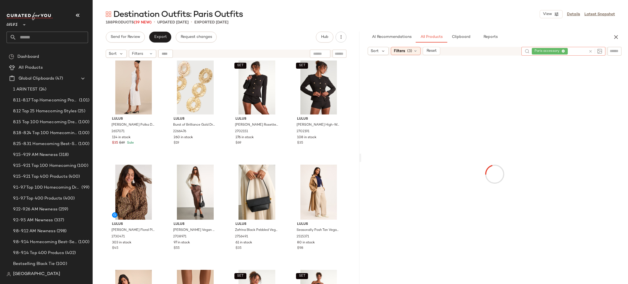
click at [502, 50] on div "Sort Filters (3) Reset" at bounding box center [442, 51] width 149 height 8
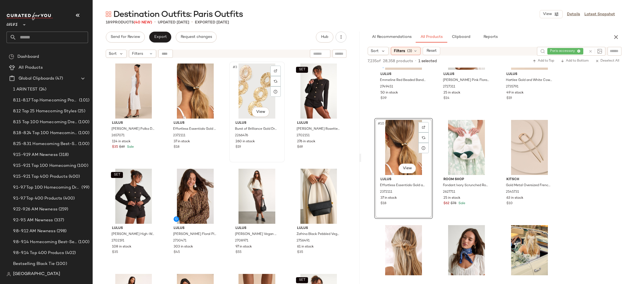
click at [233, 89] on div "#3 View" at bounding box center [257, 90] width 52 height 55
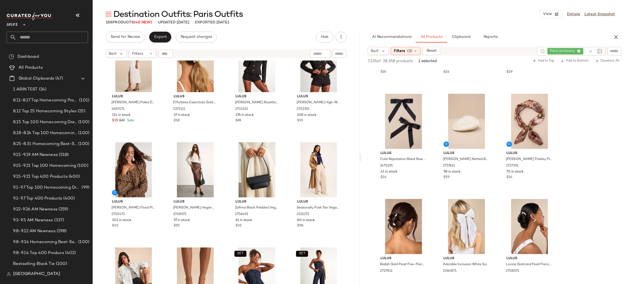
scroll to position [501, 0]
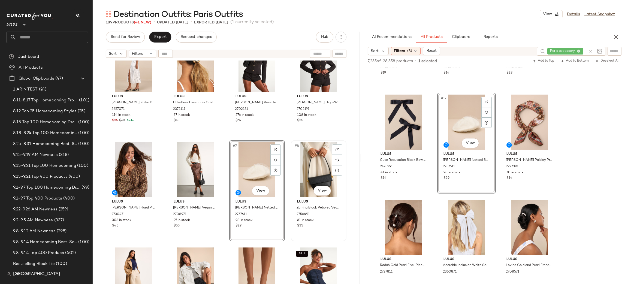
click at [306, 167] on div "#8 View" at bounding box center [319, 169] width 52 height 55
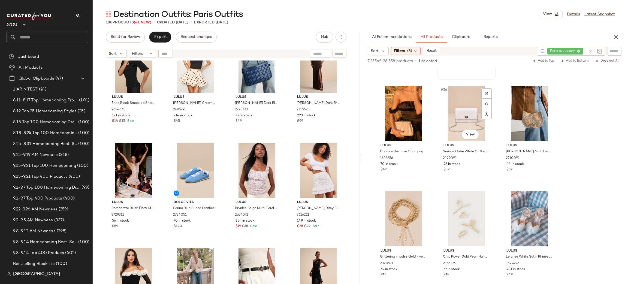
scroll to position [1877, 0]
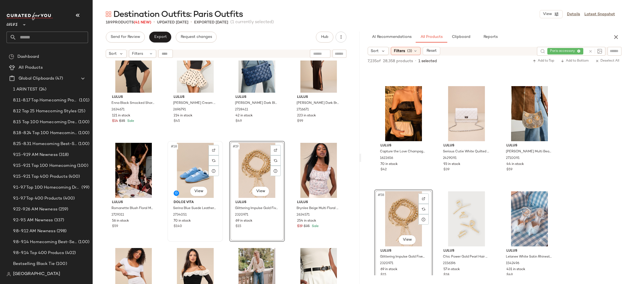
click at [177, 166] on div "#18 View" at bounding box center [195, 170] width 52 height 55
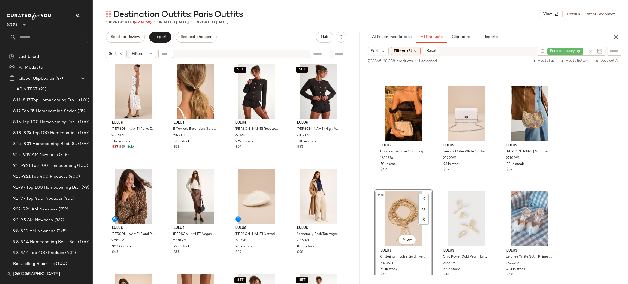
click at [169, 40] on div "Export" at bounding box center [160, 37] width 22 height 11
click at [165, 38] on span "Export" at bounding box center [160, 37] width 13 height 4
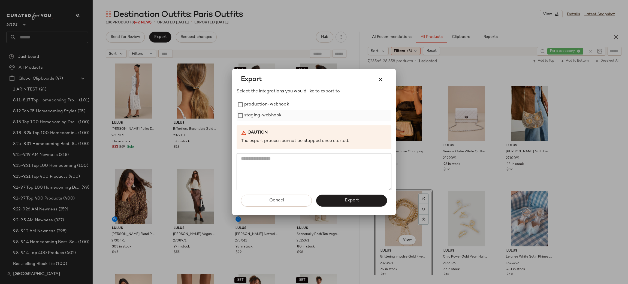
click at [262, 111] on label "staging-webhook" at bounding box center [262, 115] width 37 height 11
click at [257, 105] on label "production-webhook" at bounding box center [266, 104] width 45 height 11
click at [365, 206] on button "Export" at bounding box center [351, 201] width 71 height 12
